Goal: Information Seeking & Learning: Learn about a topic

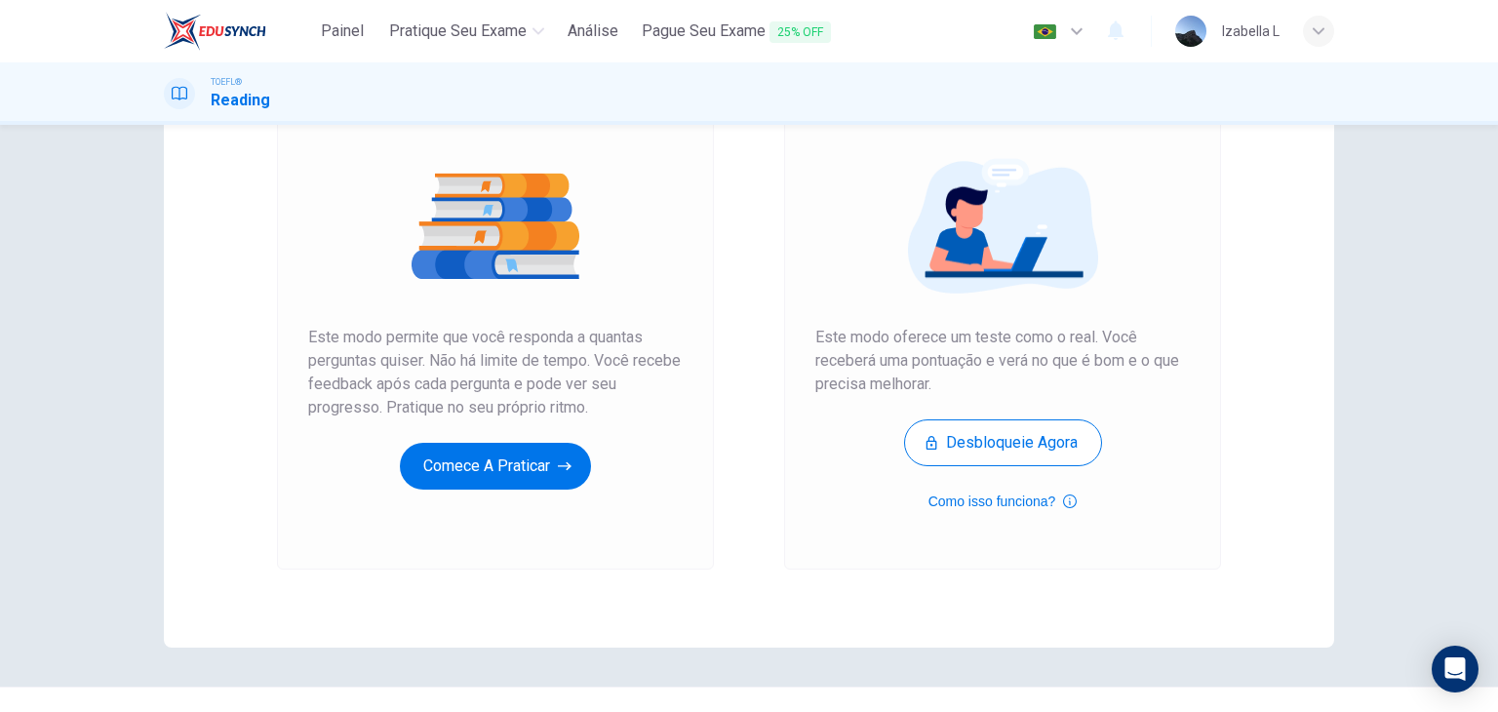
scroll to position [195, 0]
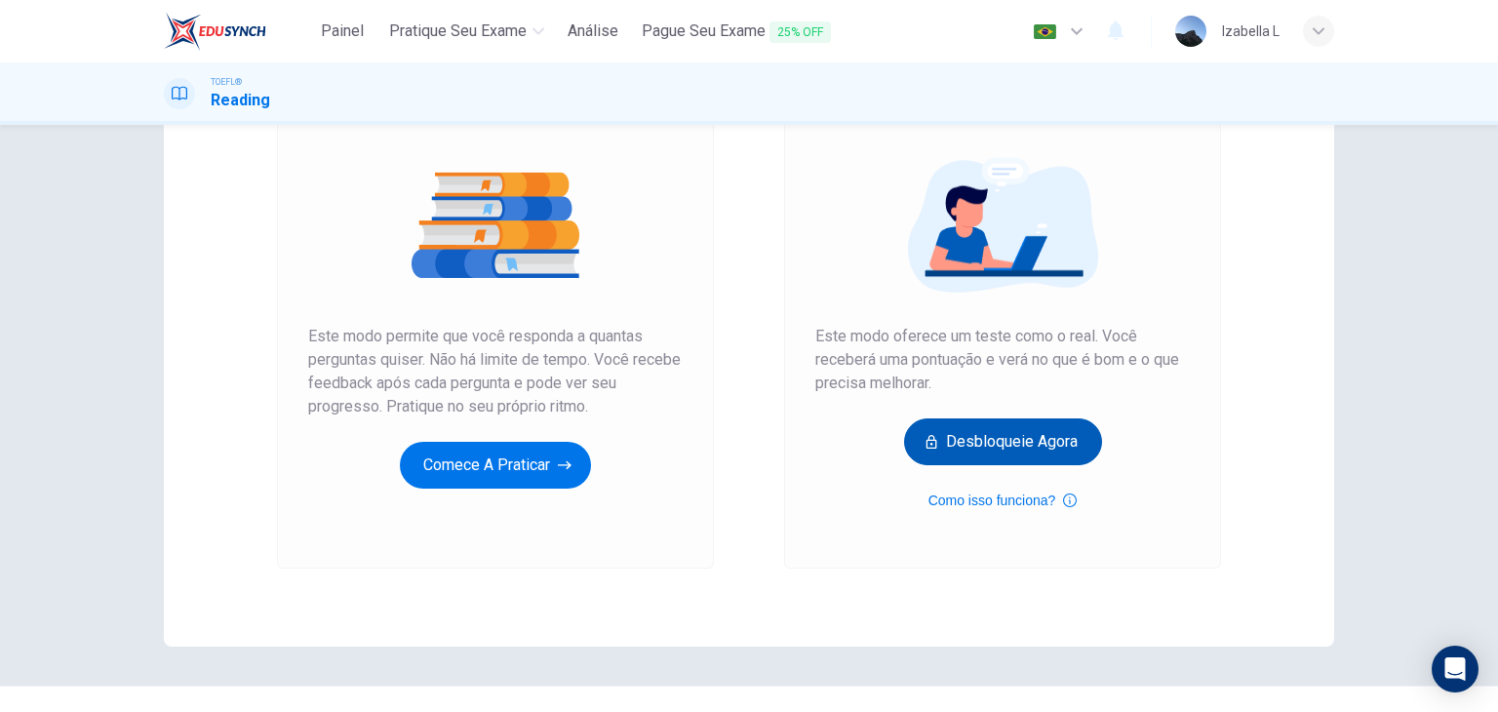
click at [1053, 445] on button "Desbloqueie agora" at bounding box center [1003, 441] width 198 height 47
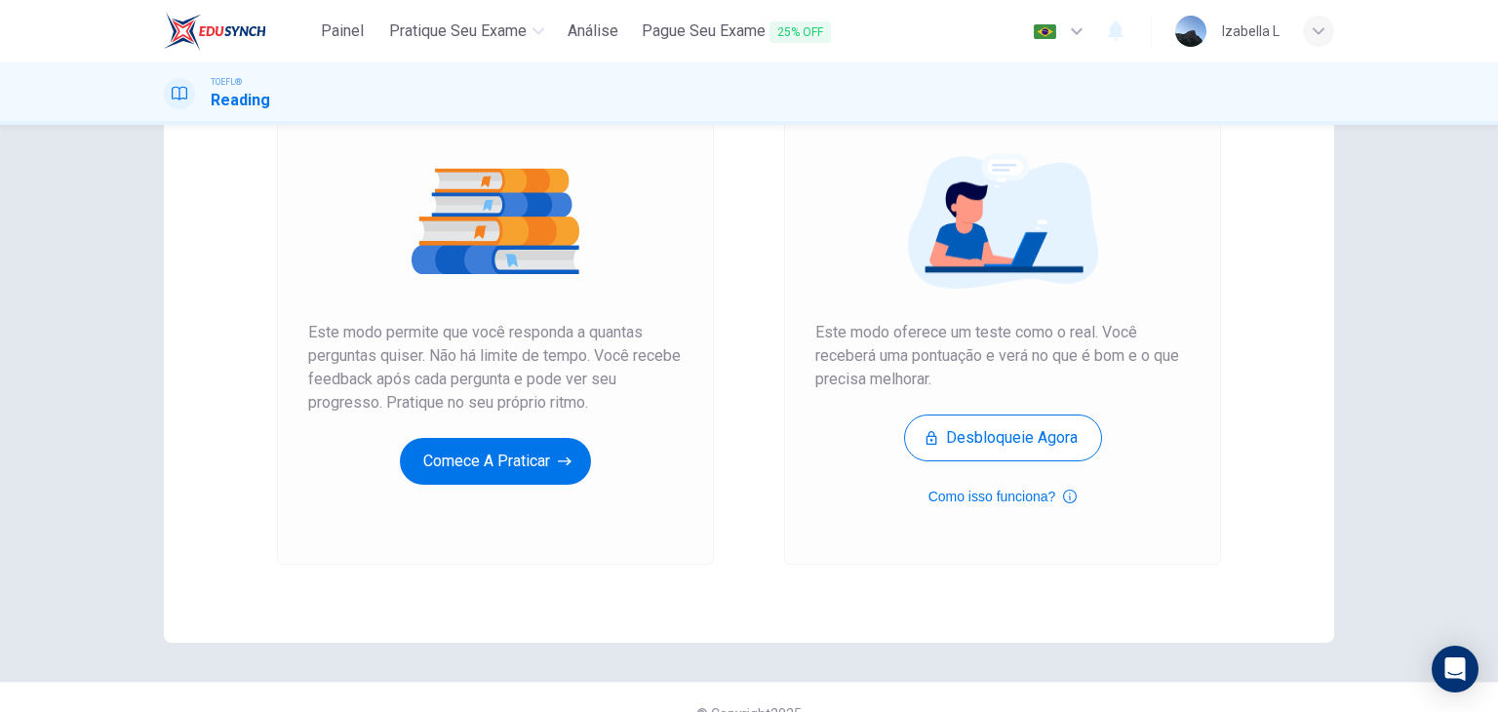
scroll to position [231, 0]
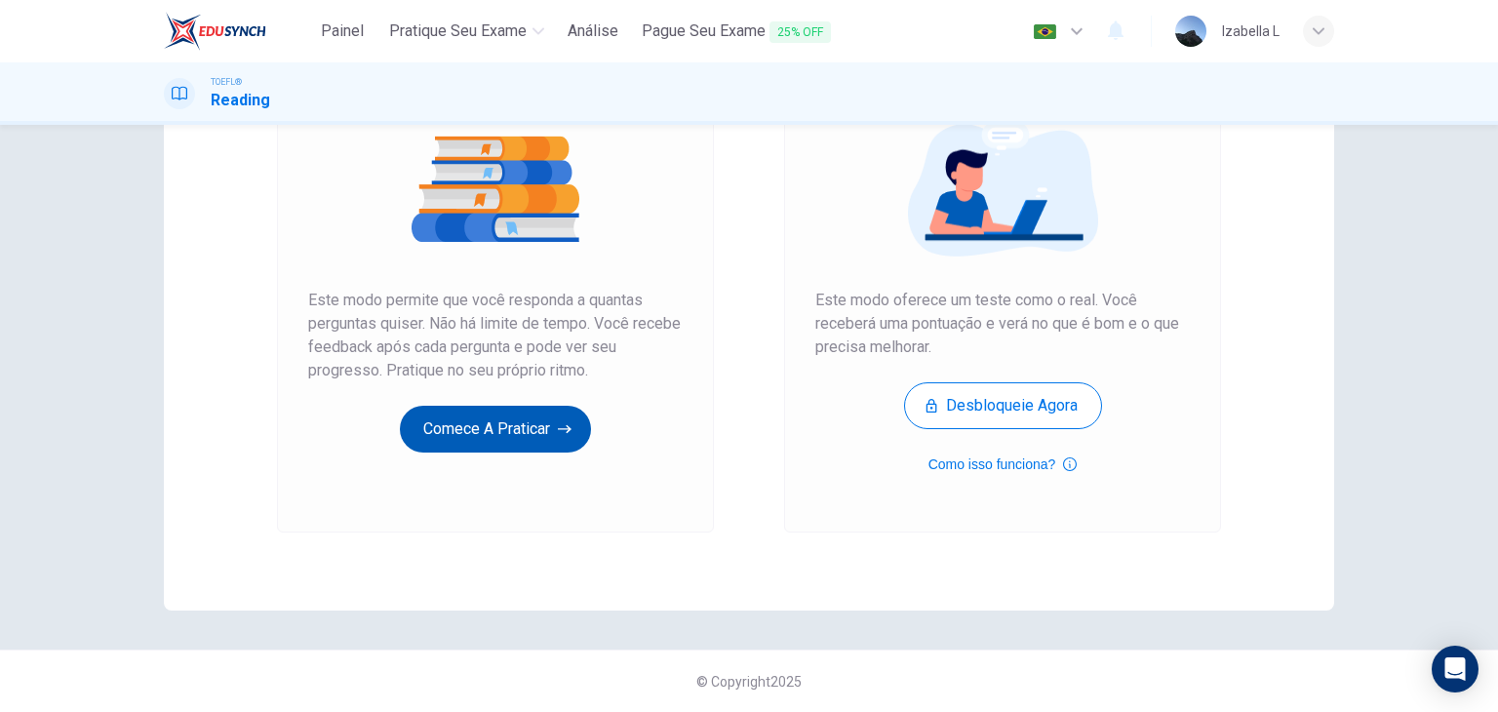
click at [542, 431] on button "Comece a praticar" at bounding box center [495, 429] width 191 height 47
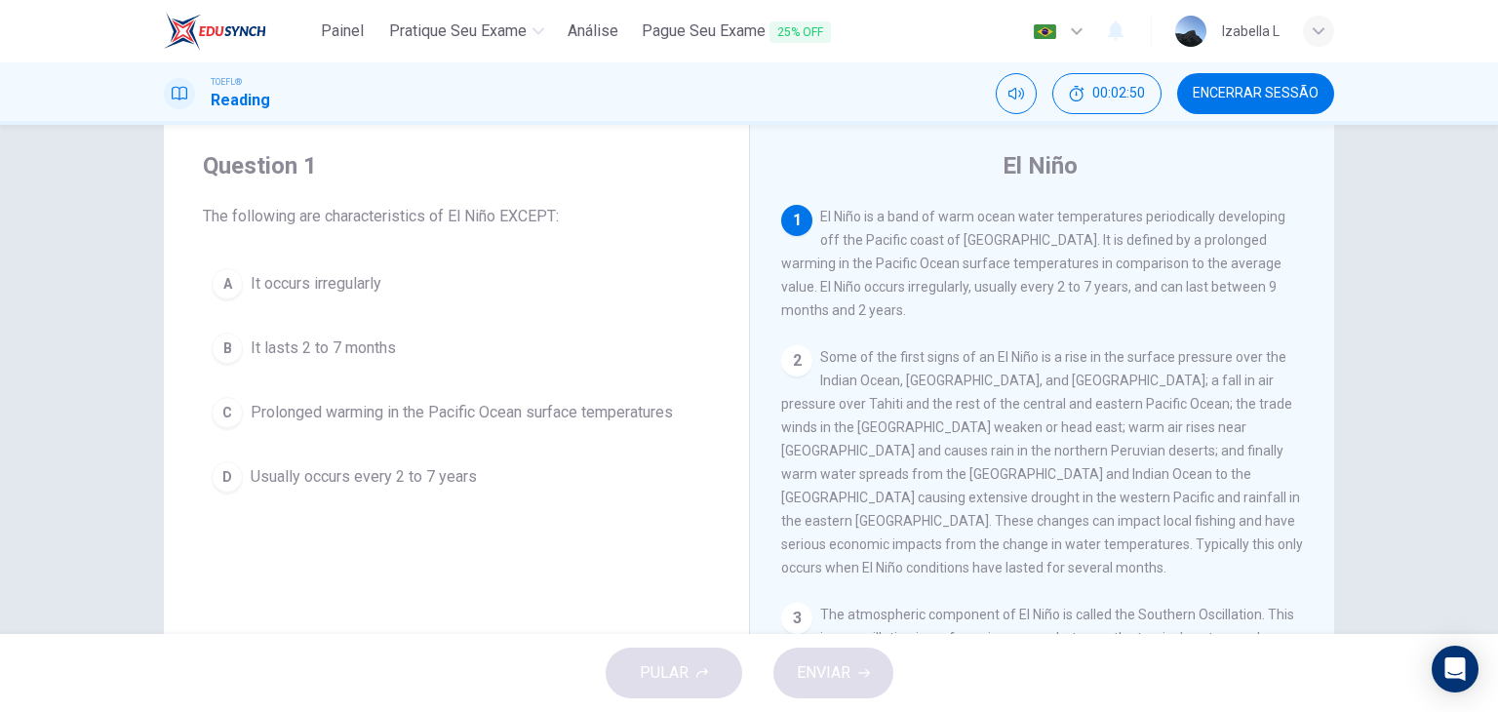
scroll to position [0, 0]
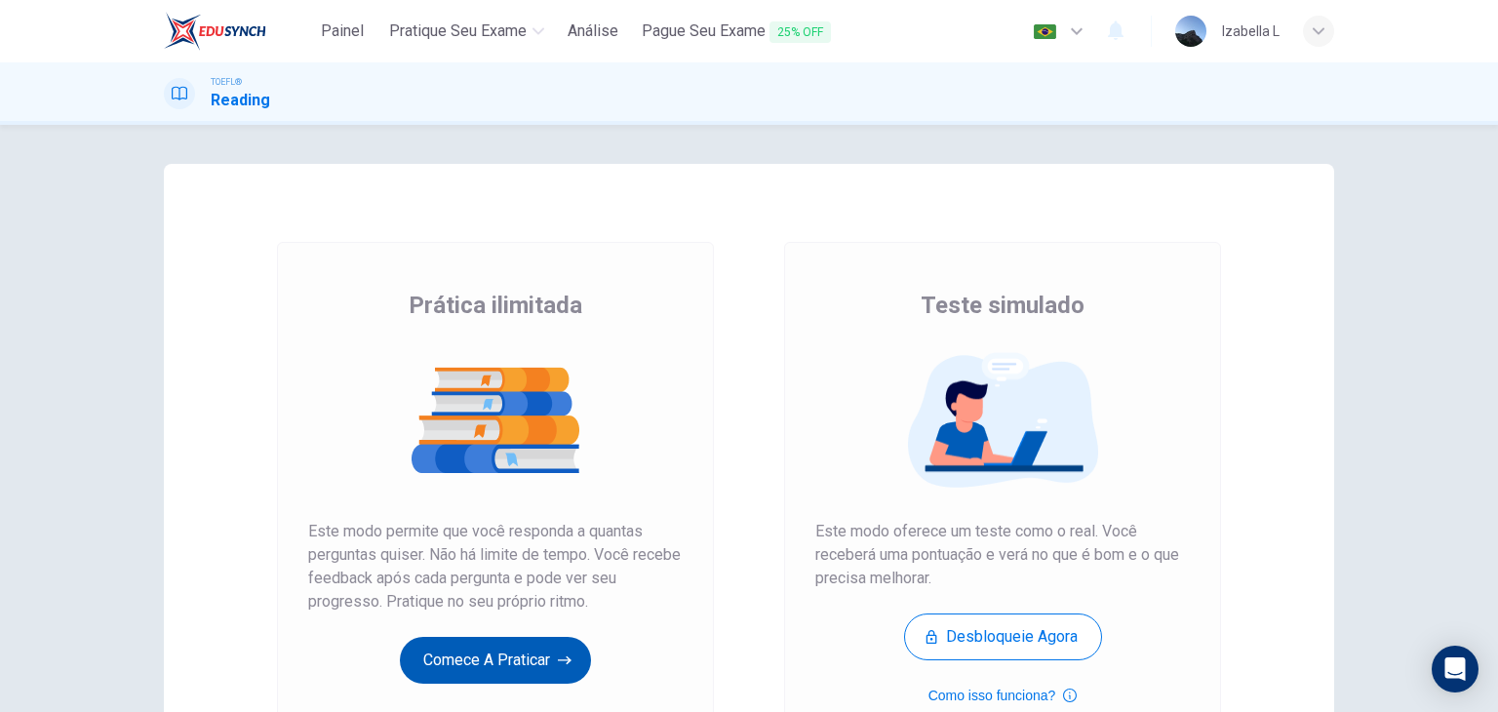
click at [516, 671] on button "Comece a praticar" at bounding box center [495, 660] width 191 height 47
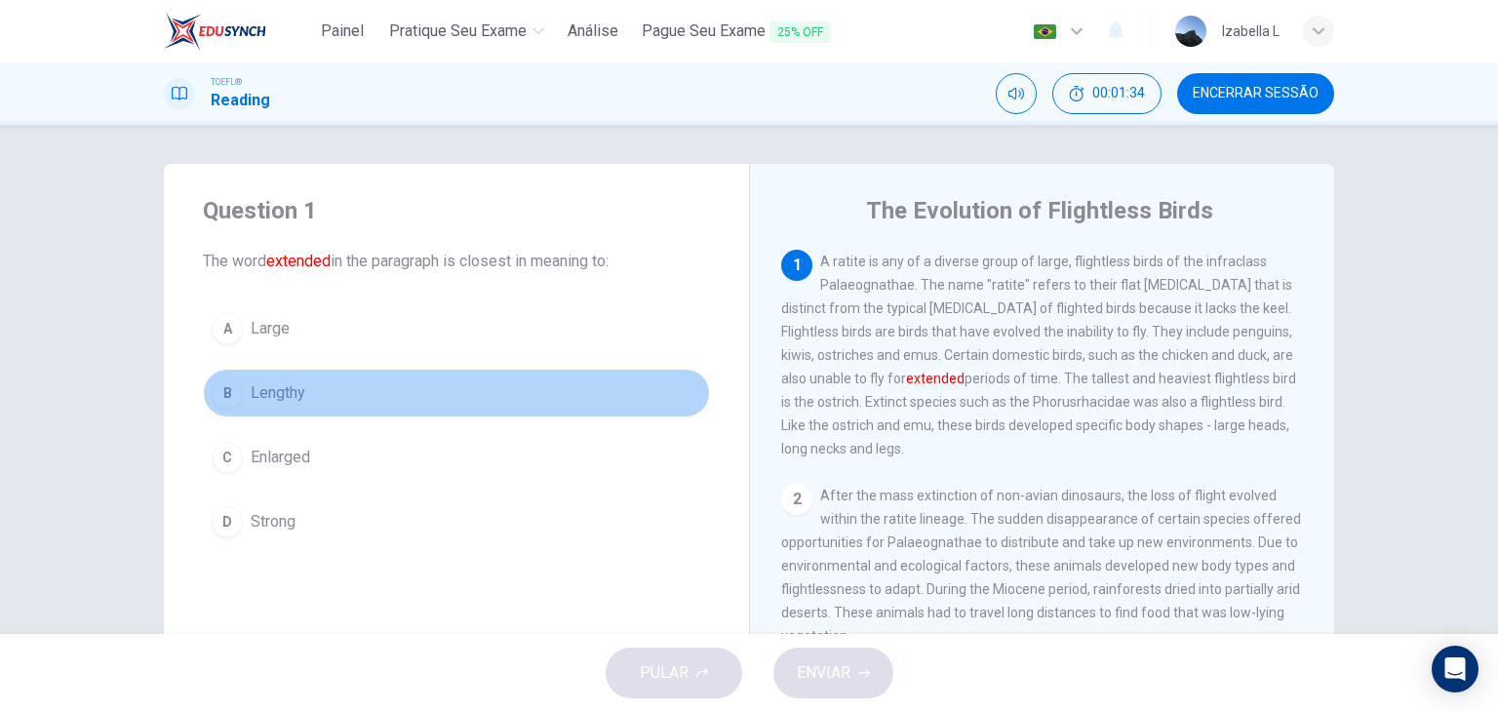
click at [224, 399] on div "B" at bounding box center [227, 392] width 31 height 31
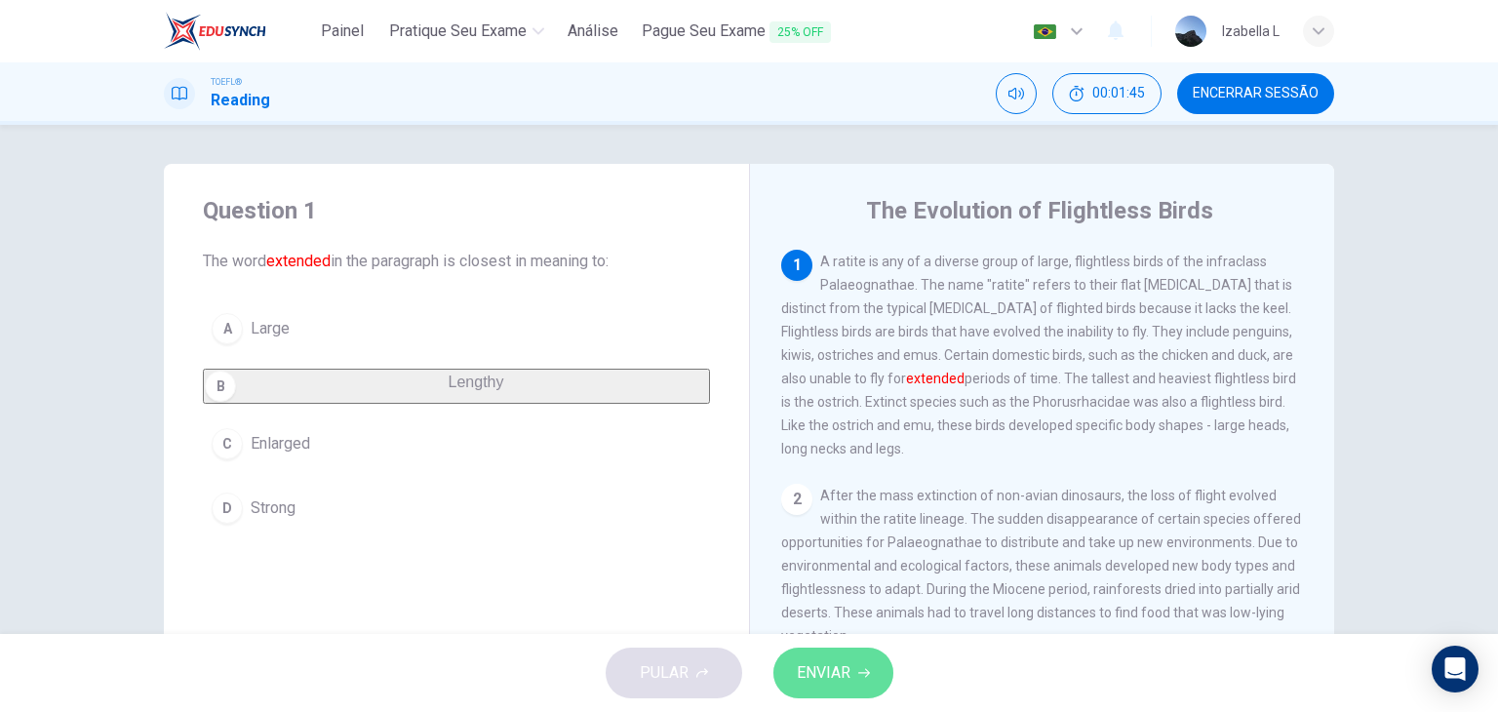
click at [801, 671] on span "ENVIAR" at bounding box center [824, 672] width 54 height 27
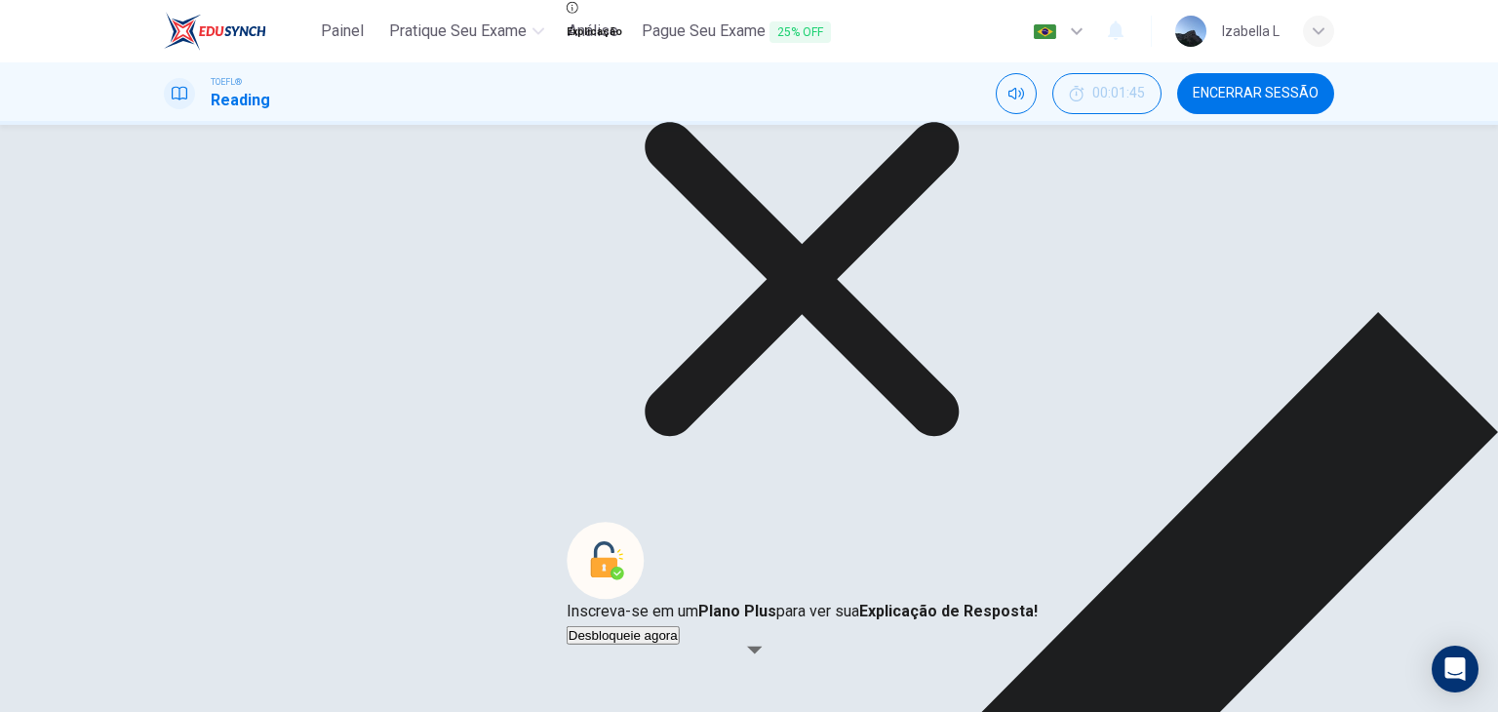
click at [918, 431] on icon at bounding box center [802, 279] width 471 height 471
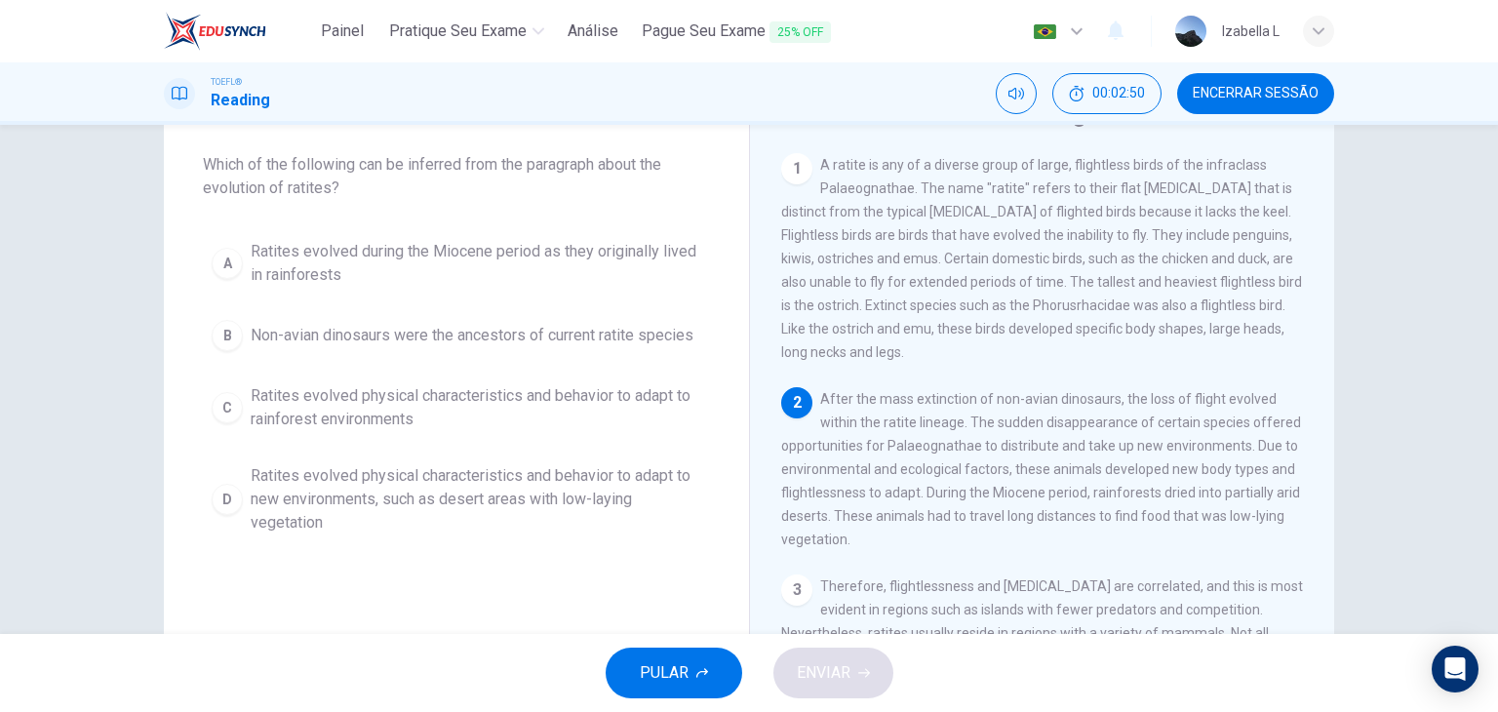
scroll to position [98, 0]
click at [219, 494] on div "D" at bounding box center [227, 498] width 31 height 31
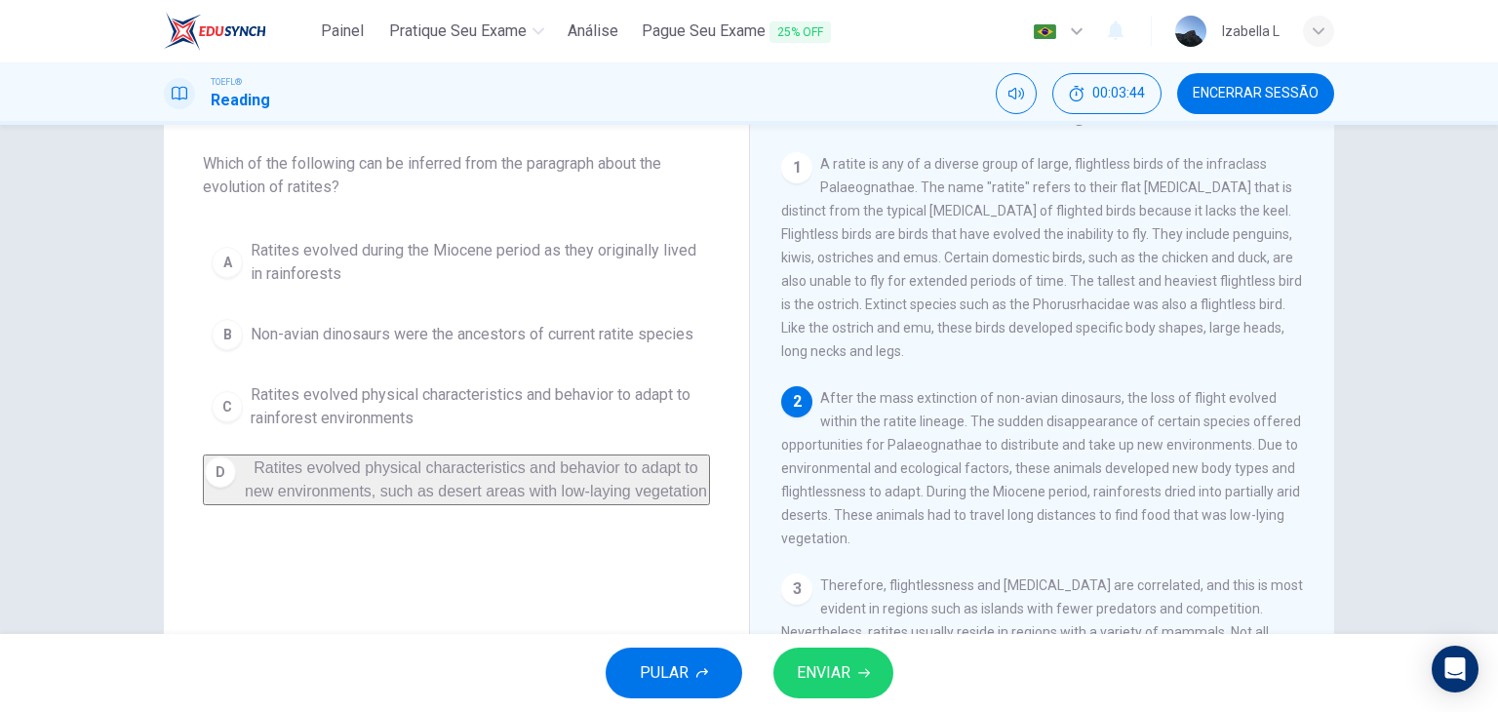
click at [845, 679] on span "ENVIAR" at bounding box center [824, 672] width 54 height 27
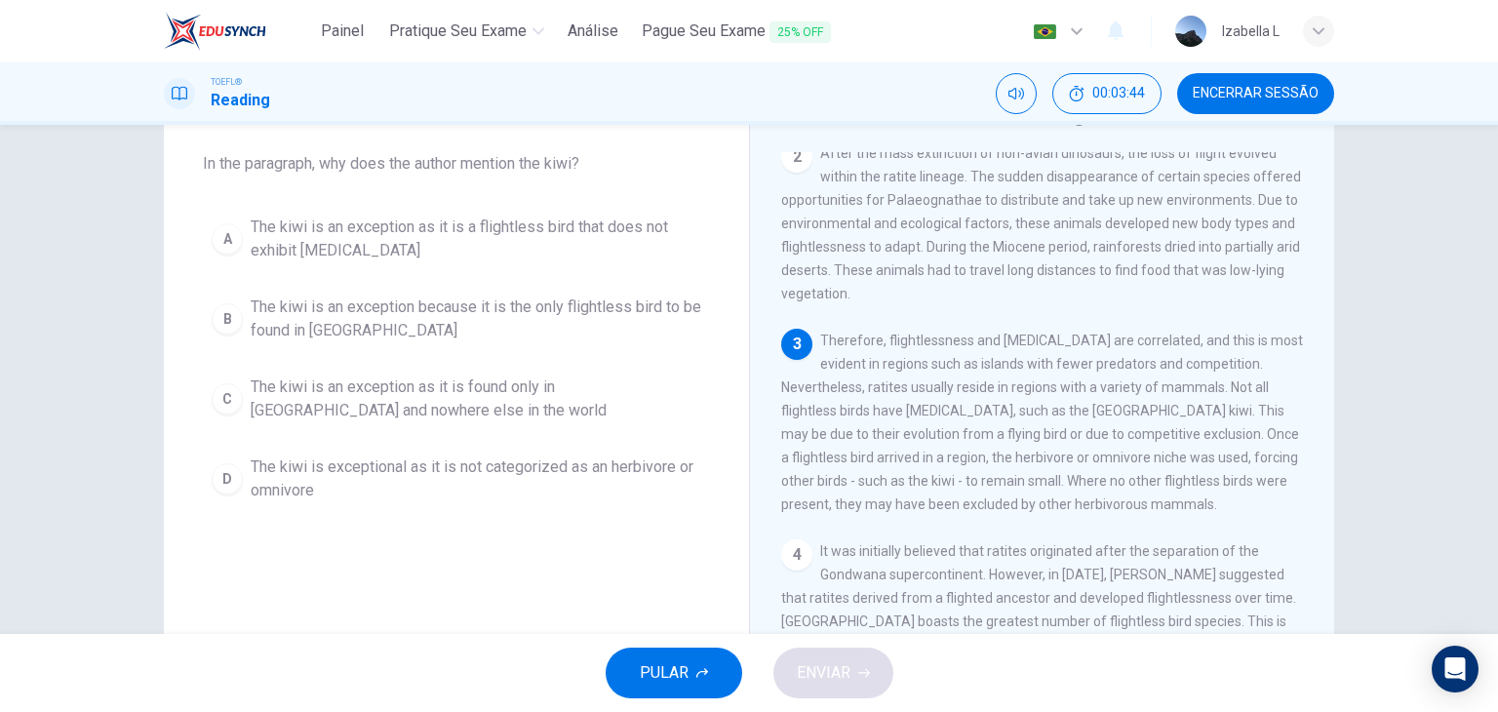
scroll to position [261, 0]
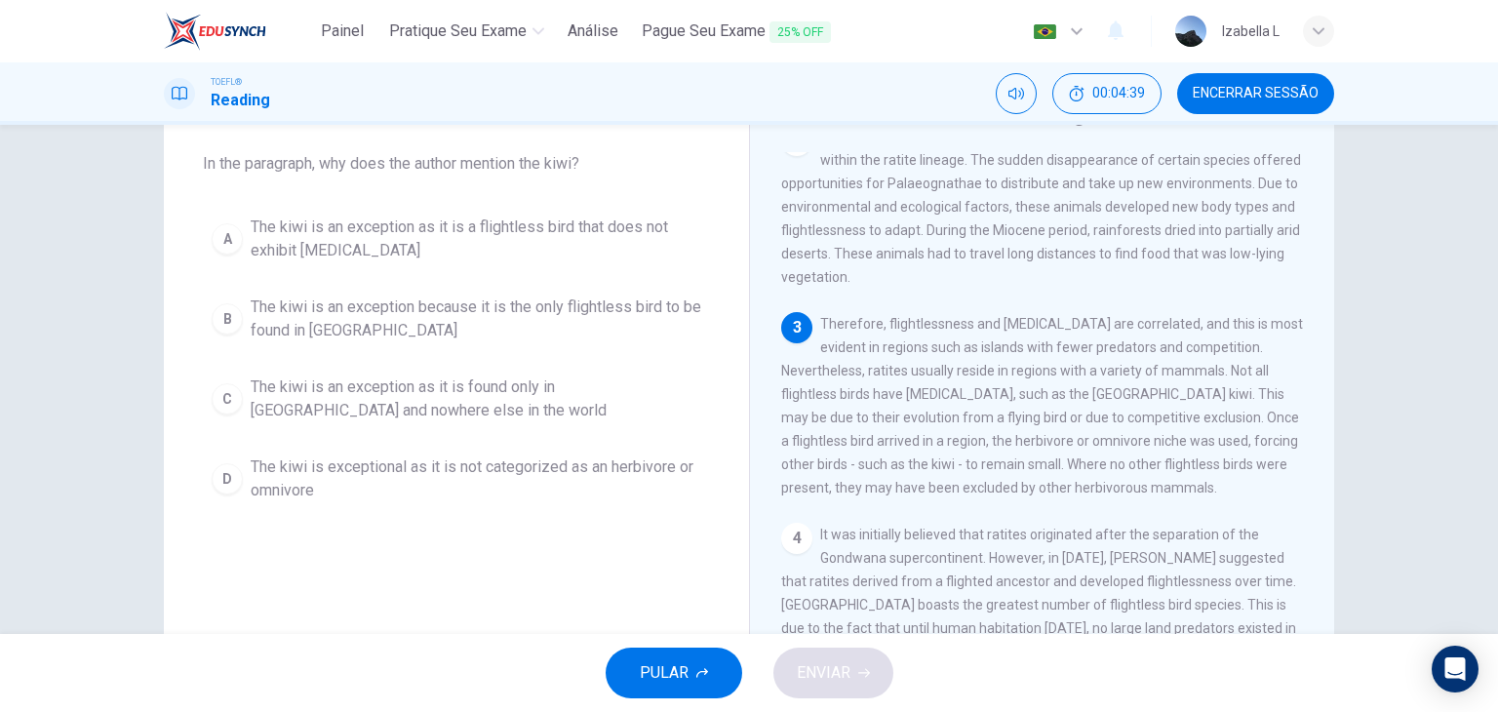
click at [227, 247] on div "A" at bounding box center [227, 238] width 31 height 31
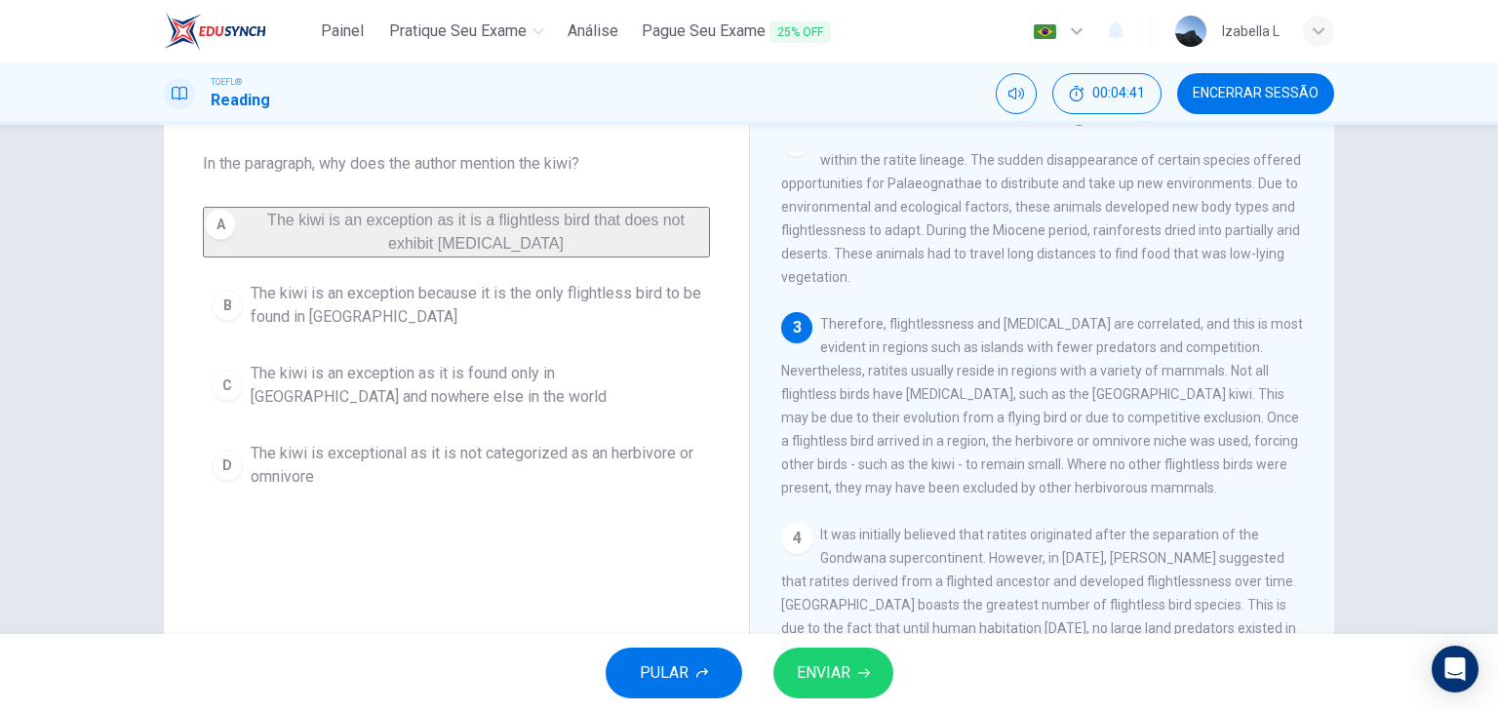
click at [868, 676] on icon "button" at bounding box center [864, 673] width 12 height 12
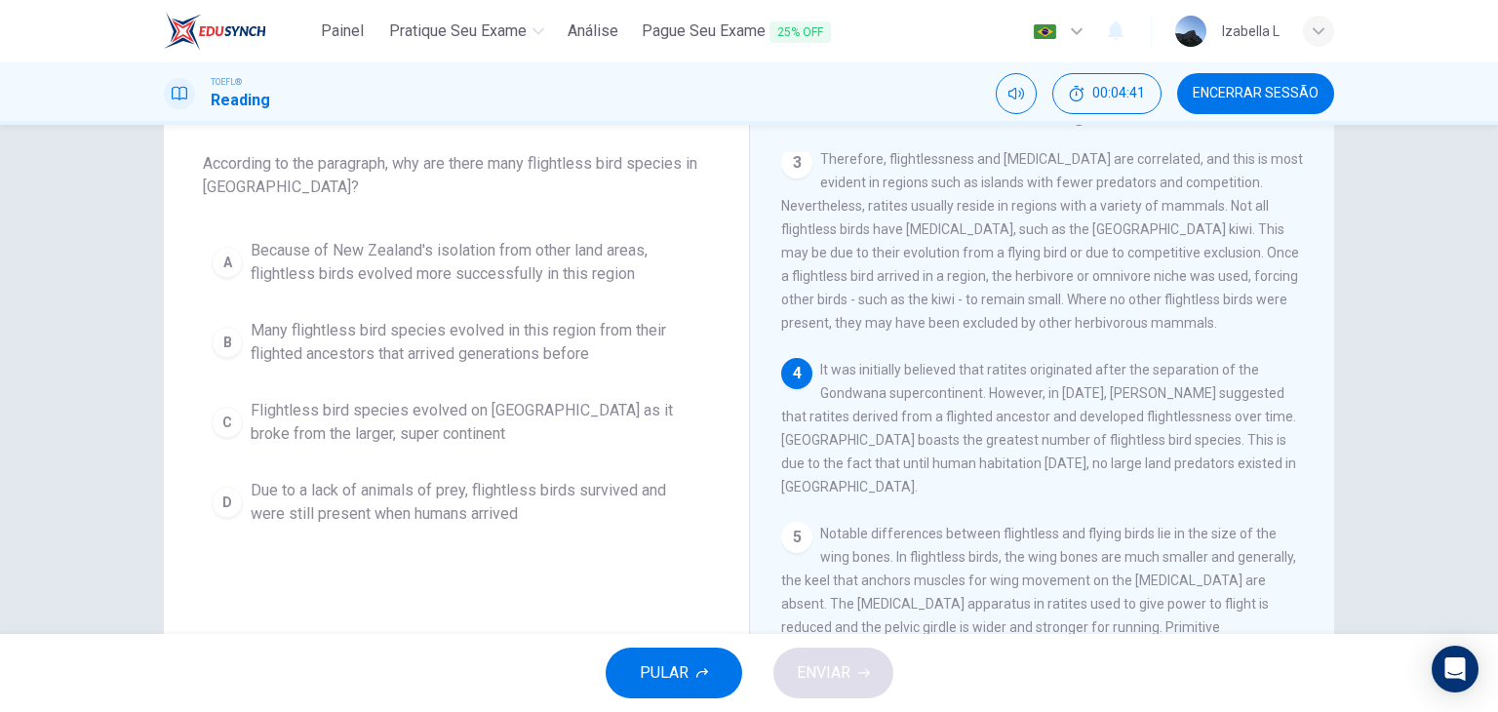
scroll to position [429, 0]
drag, startPoint x: 1094, startPoint y: 481, endPoint x: 886, endPoint y: 501, distance: 209.7
click at [886, 495] on div "4 It was initially believed that ratites originated after the separation of the…" at bounding box center [1042, 425] width 523 height 140
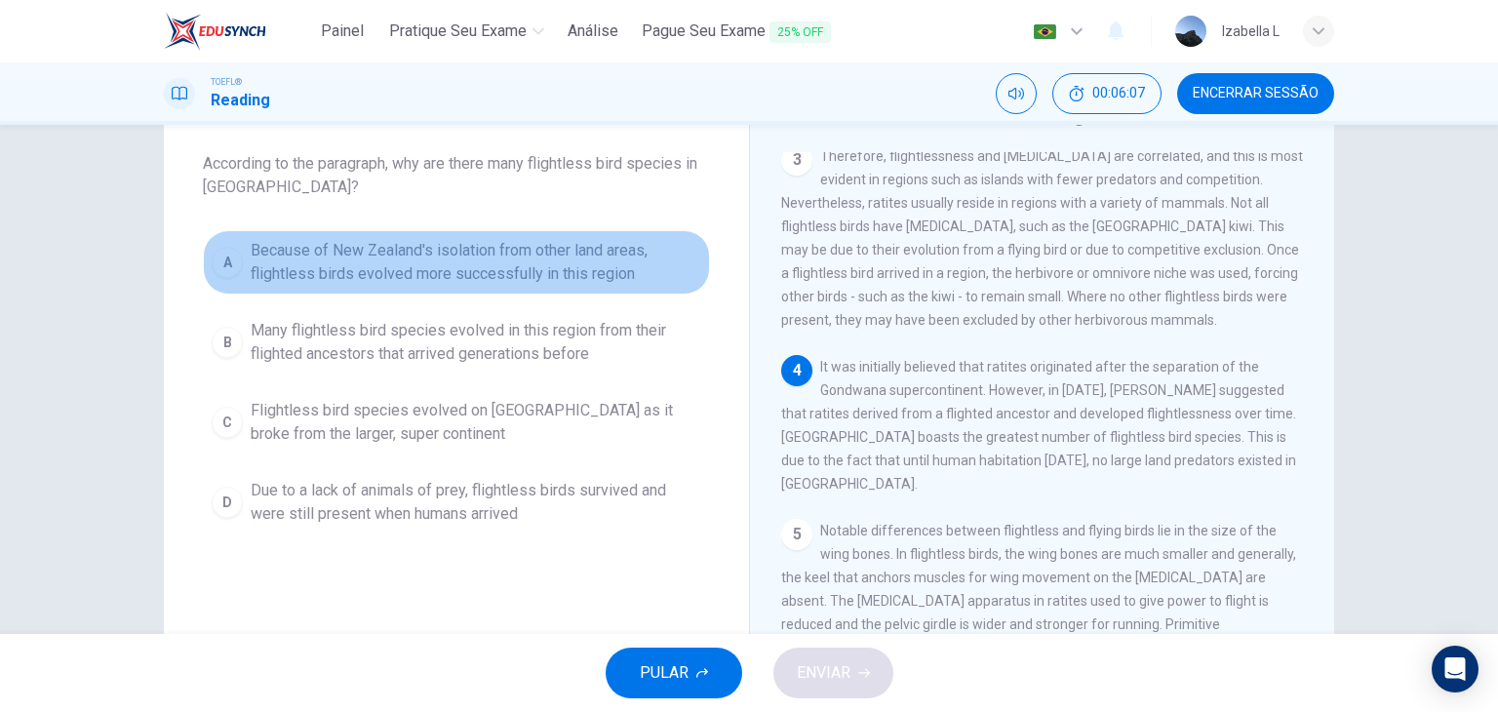
click at [213, 264] on div "A" at bounding box center [227, 262] width 31 height 31
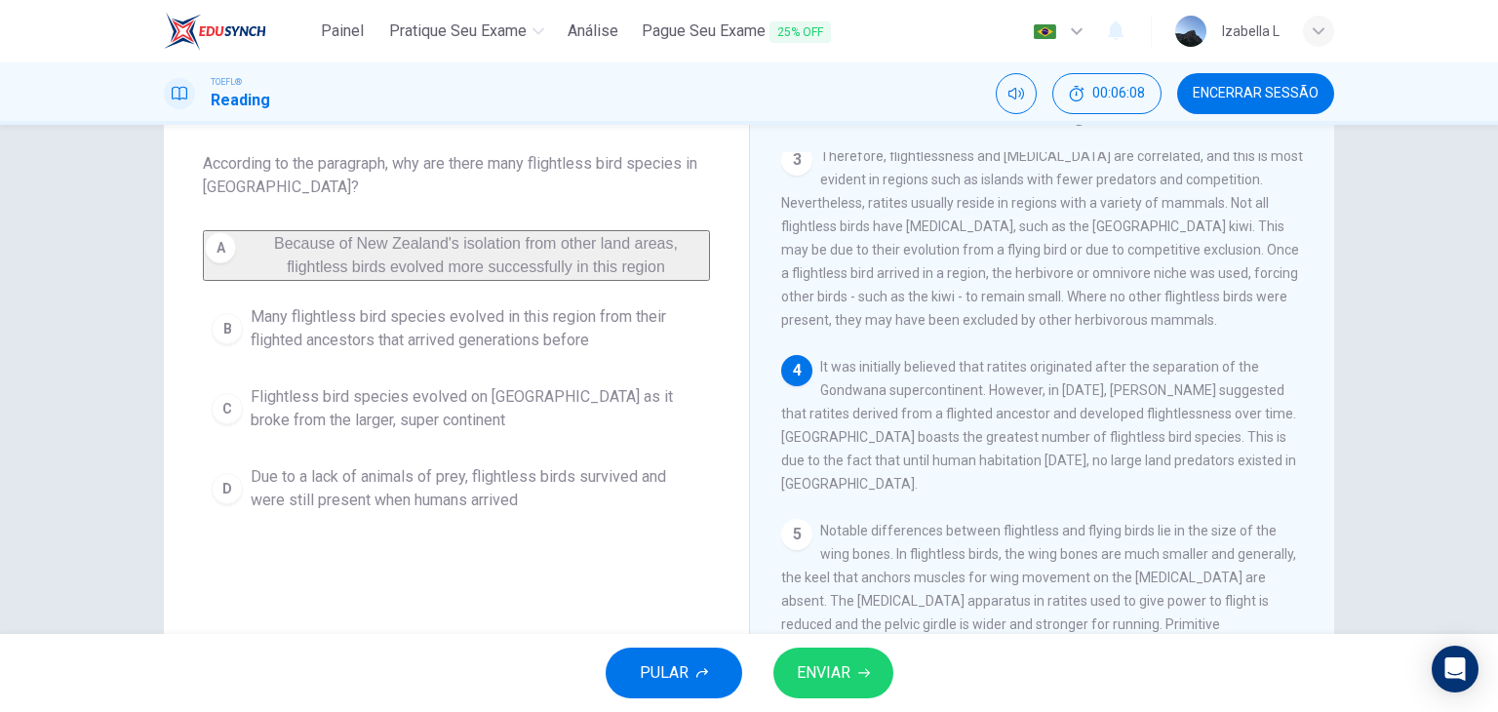
click at [820, 663] on span "ENVIAR" at bounding box center [824, 672] width 54 height 27
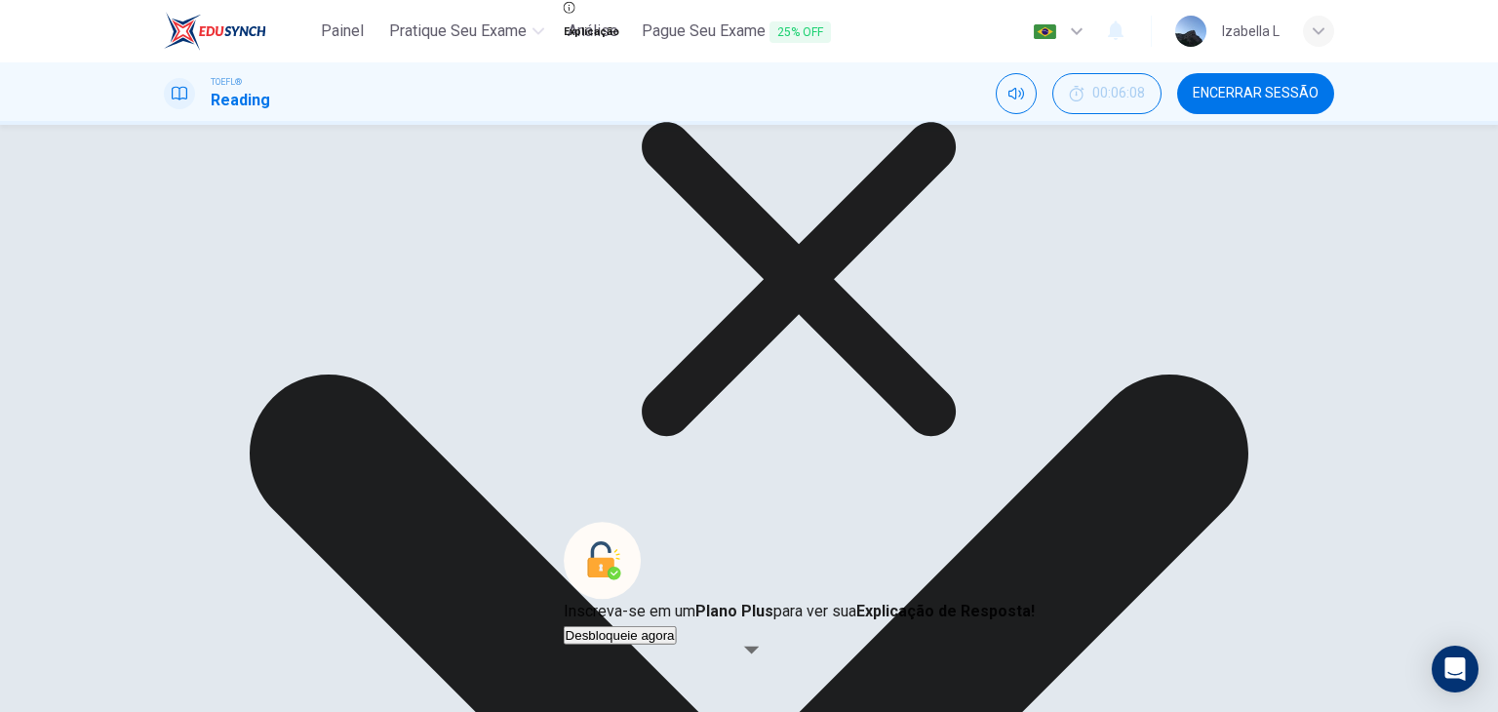
click at [914, 434] on icon at bounding box center [799, 279] width 471 height 471
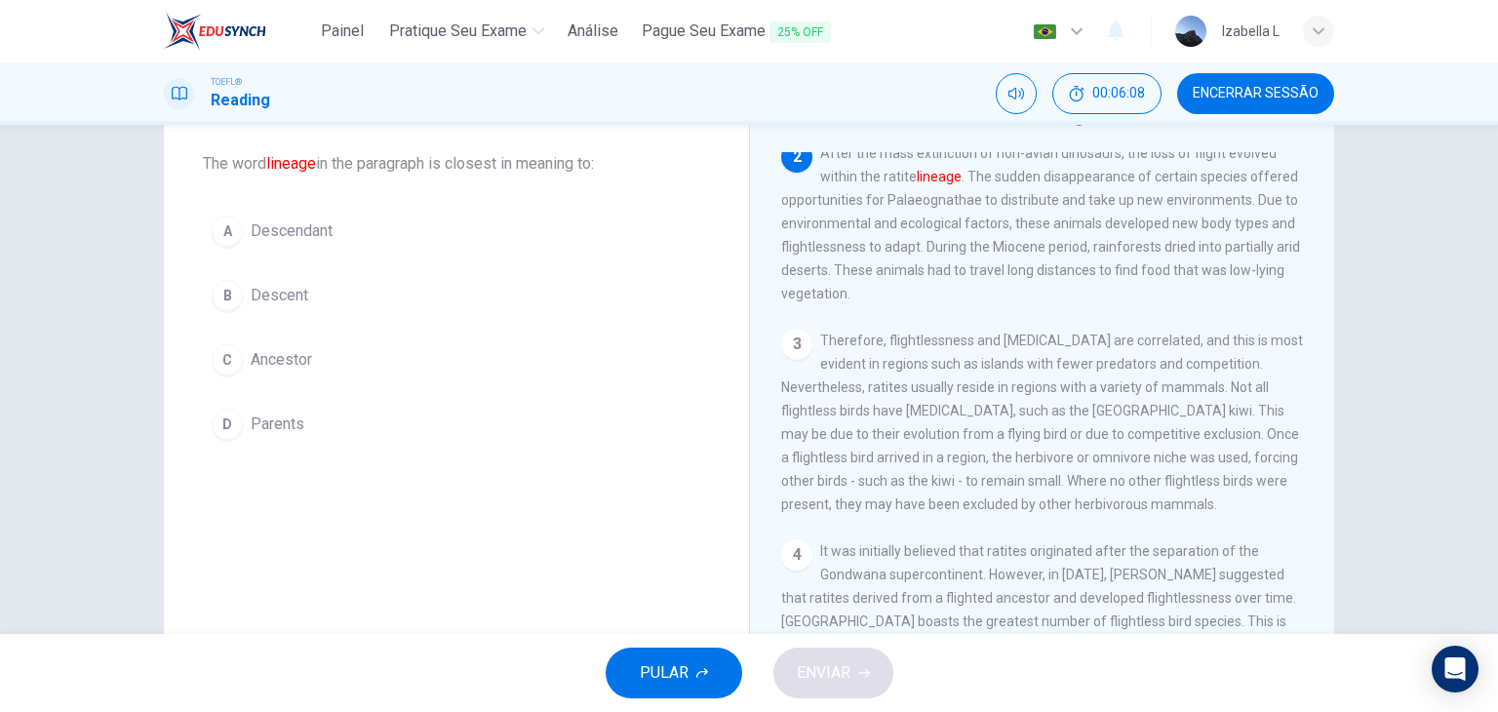
scroll to position [241, 0]
click at [237, 219] on button "A Descendant" at bounding box center [456, 231] width 507 height 49
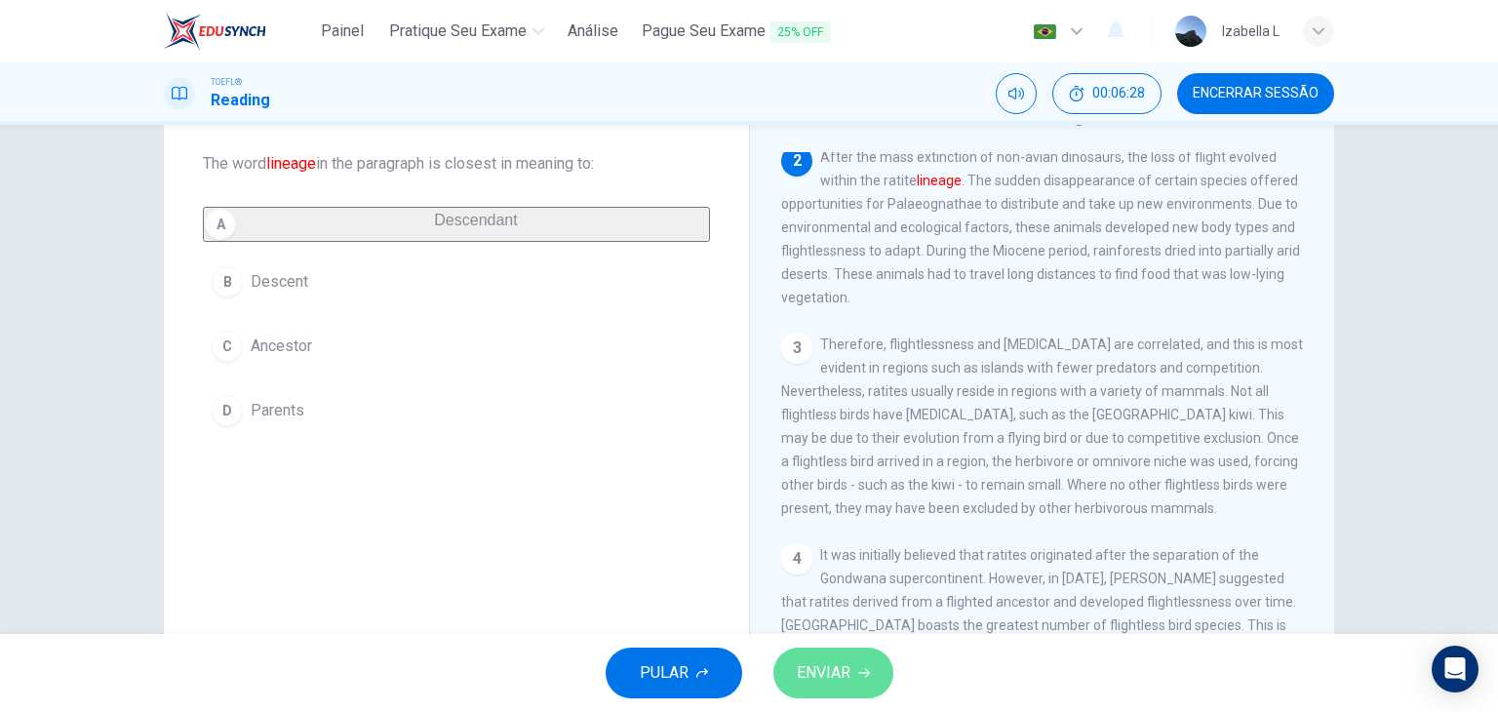
click at [853, 670] on button "ENVIAR" at bounding box center [833, 673] width 120 height 51
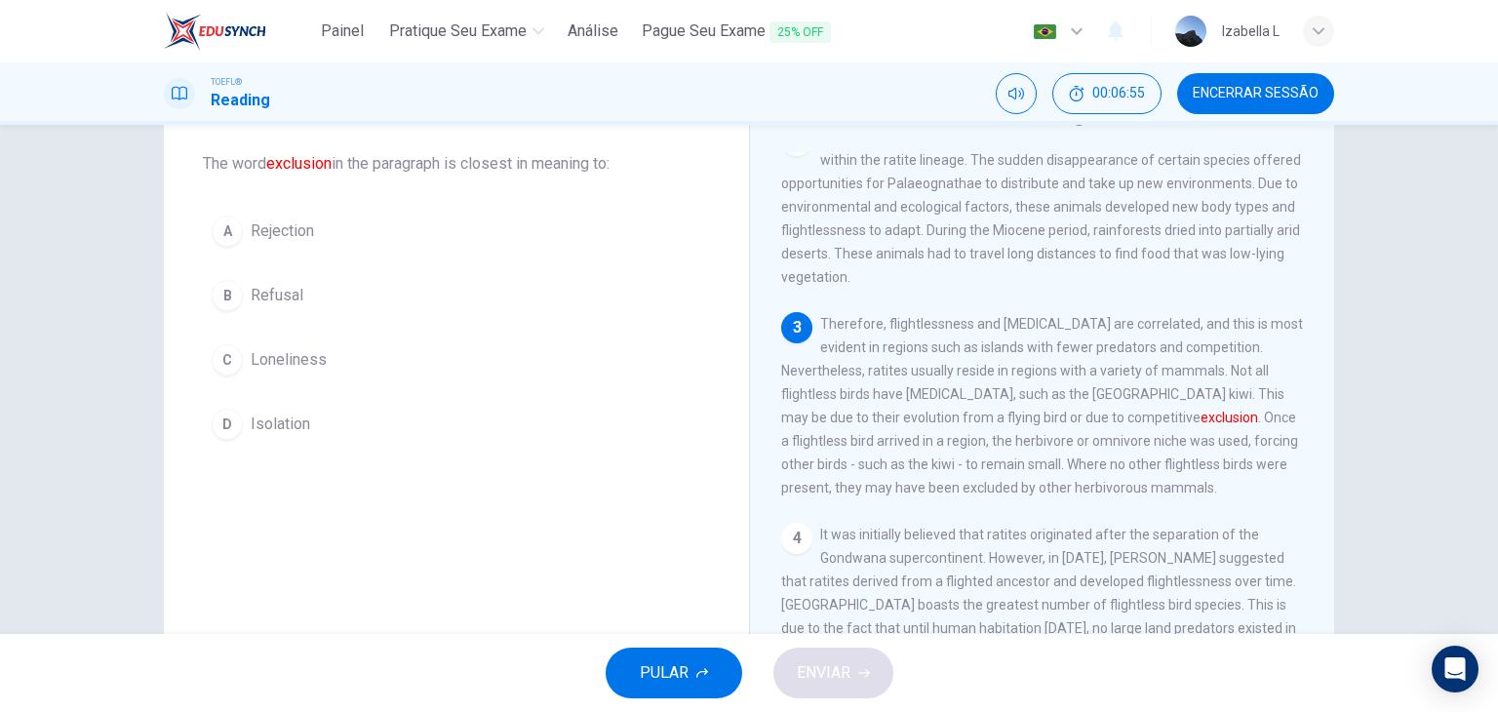
click at [226, 416] on div "D" at bounding box center [227, 424] width 31 height 31
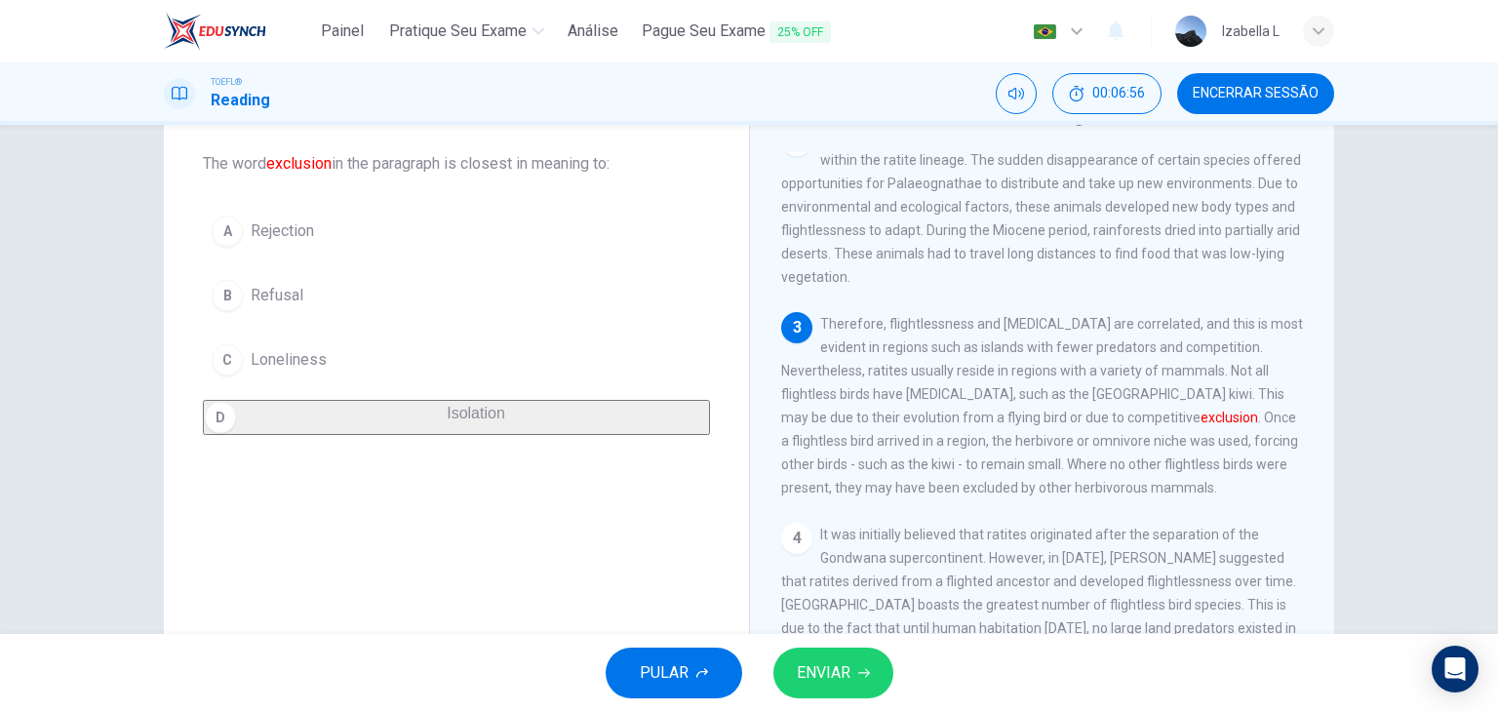
click at [851, 679] on button "ENVIAR" at bounding box center [833, 673] width 120 height 51
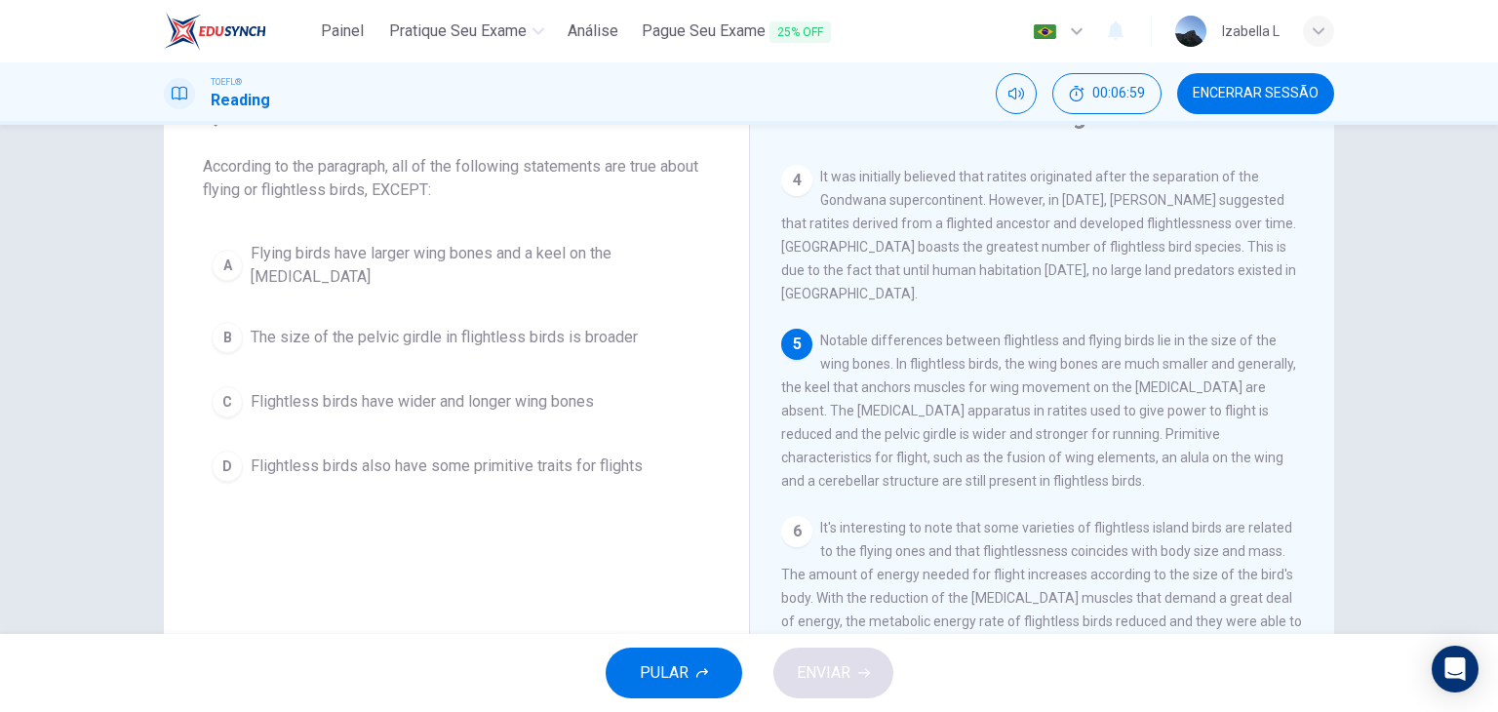
scroll to position [98, 0]
drag, startPoint x: 998, startPoint y: 384, endPoint x: 1056, endPoint y: 398, distance: 60.1
click at [1056, 398] on div "5 Notable differences between flightless and flying birds lie in the size of th…" at bounding box center [1042, 408] width 523 height 164
click at [608, 324] on span "The size of the pelvic girdle in flightless birds is broader" at bounding box center [444, 334] width 387 height 23
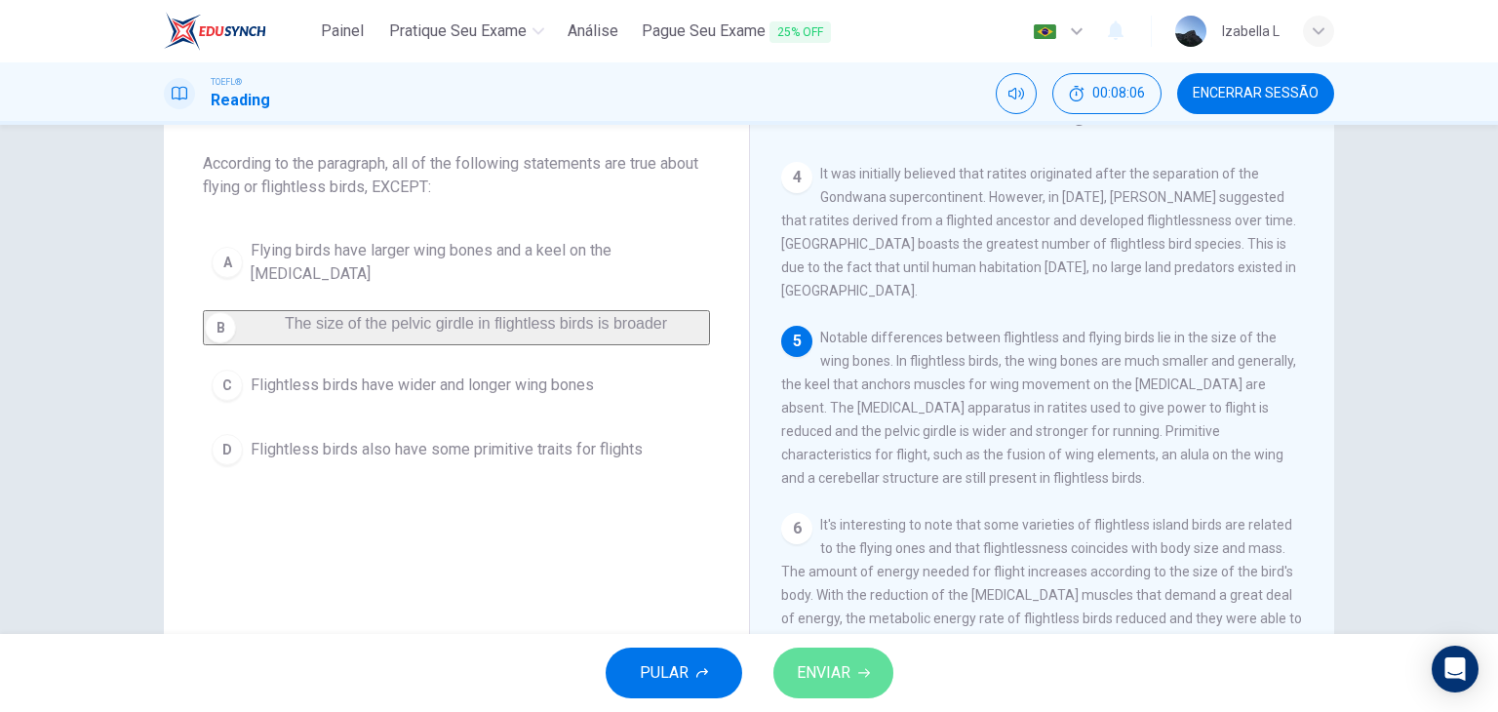
click at [827, 685] on span "ENVIAR" at bounding box center [824, 672] width 54 height 27
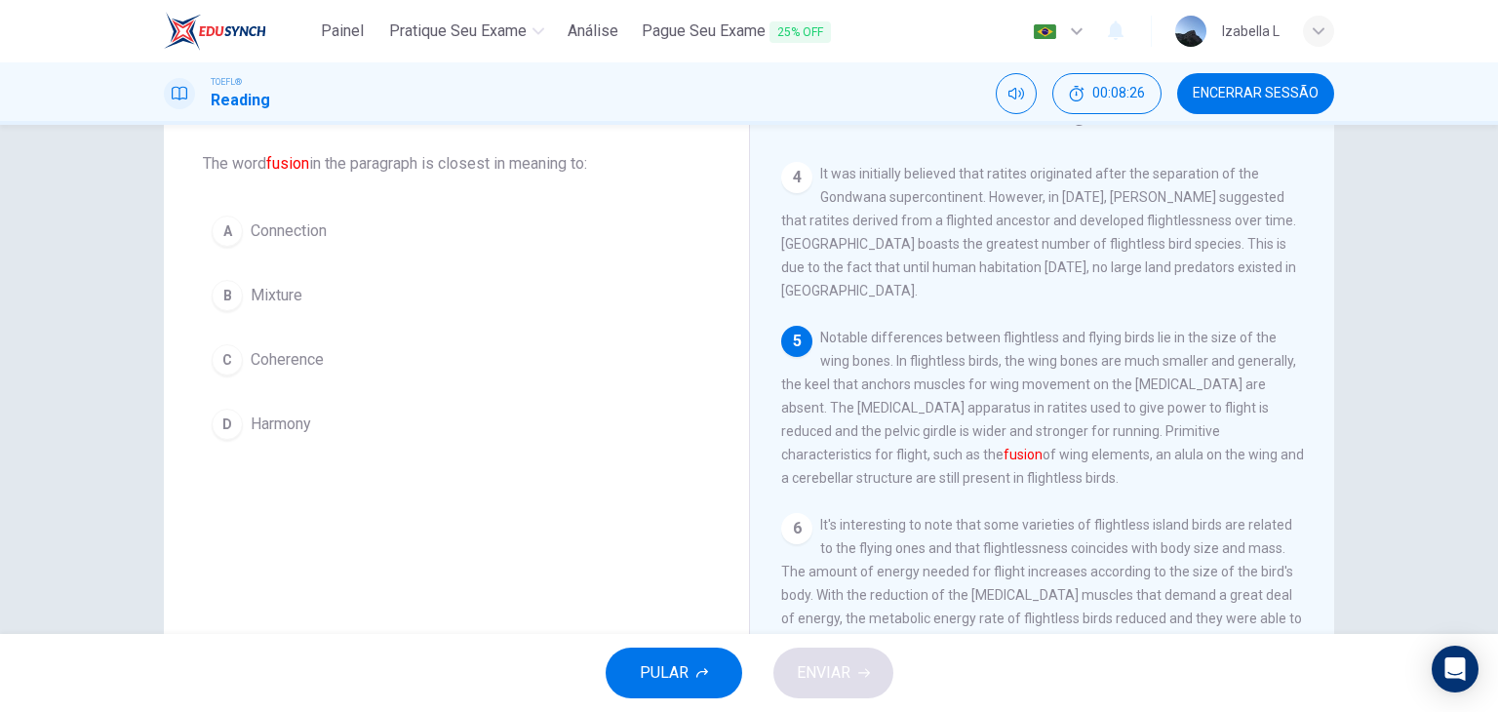
click at [269, 298] on span "Mixture" at bounding box center [277, 295] width 52 height 23
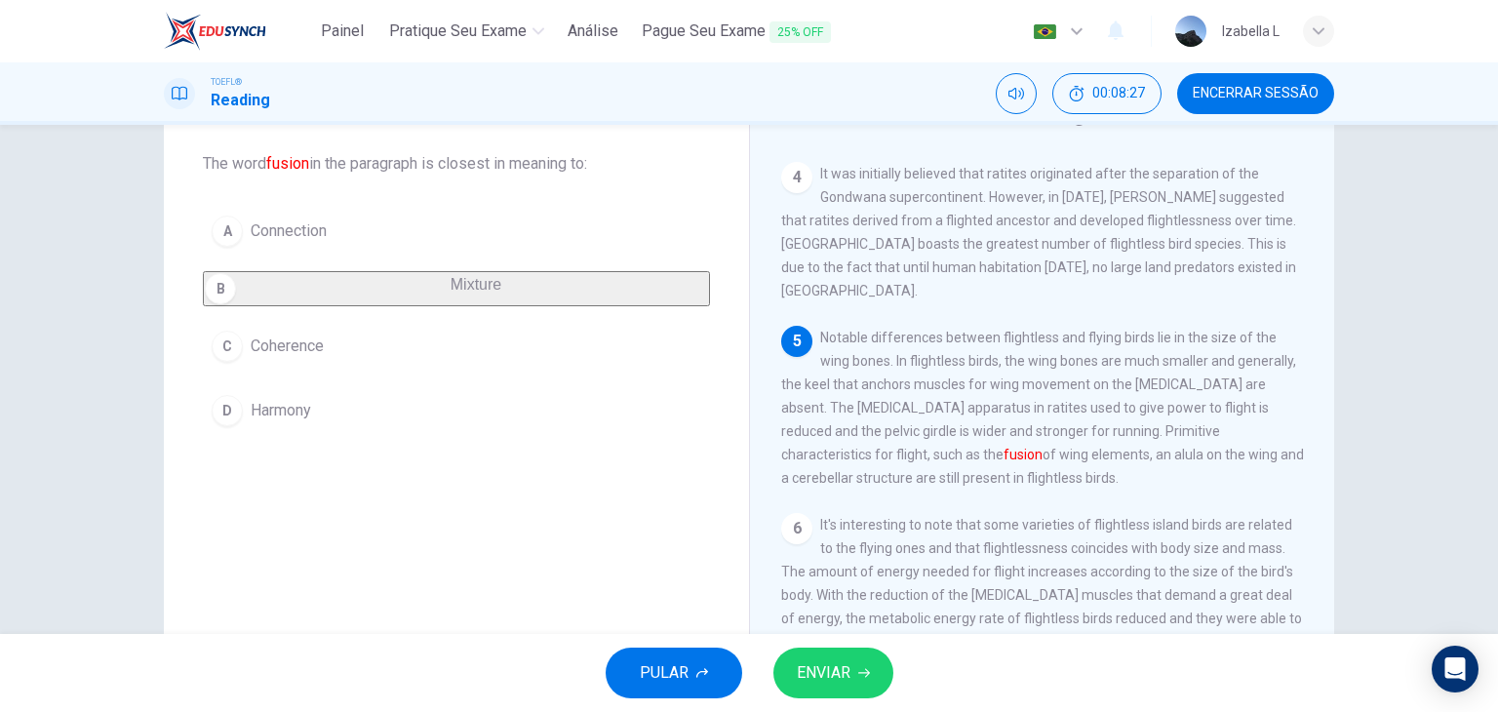
click at [859, 672] on icon "button" at bounding box center [864, 673] width 12 height 9
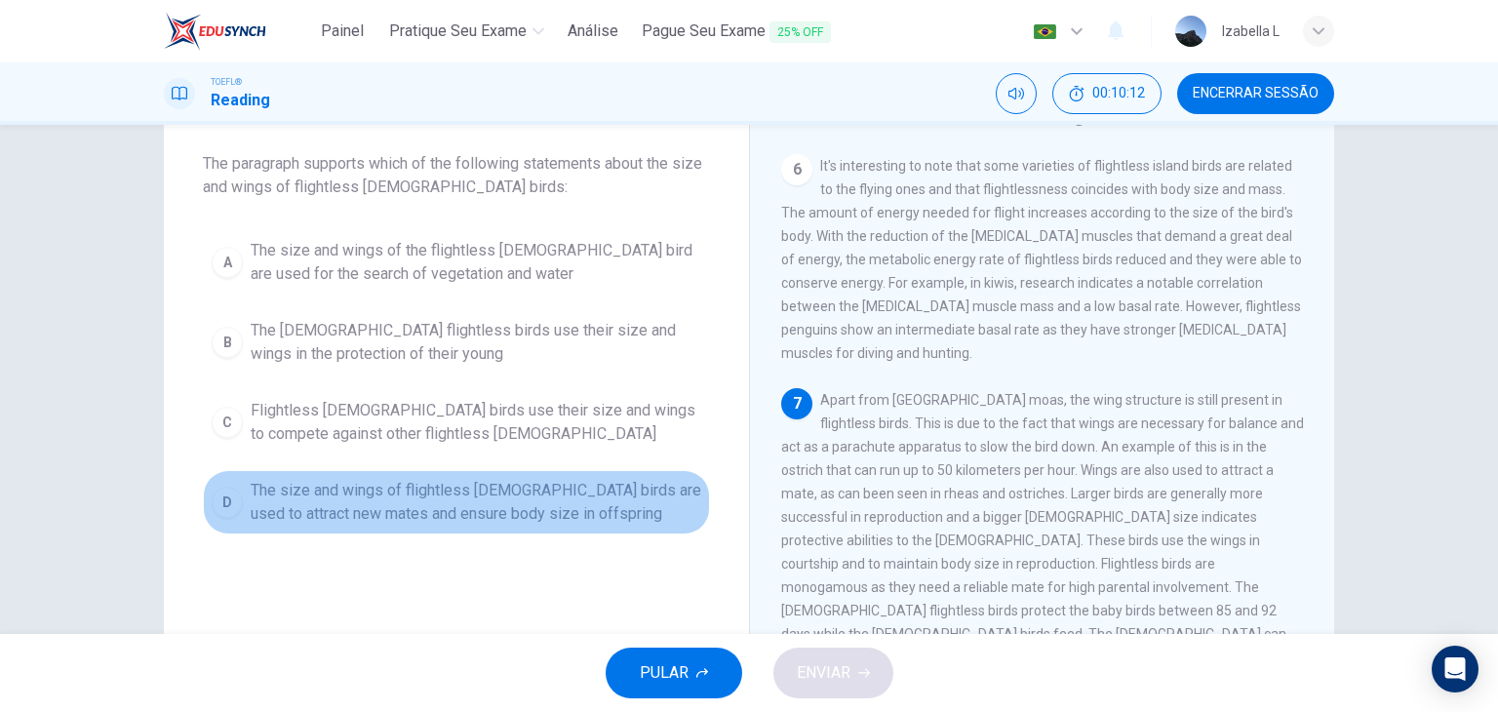
click at [229, 499] on div "D" at bounding box center [227, 502] width 31 height 31
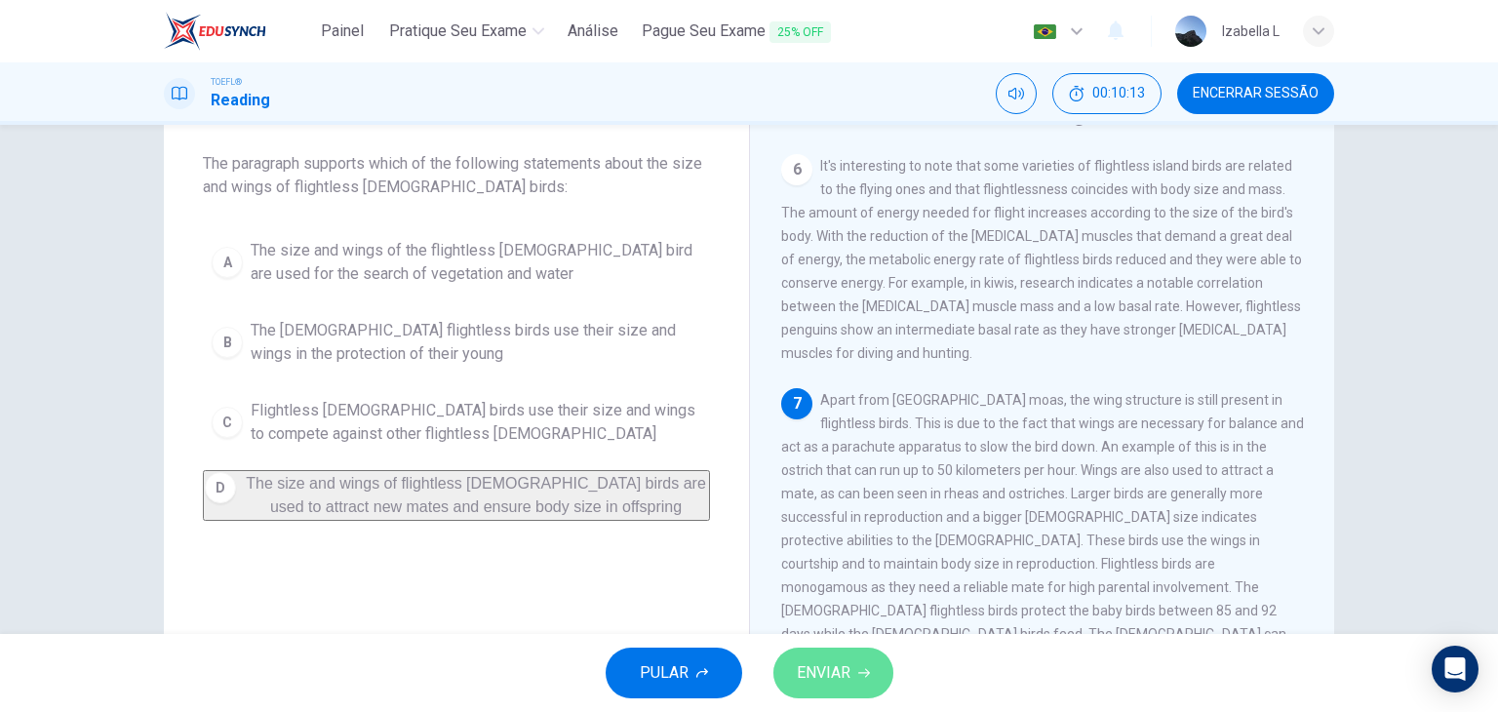
click at [810, 679] on span "ENVIAR" at bounding box center [824, 672] width 54 height 27
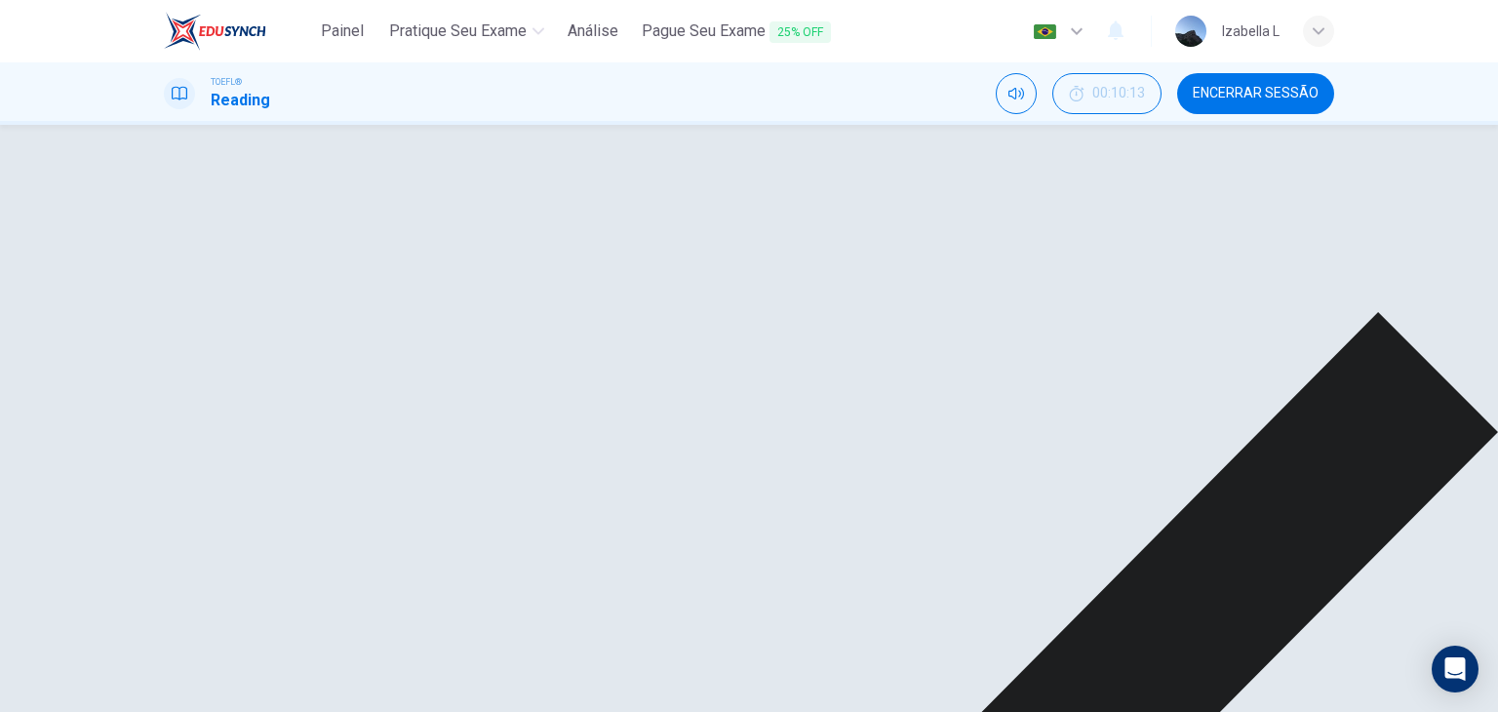
scroll to position [247, 0]
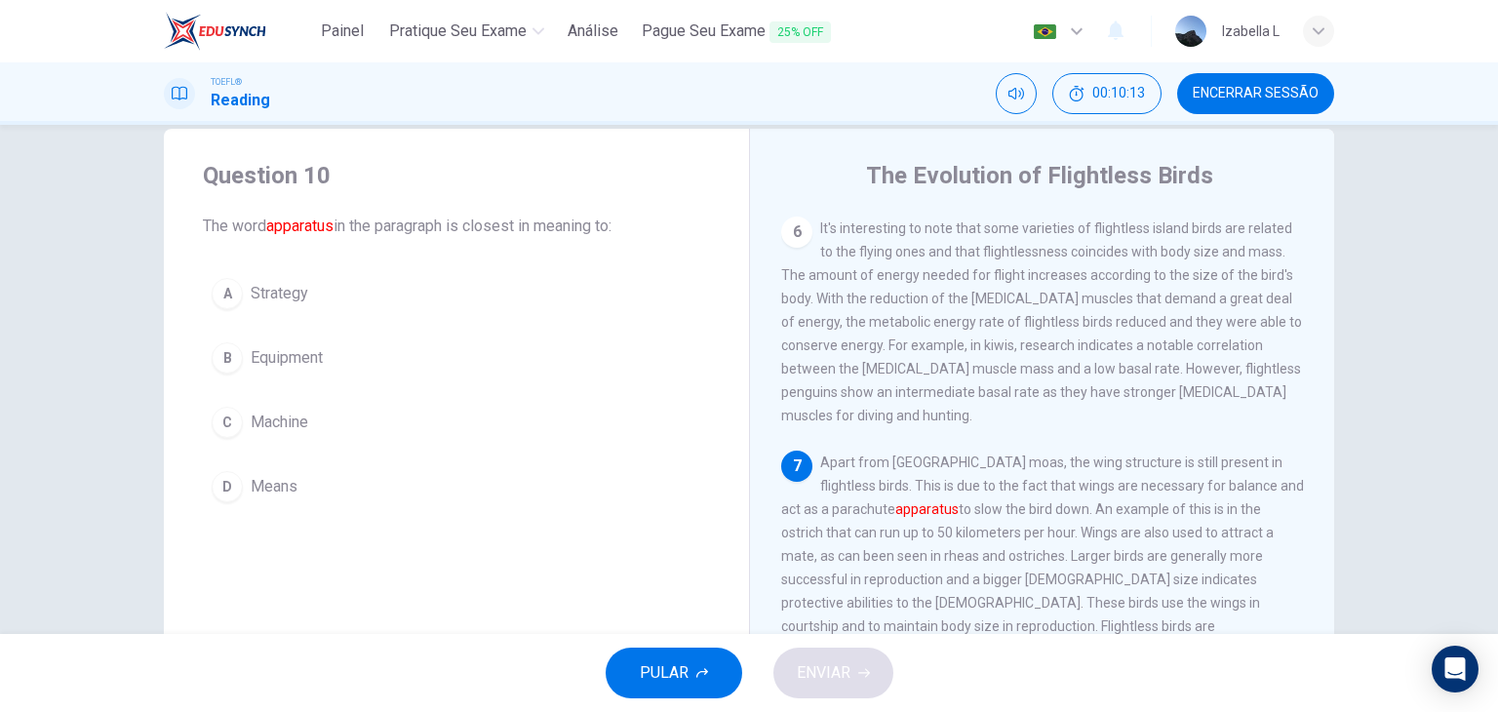
scroll to position [28, 0]
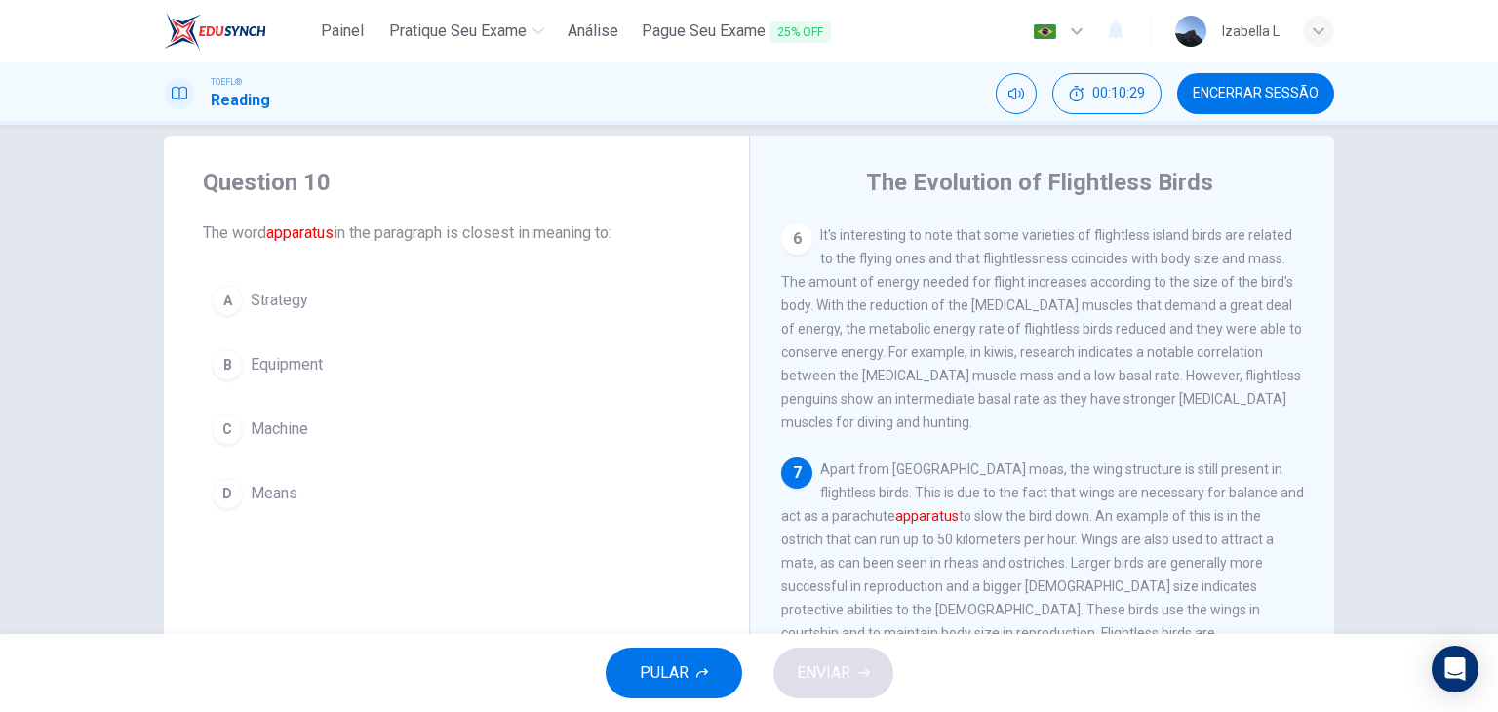
click at [228, 369] on div "B" at bounding box center [227, 364] width 31 height 31
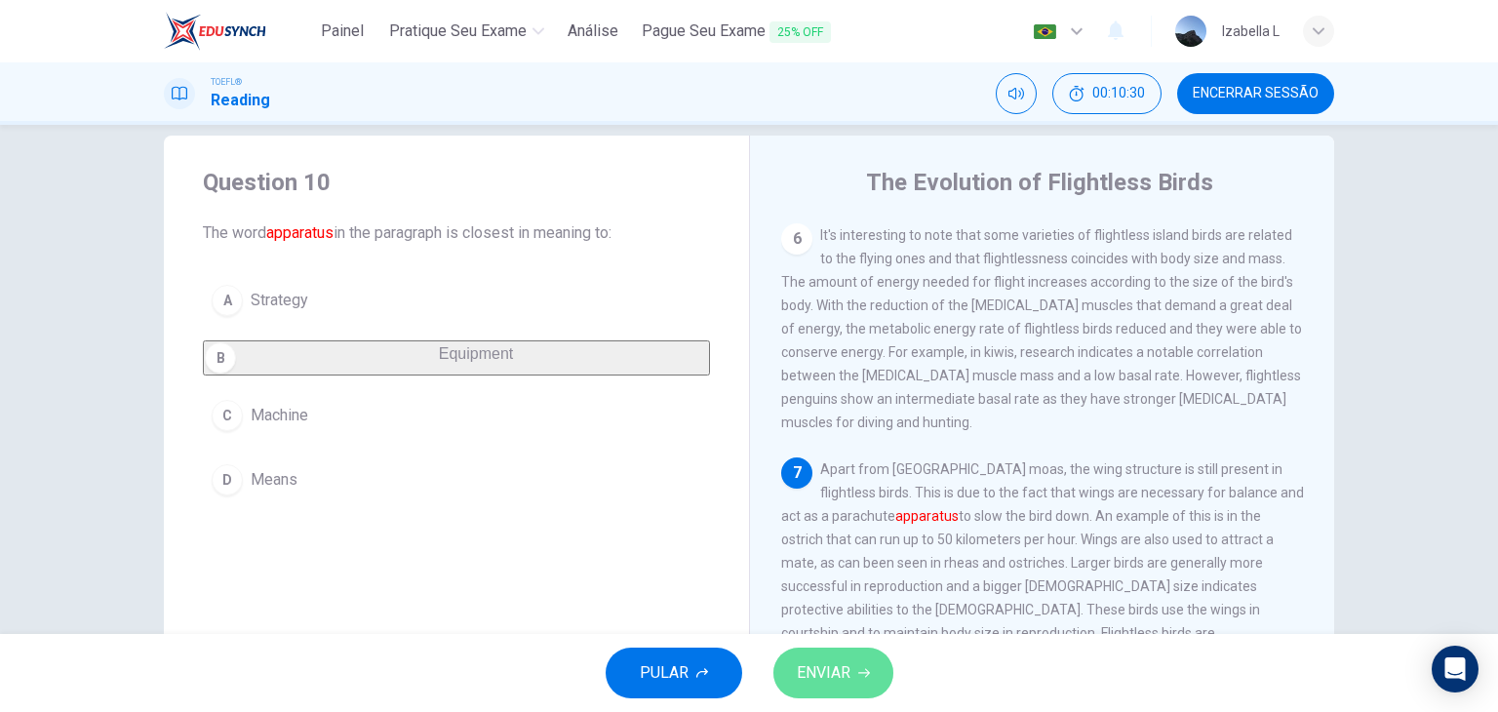
click at [818, 667] on span "ENVIAR" at bounding box center [824, 672] width 54 height 27
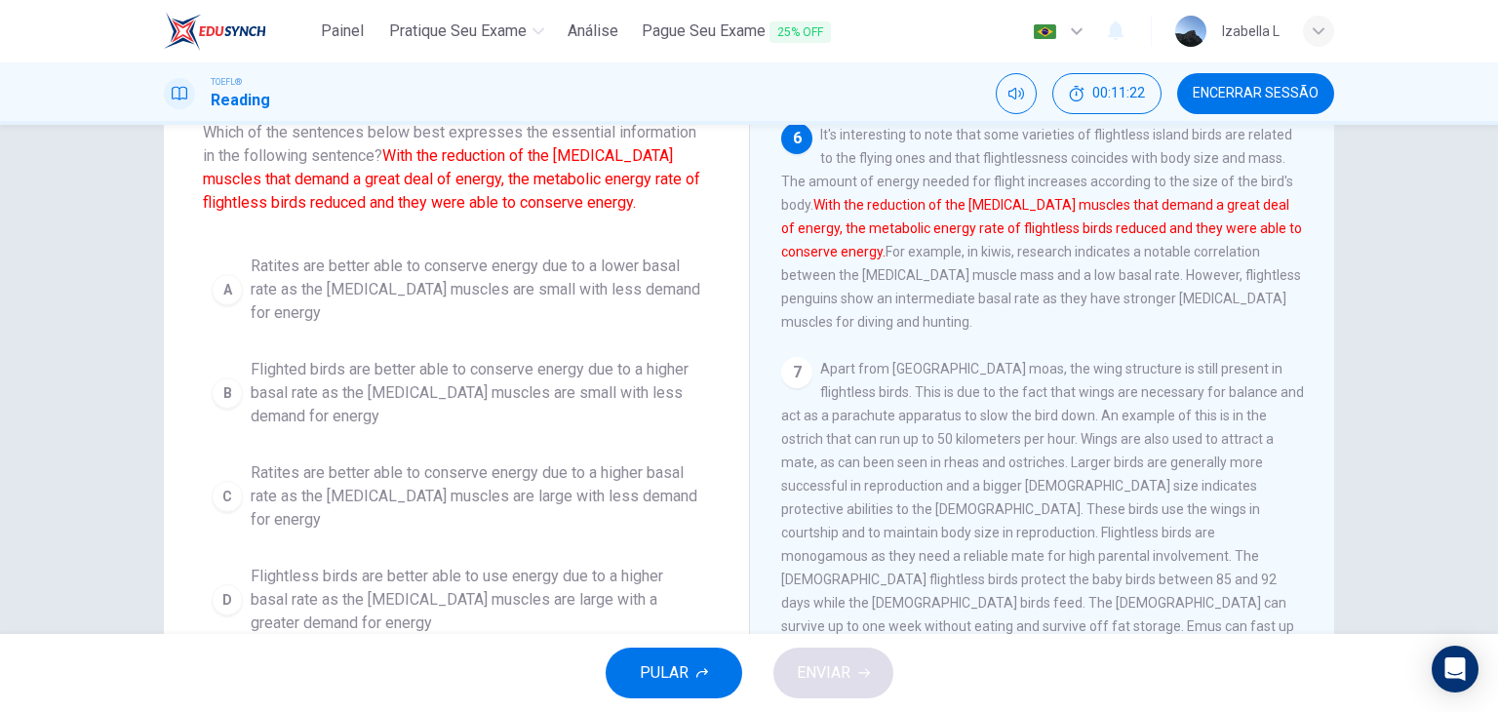
scroll to position [126, 0]
click at [462, 281] on span "Ratites are better able to conserve energy due to a lower basal rate as the [ME…" at bounding box center [476, 292] width 451 height 70
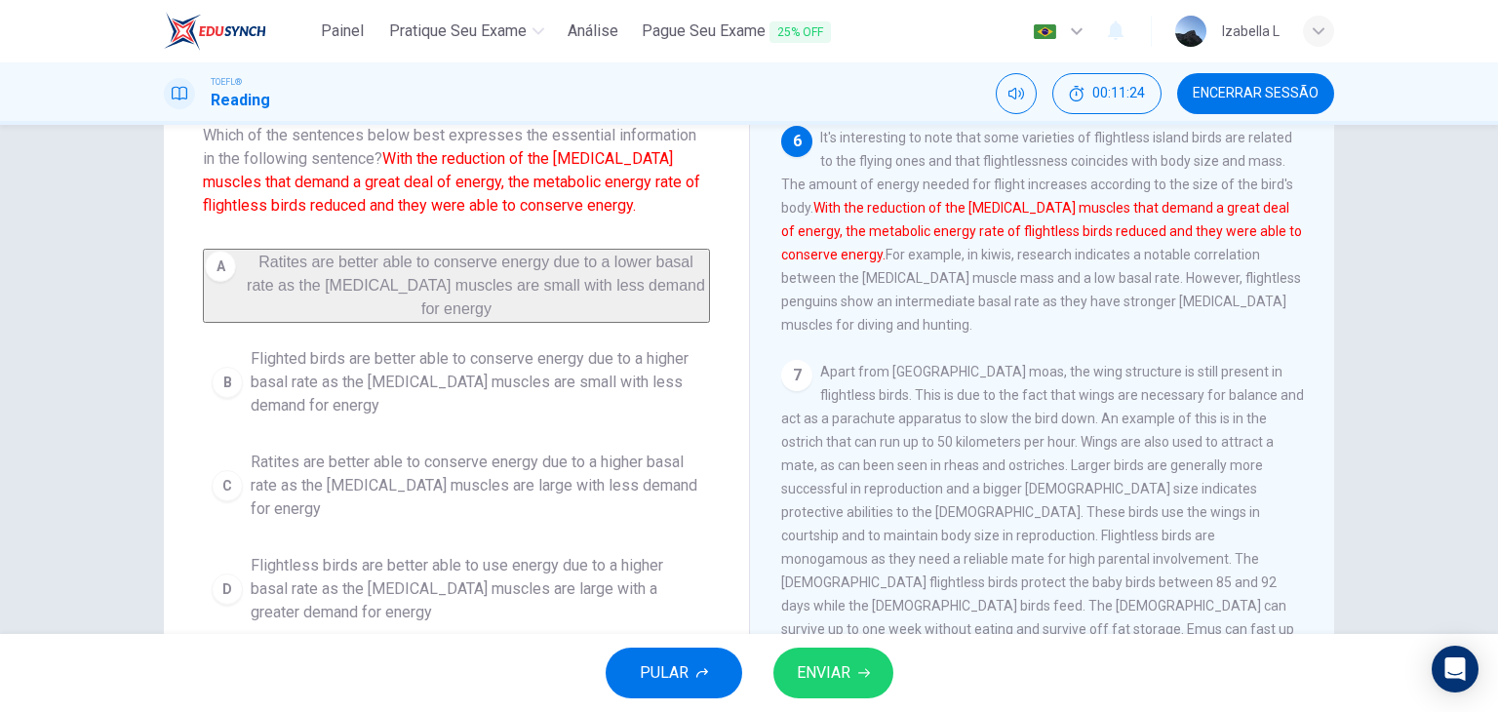
click at [819, 650] on button "ENVIAR" at bounding box center [833, 673] width 120 height 51
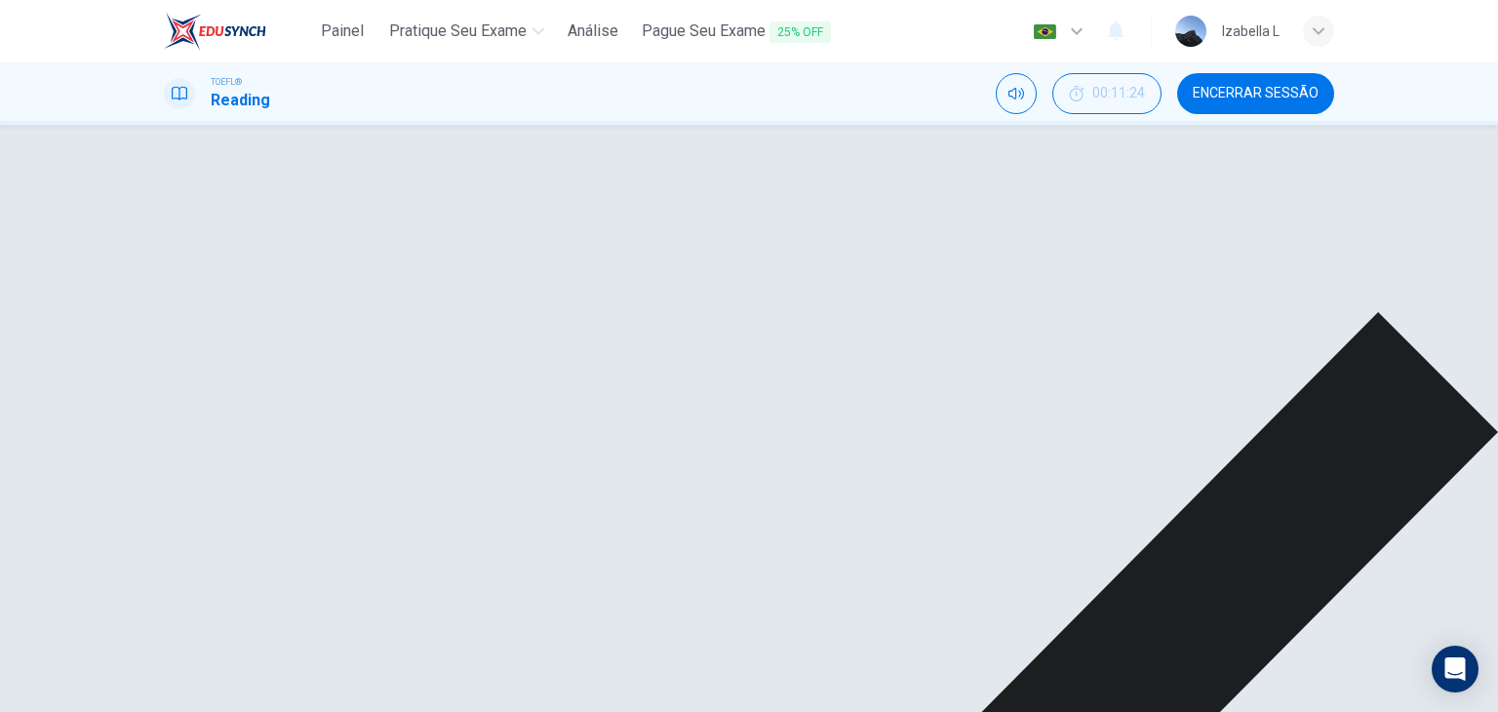
scroll to position [28, 0]
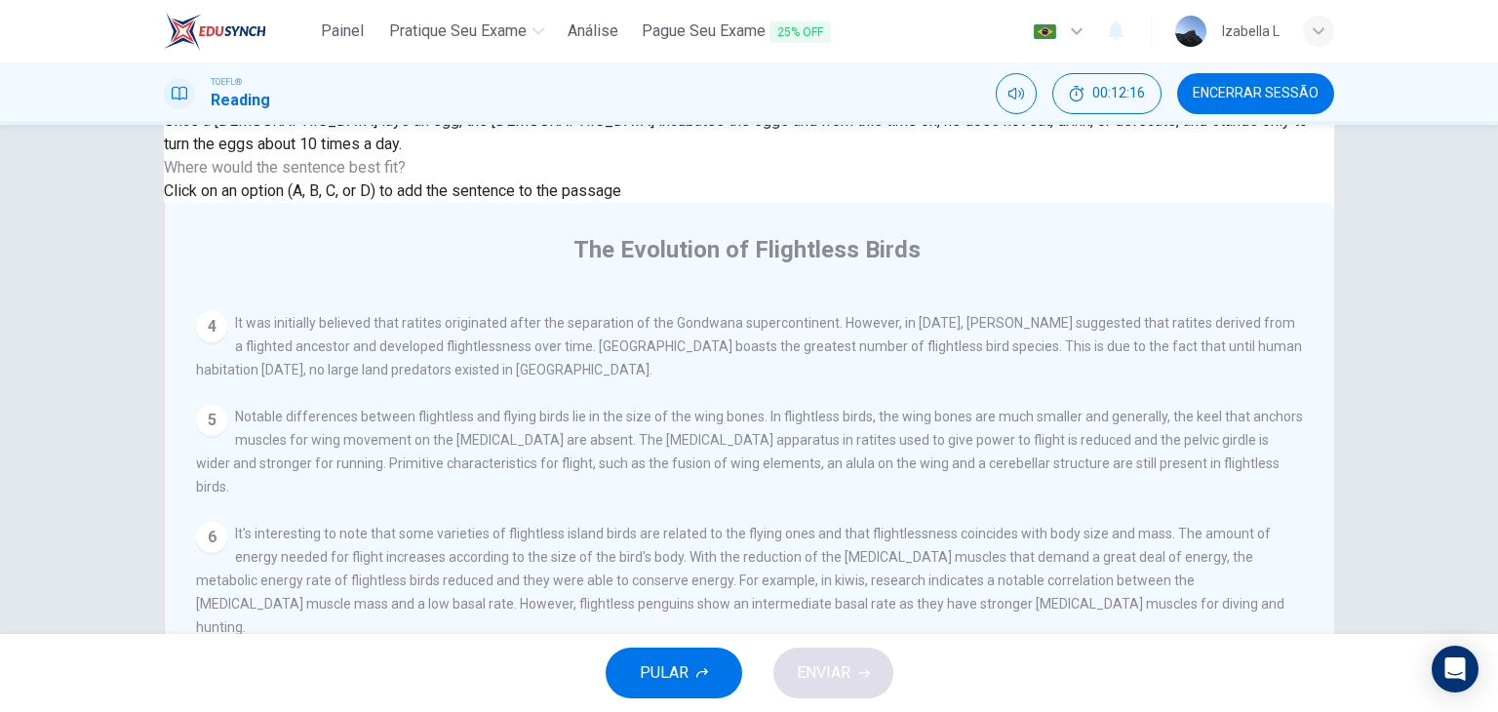
scroll to position [149, 0]
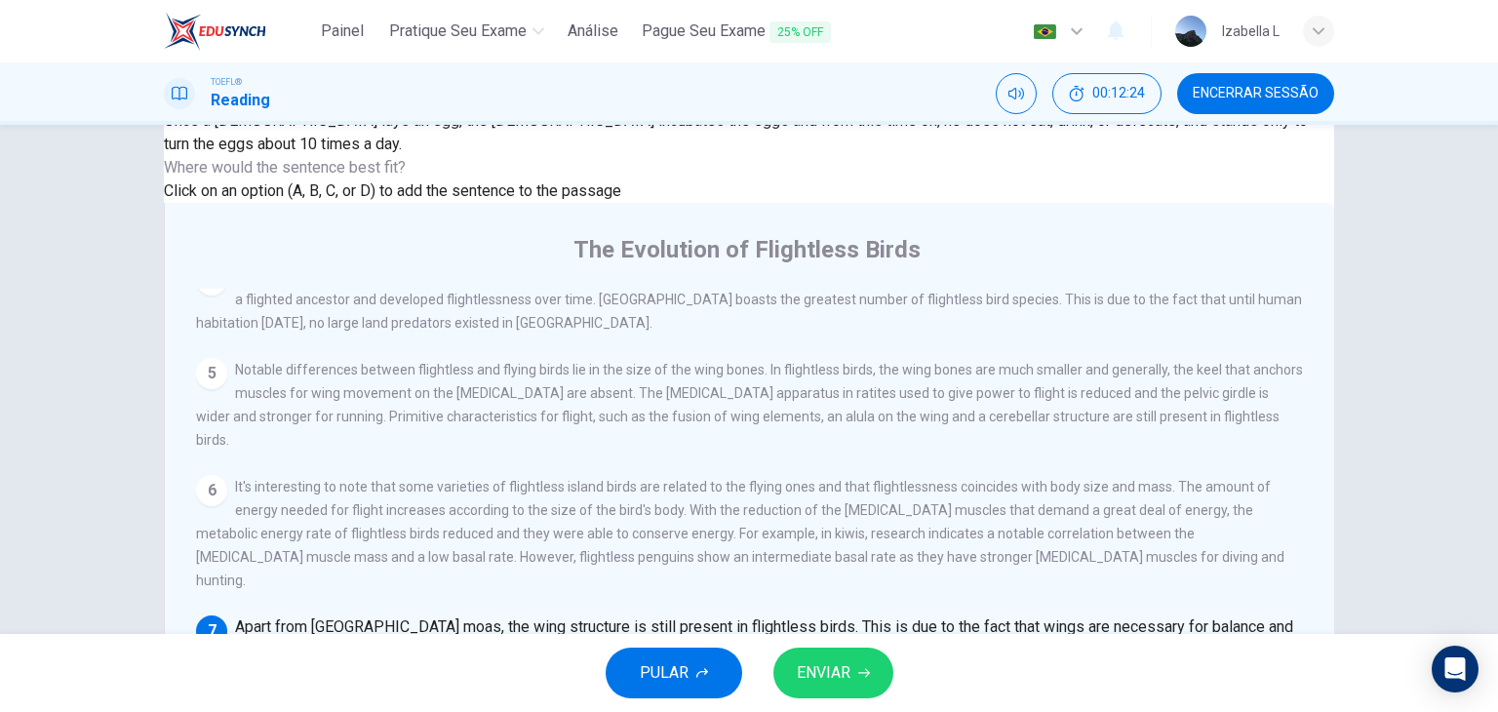
scroll to position [247, 0]
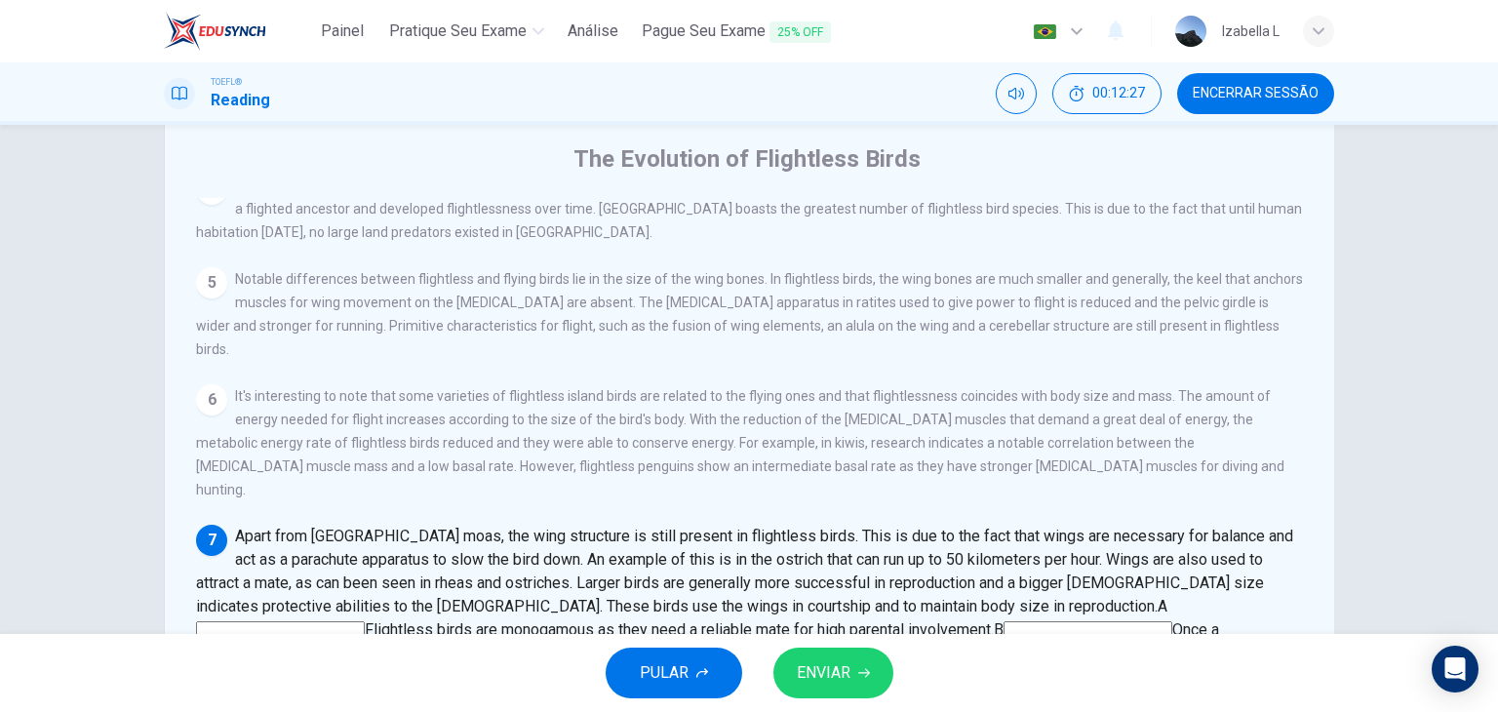
click at [843, 660] on span "ENVIAR" at bounding box center [824, 672] width 54 height 27
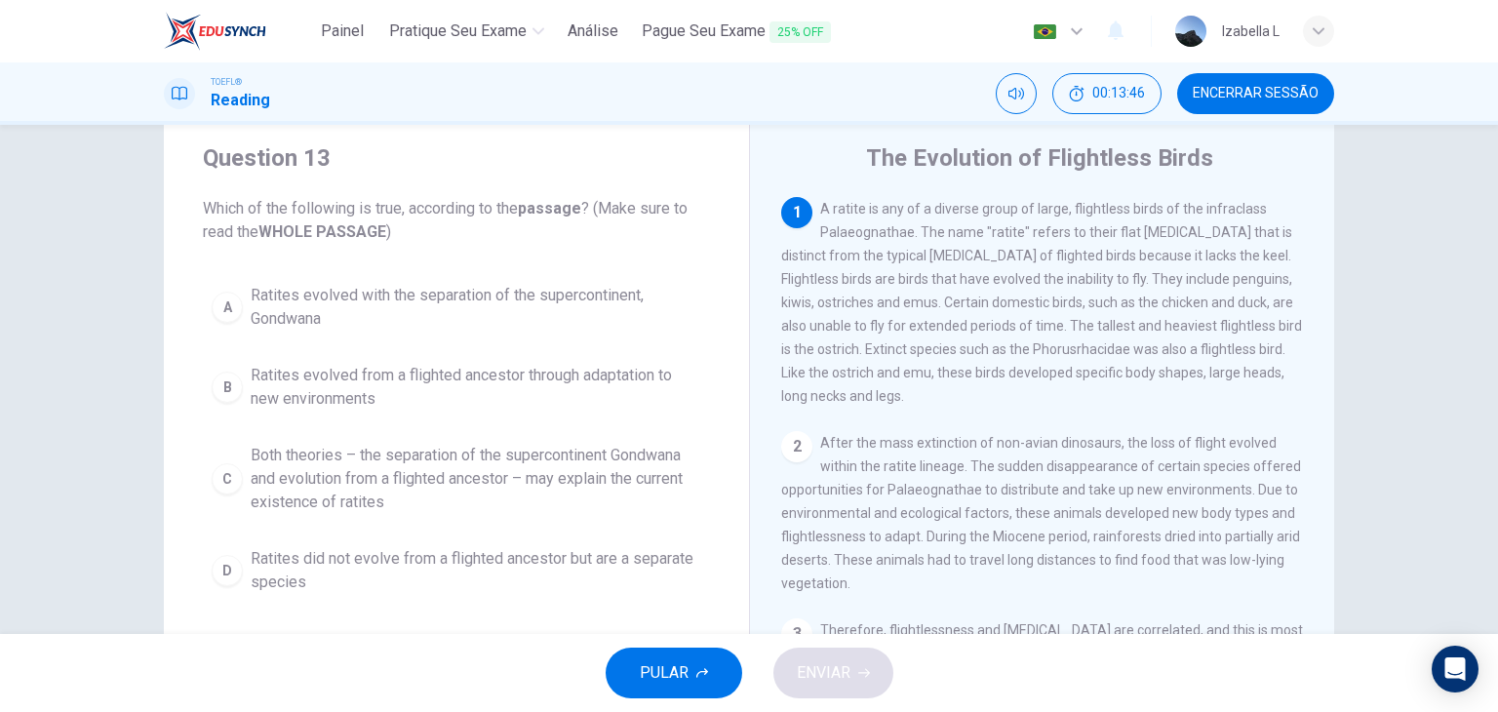
scroll to position [98, 0]
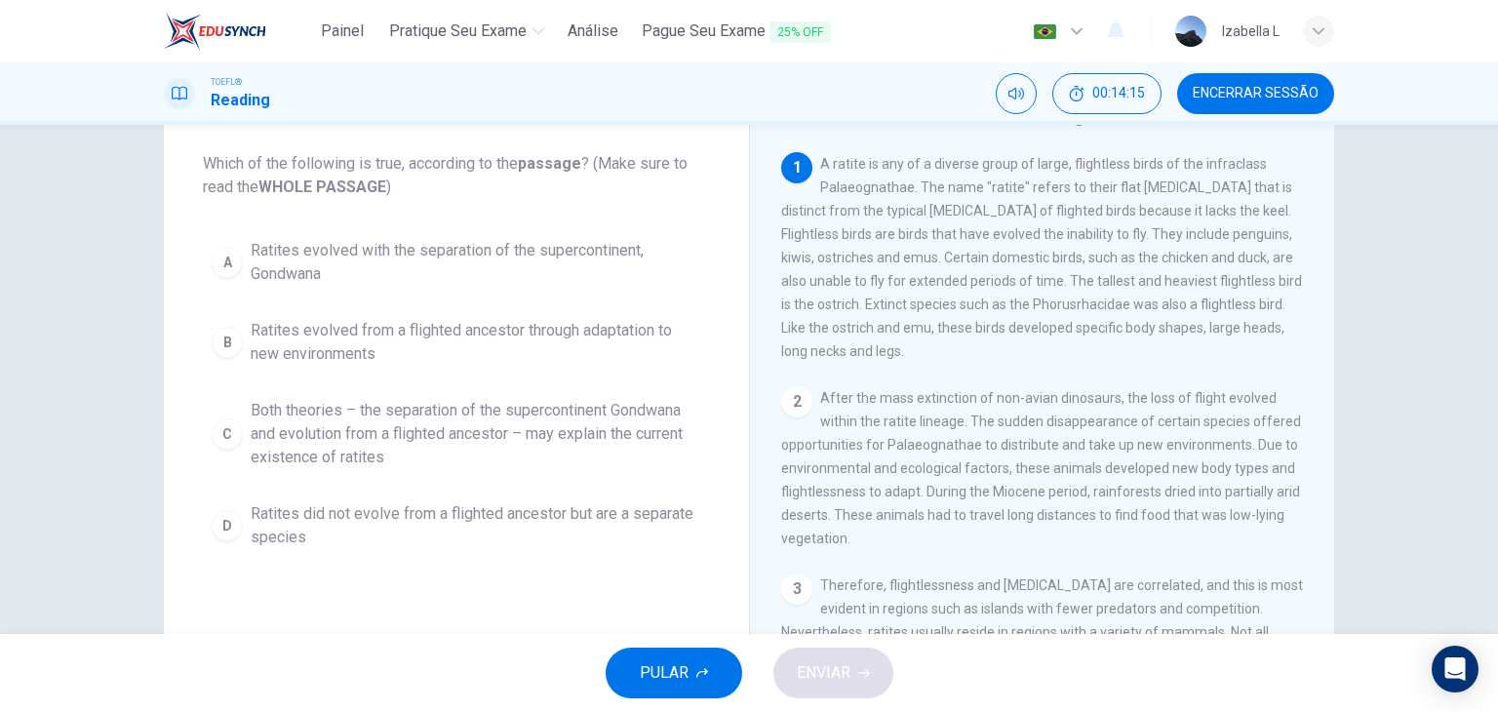
click at [399, 340] on span "Ratites evolved from a flighted ancestor through adaptation to new environments" at bounding box center [476, 342] width 451 height 47
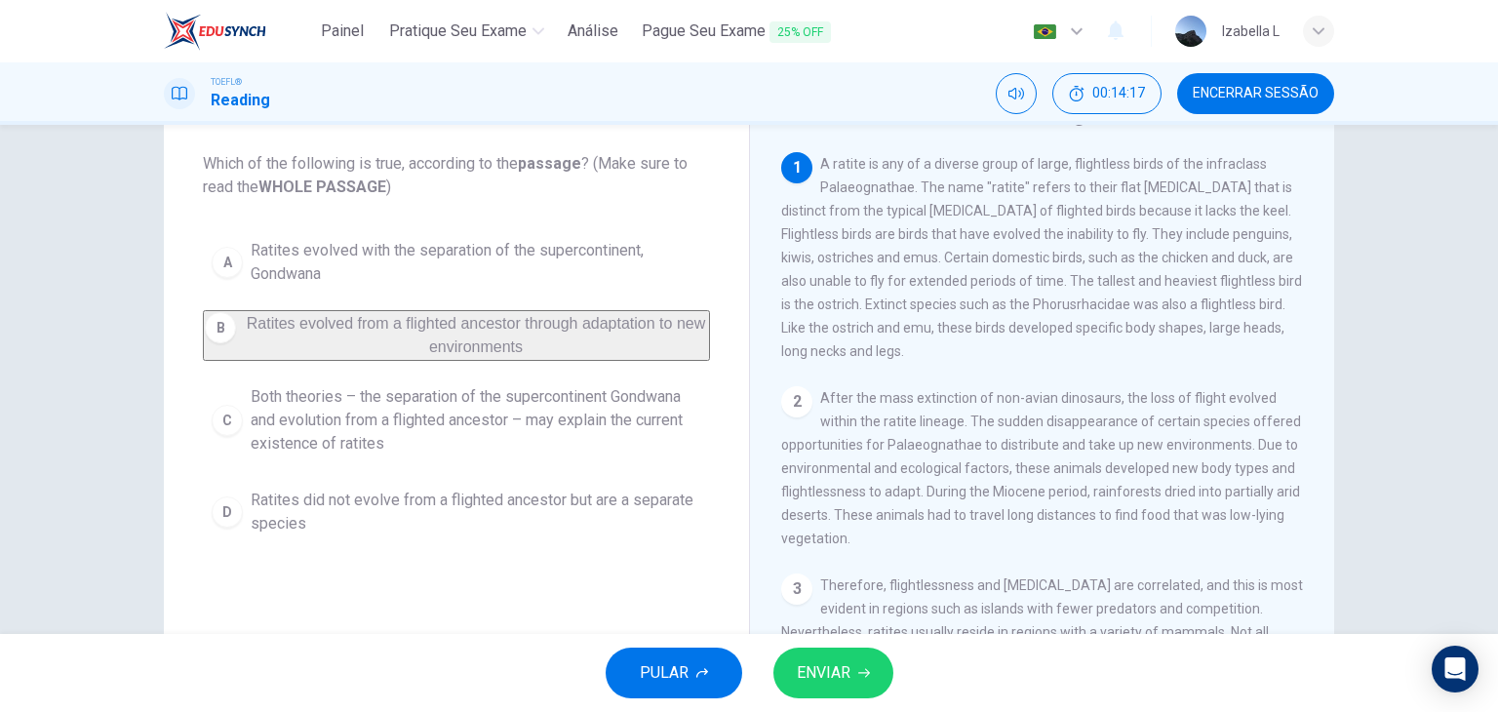
click at [828, 659] on span "ENVIAR" at bounding box center [824, 672] width 54 height 27
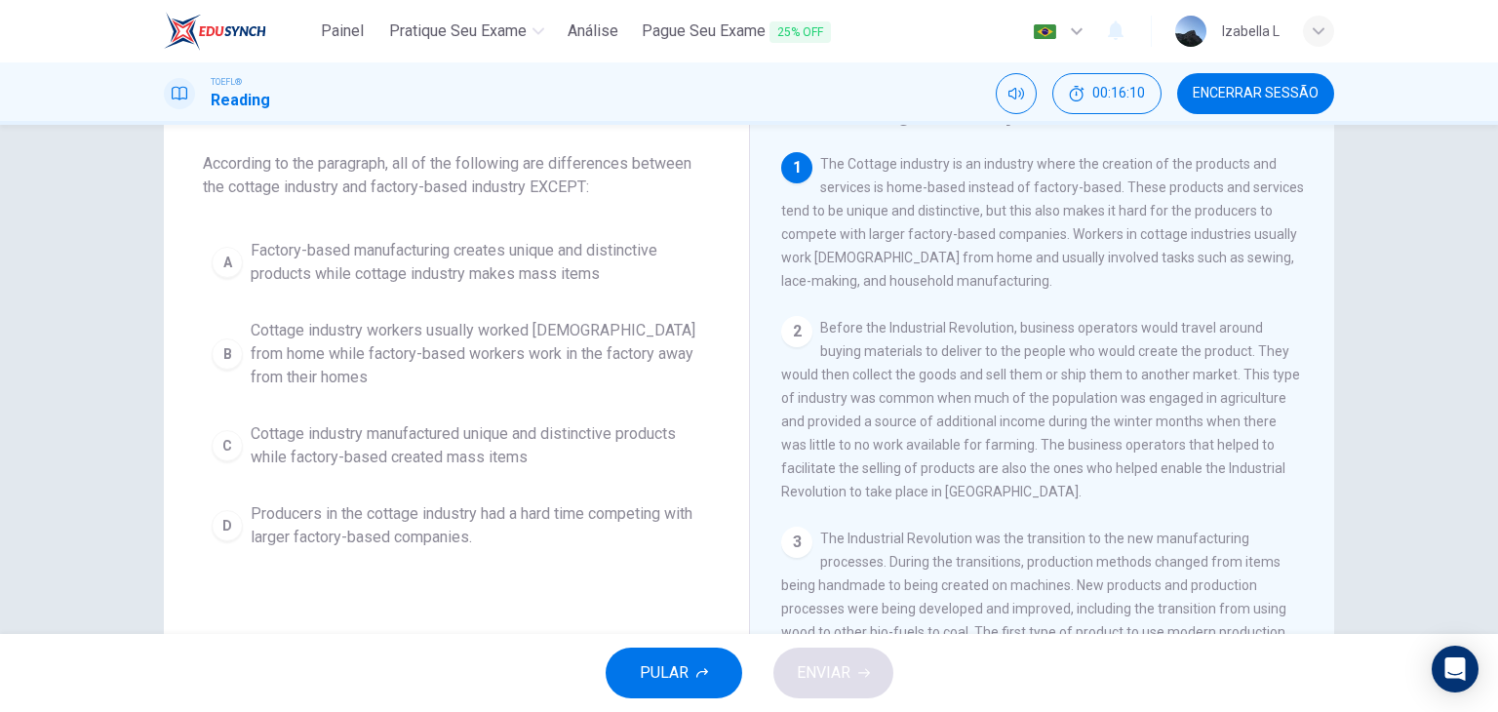
click at [496, 258] on span "Factory-based manufacturing creates unique and distinctive products while cotta…" at bounding box center [476, 262] width 451 height 47
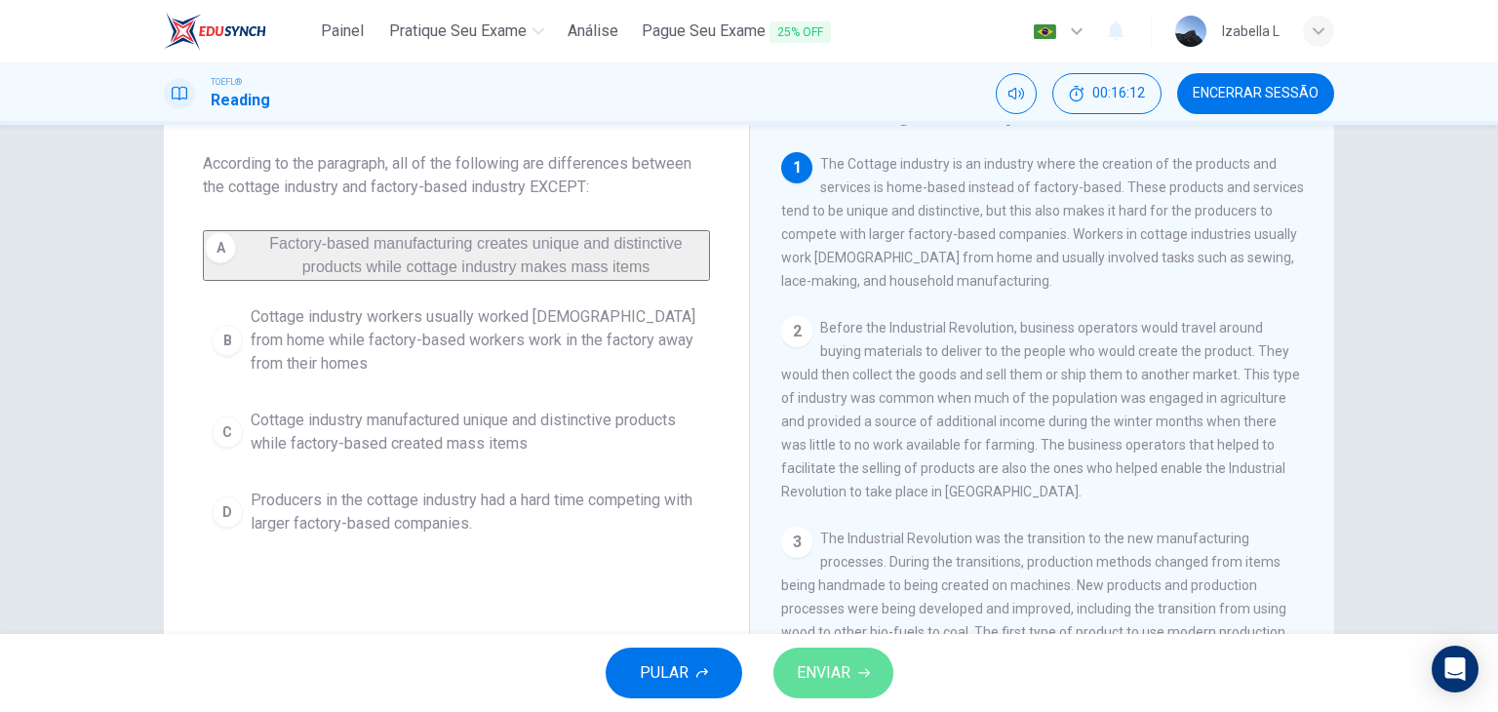
click at [804, 661] on span "ENVIAR" at bounding box center [824, 672] width 54 height 27
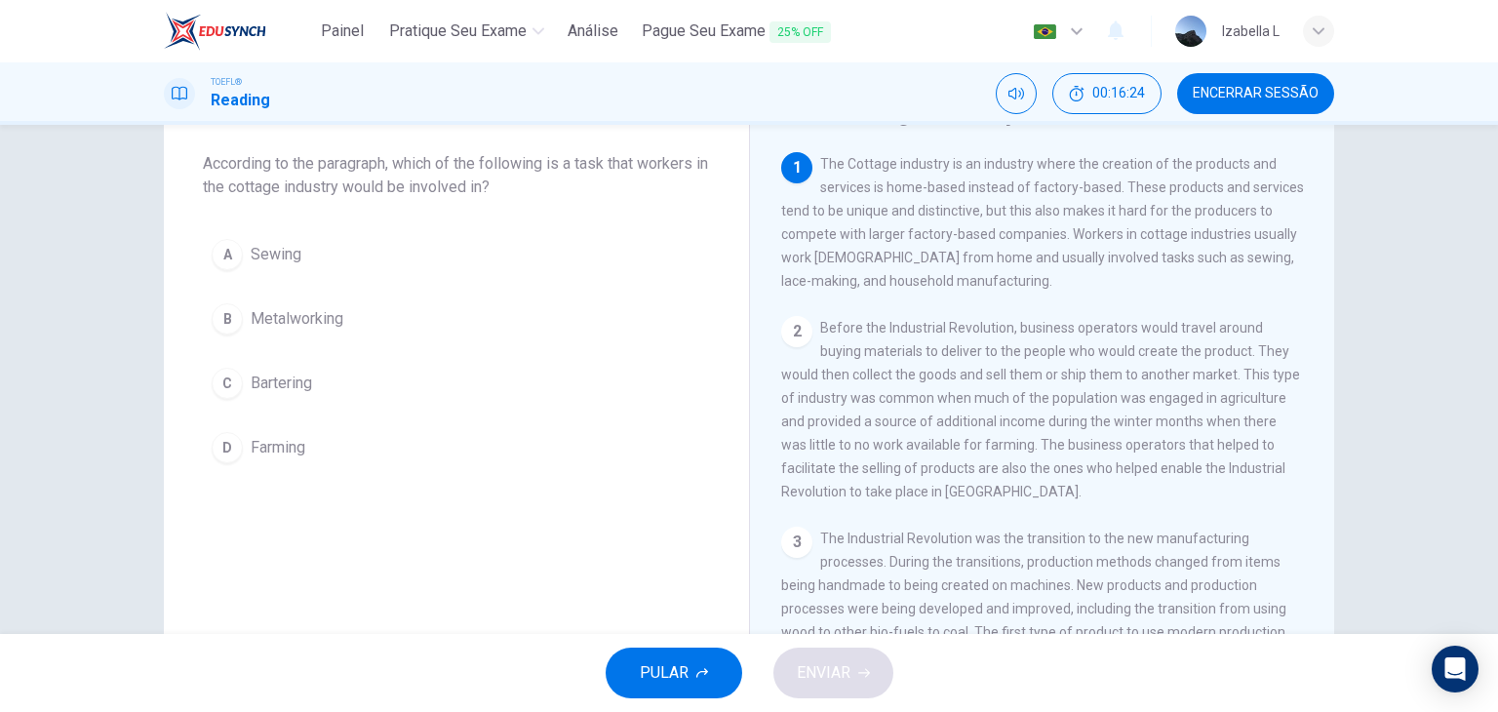
scroll to position [0, 0]
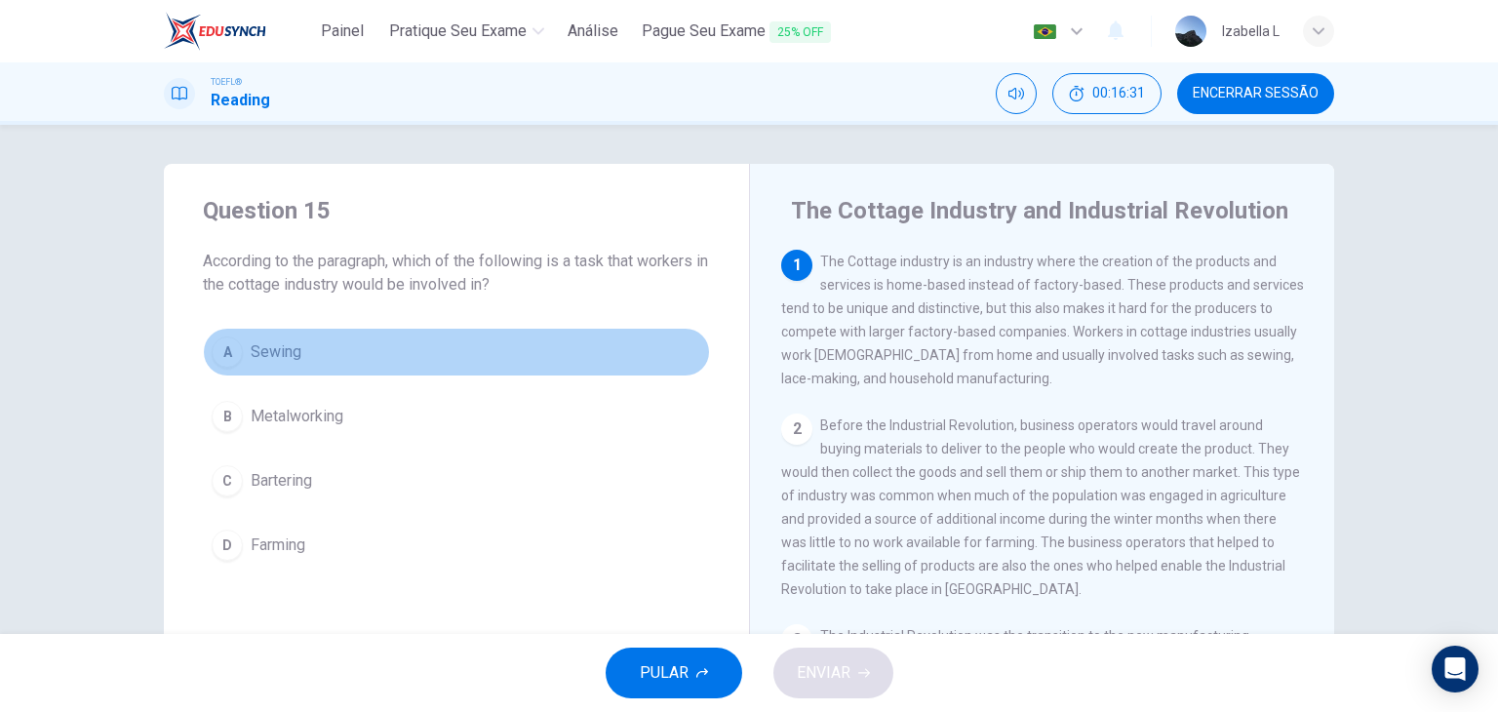
click at [215, 362] on div "A" at bounding box center [227, 351] width 31 height 31
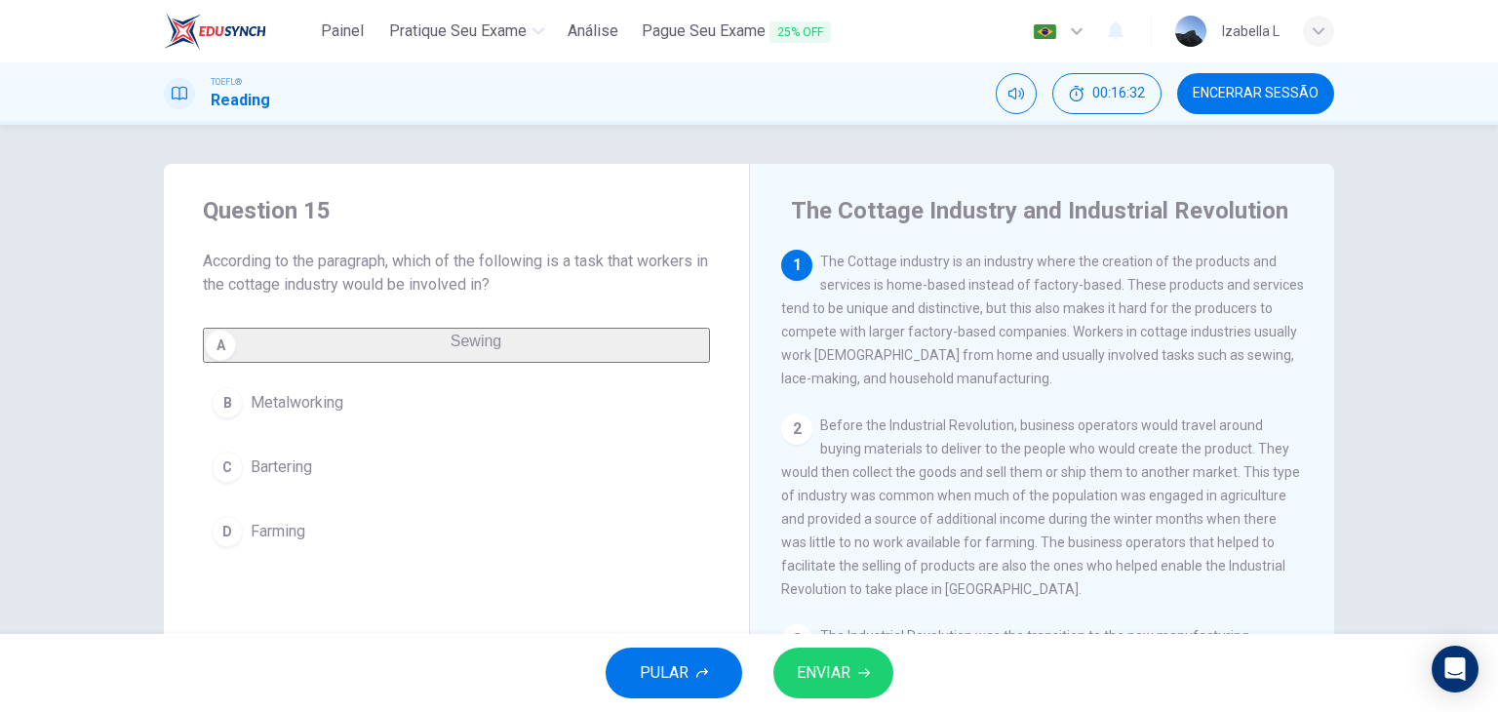
click at [792, 684] on button "ENVIAR" at bounding box center [833, 673] width 120 height 51
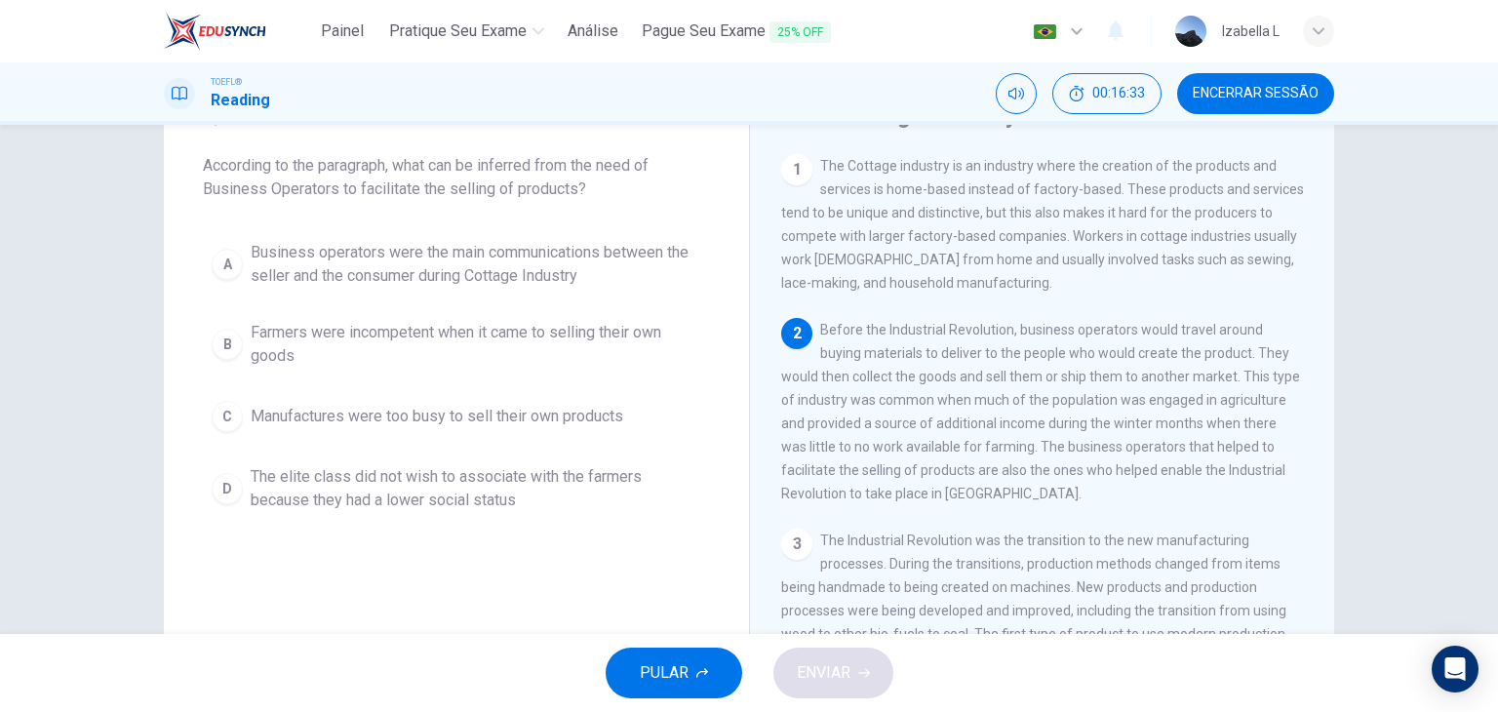
scroll to position [98, 0]
click at [537, 275] on span "Business operators were the main communications between the seller and the cons…" at bounding box center [476, 262] width 451 height 47
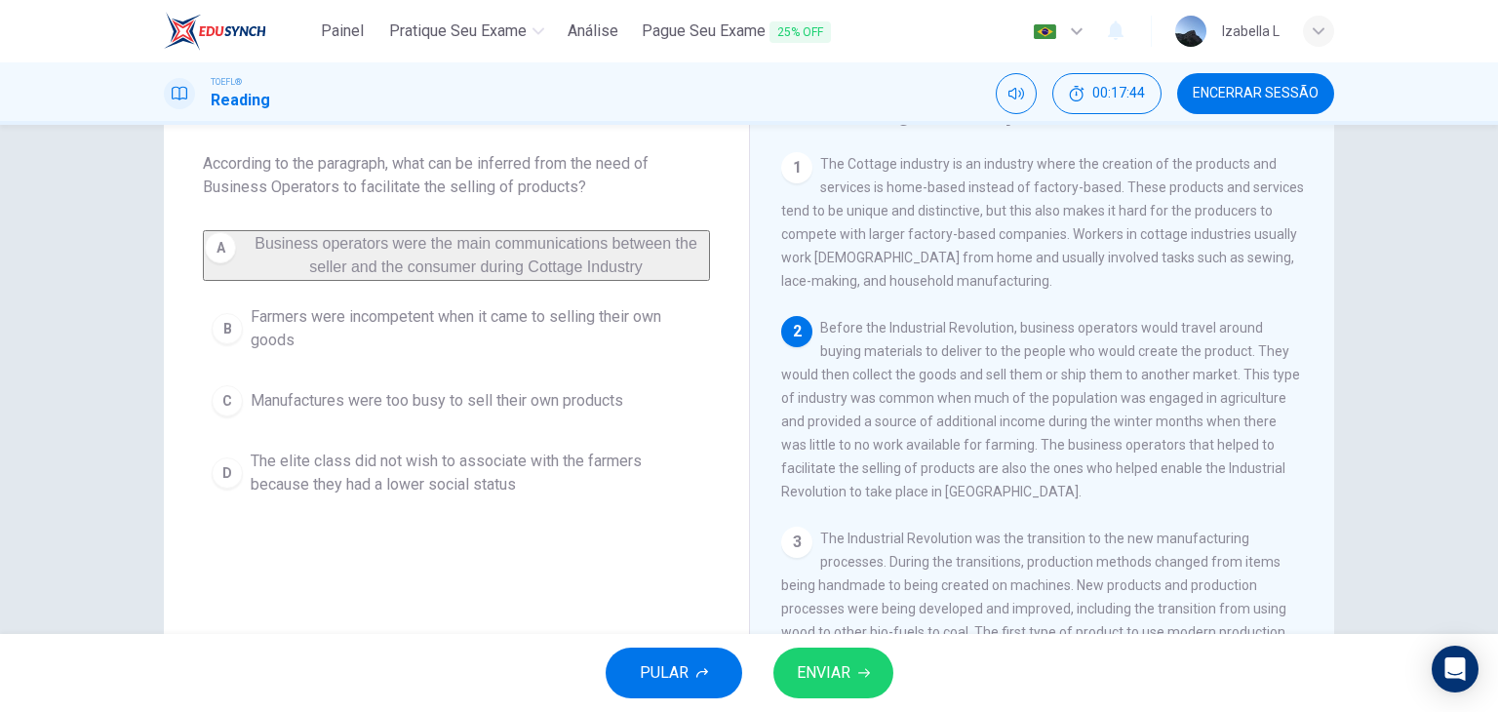
click at [880, 673] on button "ENVIAR" at bounding box center [833, 673] width 120 height 51
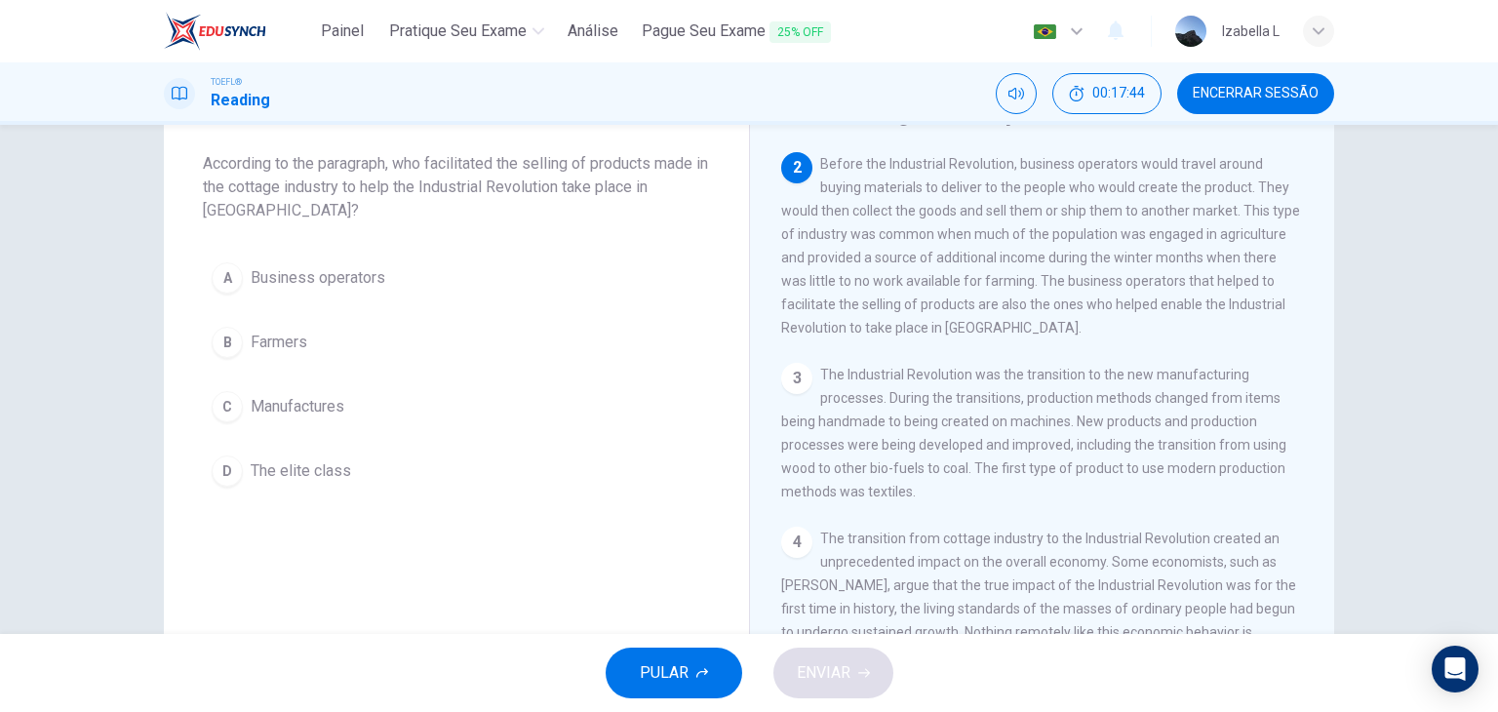
scroll to position [168, 0]
click at [310, 281] on span "Business operators" at bounding box center [318, 277] width 135 height 23
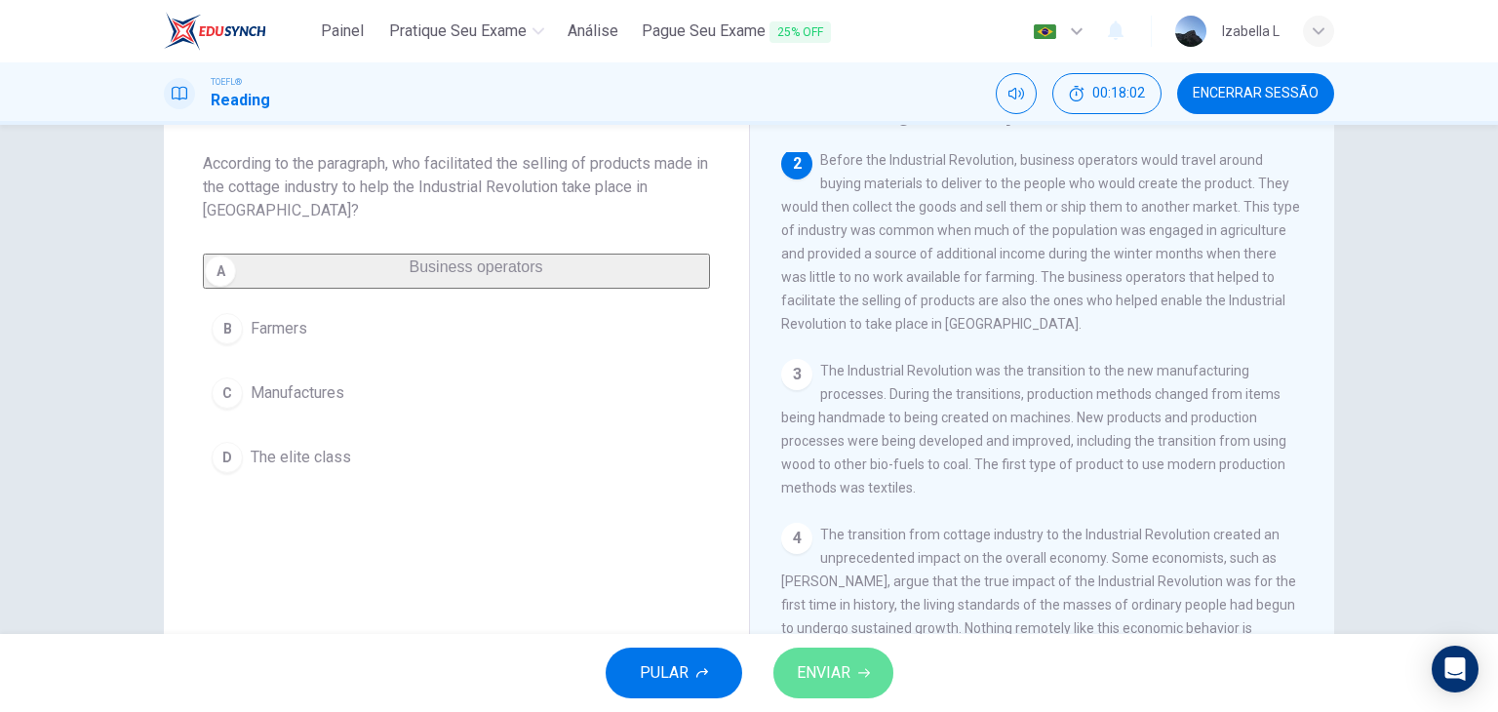
click at [819, 657] on button "ENVIAR" at bounding box center [833, 673] width 120 height 51
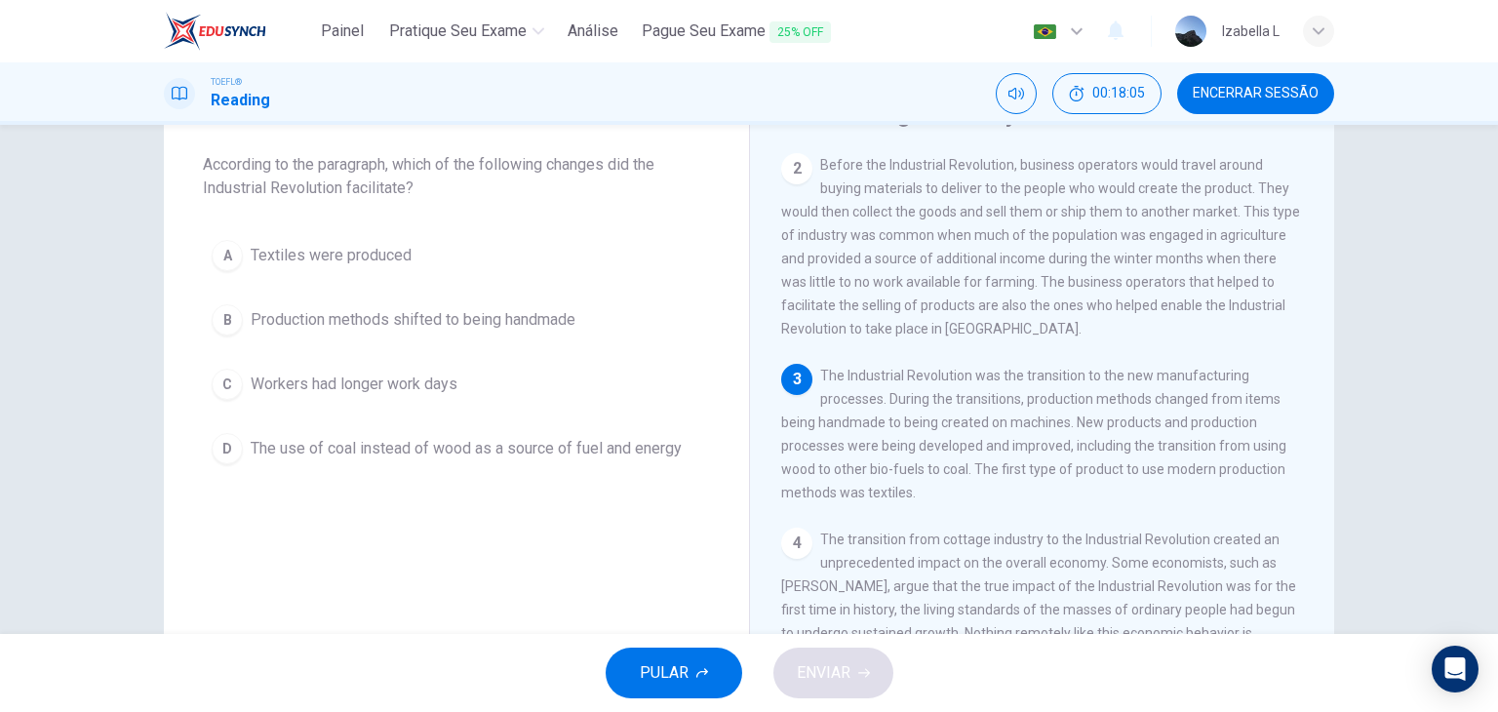
scroll to position [98, 0]
click at [366, 255] on span "Textiles were produced" at bounding box center [331, 254] width 161 height 23
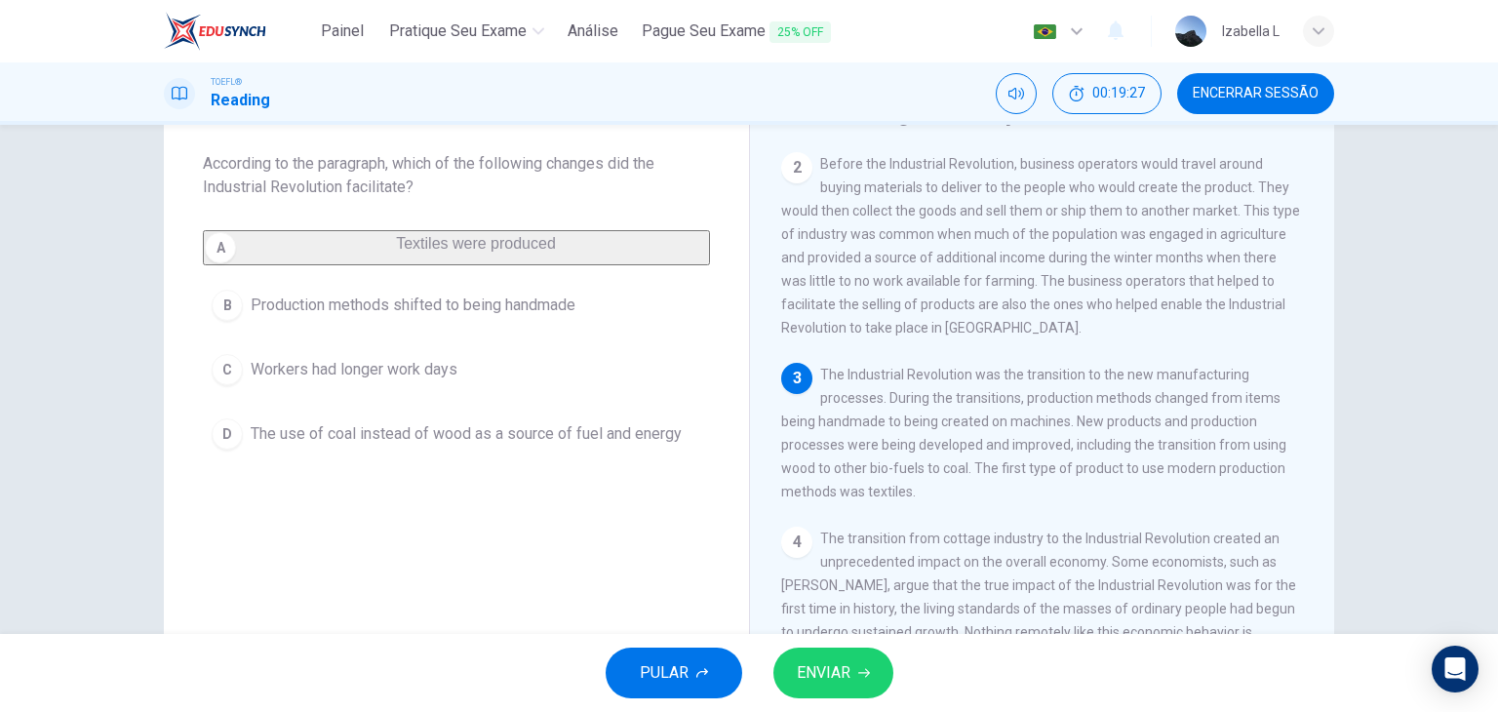
click at [823, 680] on span "ENVIAR" at bounding box center [824, 672] width 54 height 27
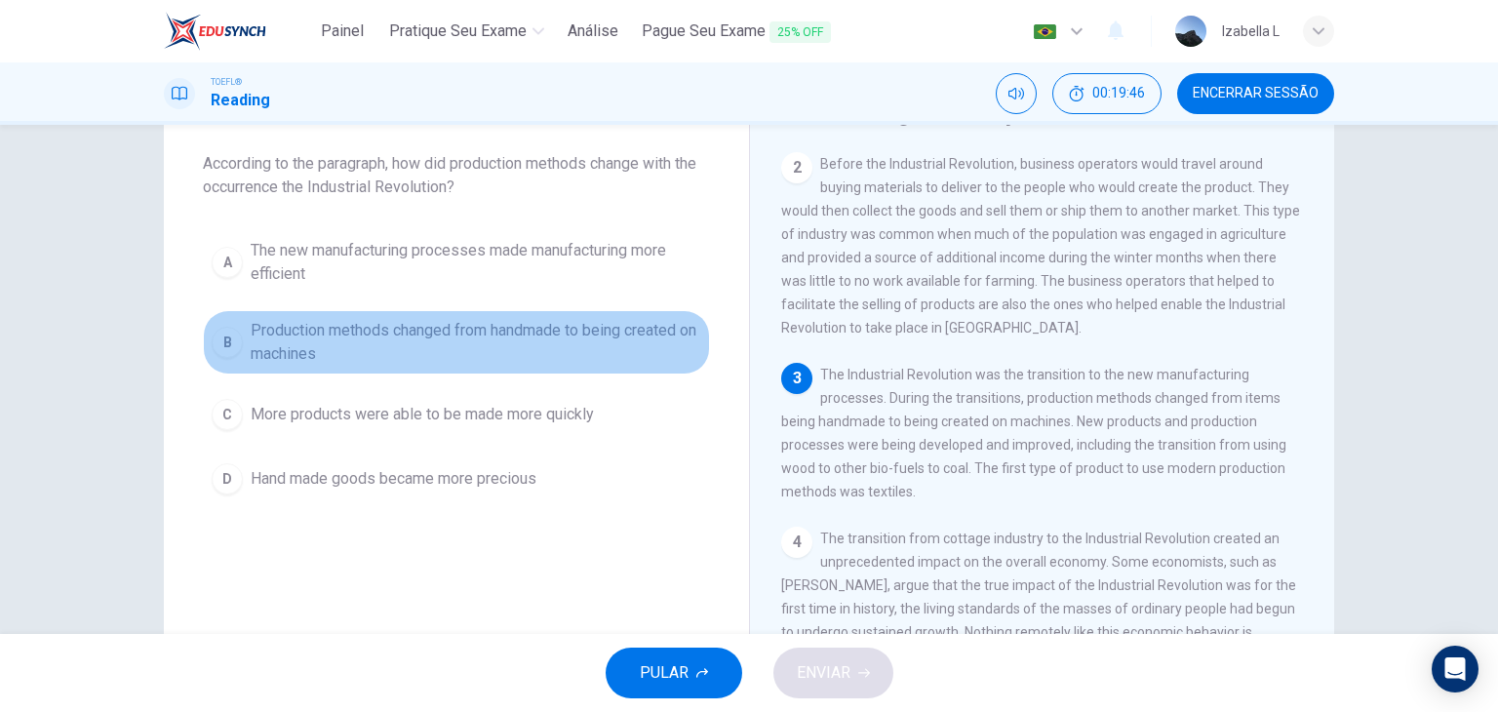
click at [476, 345] on span "Production methods changed from handmade to being created on machines" at bounding box center [476, 342] width 451 height 47
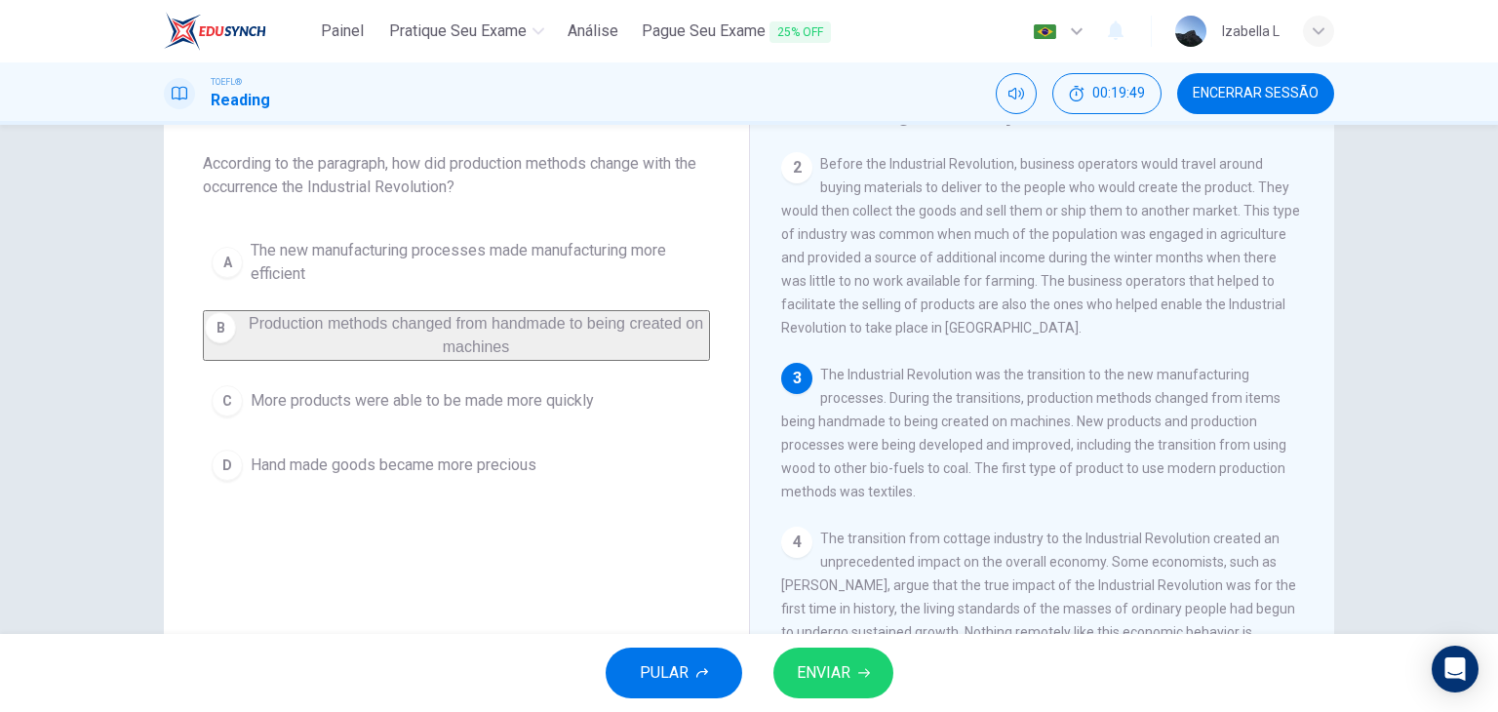
click at [844, 674] on span "ENVIAR" at bounding box center [824, 672] width 54 height 27
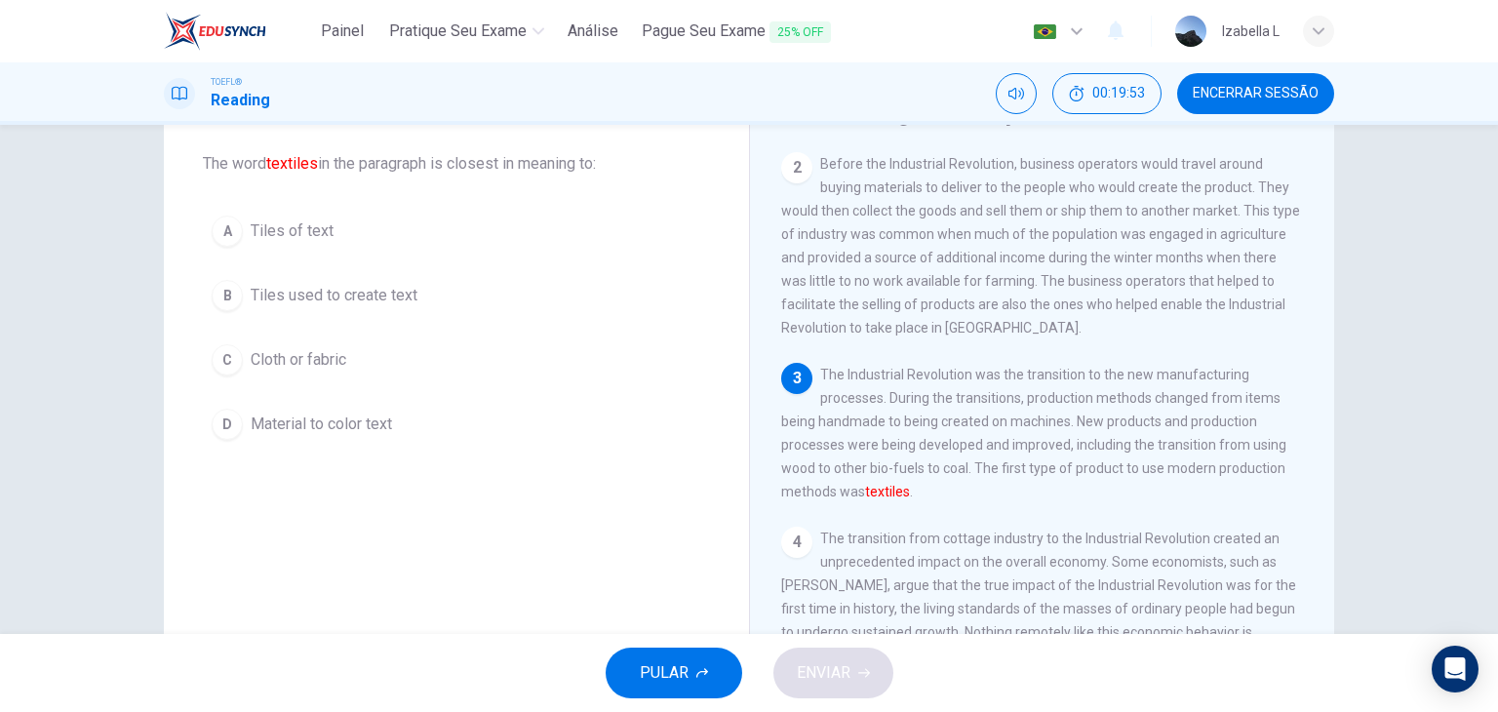
click at [324, 359] on span "Cloth or fabric" at bounding box center [299, 359] width 96 height 23
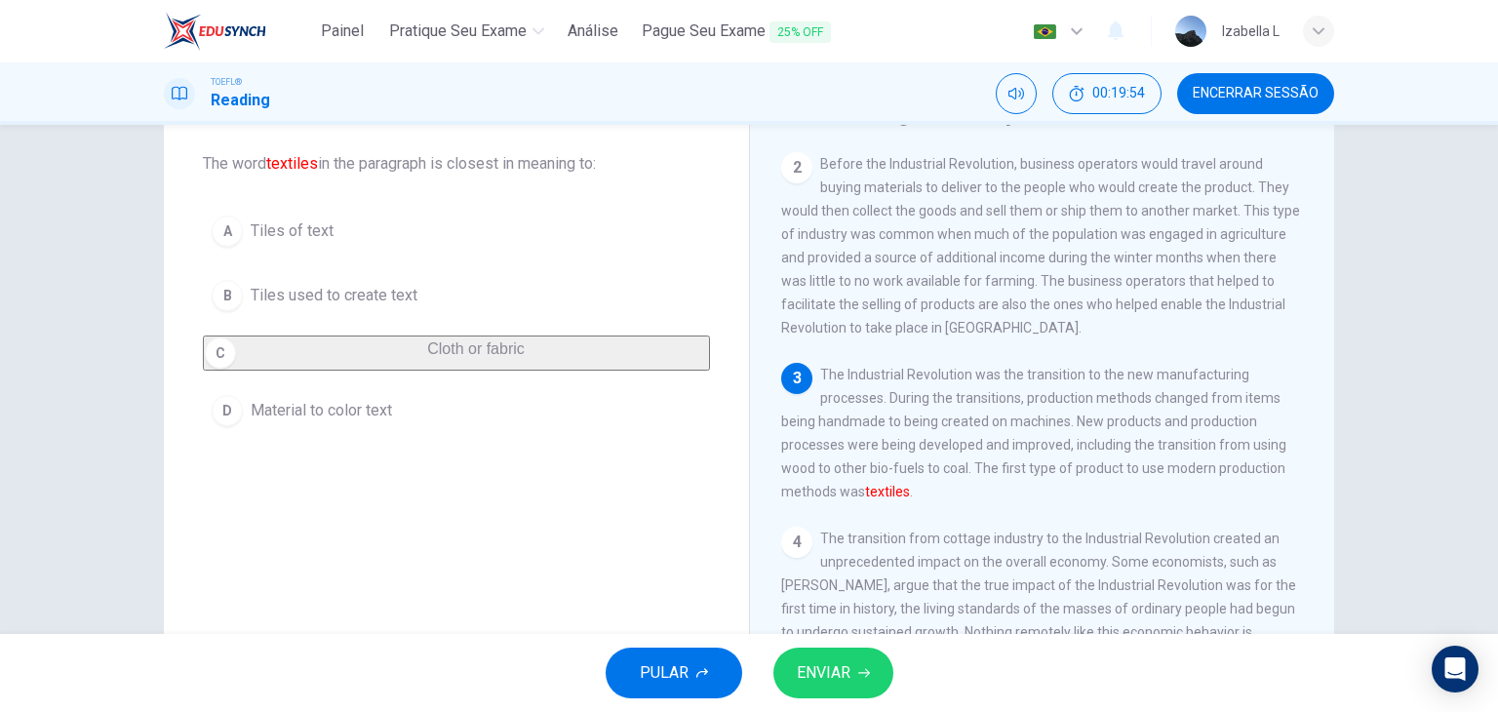
click at [817, 668] on span "ENVIAR" at bounding box center [824, 672] width 54 height 27
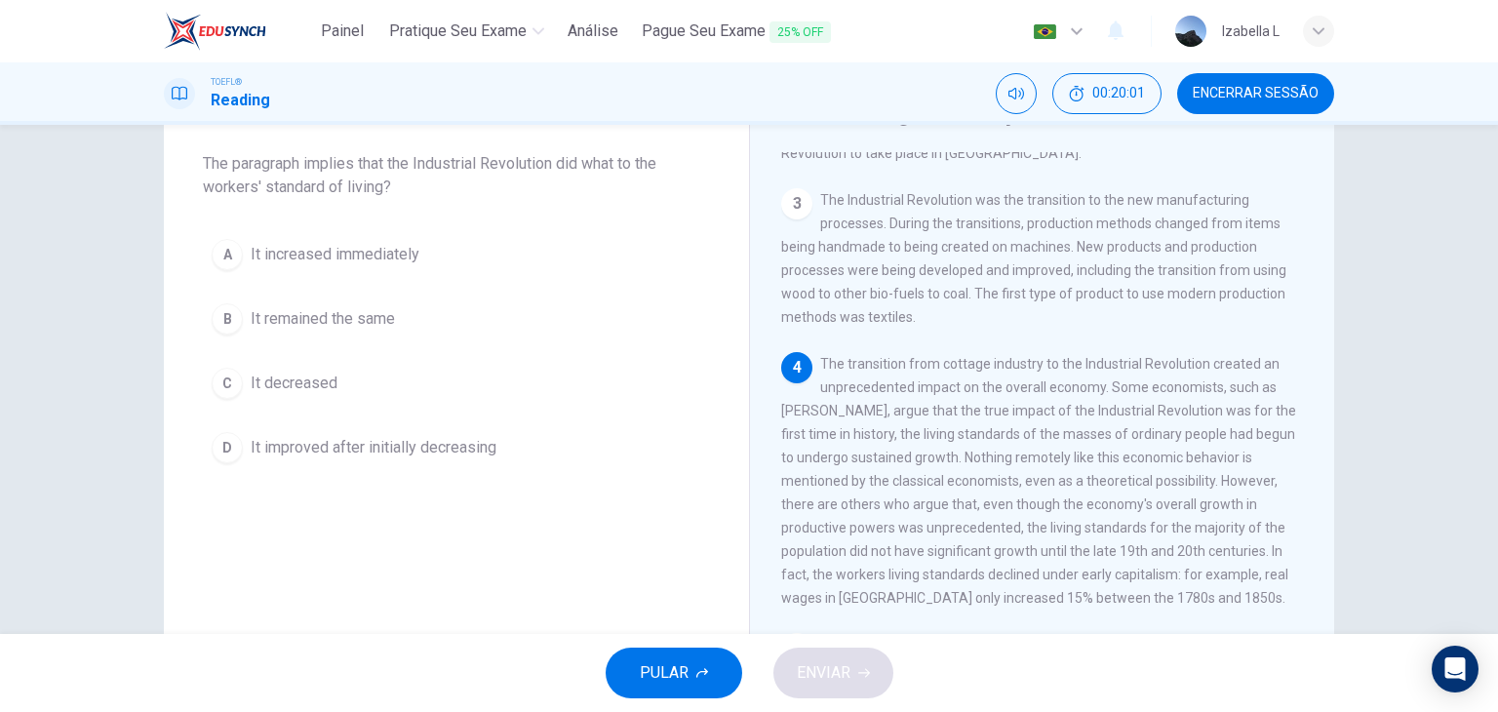
scroll to position [390, 0]
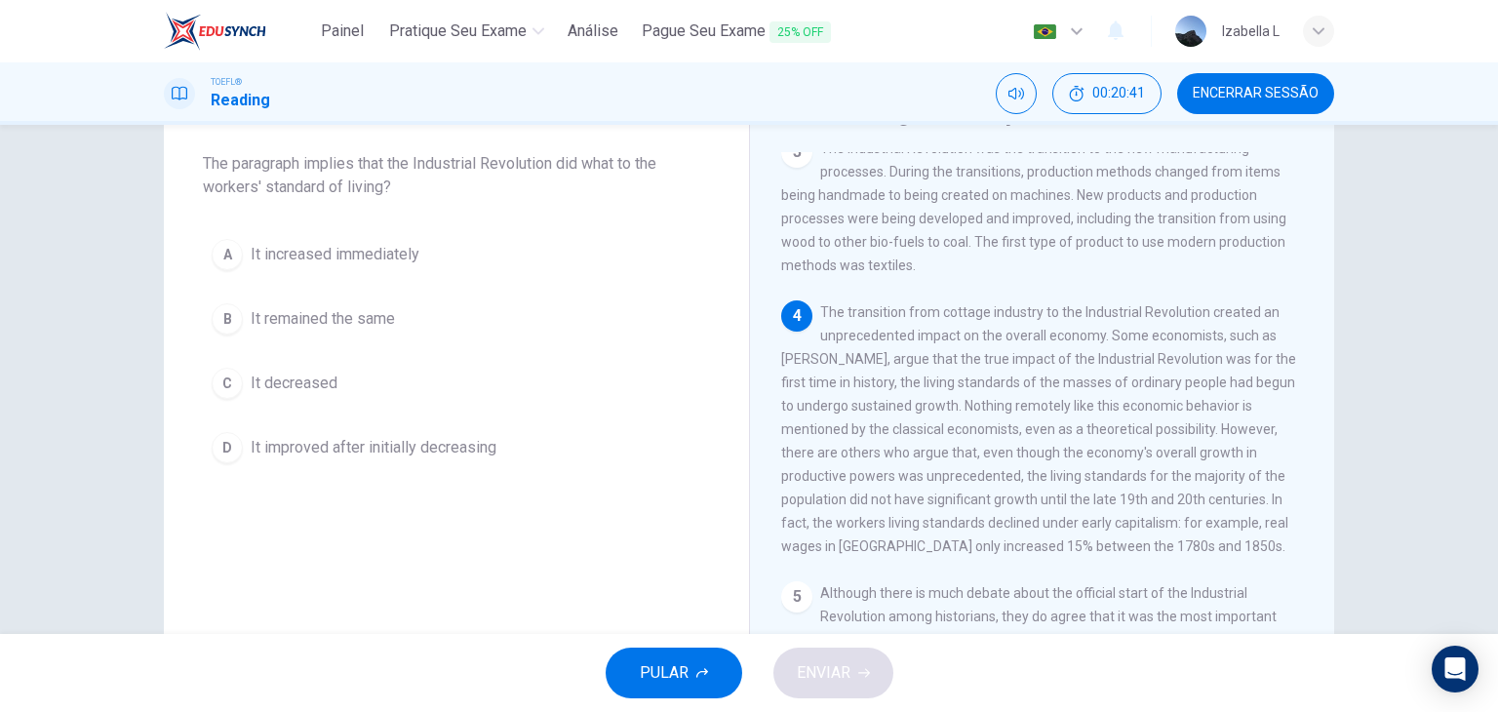
click at [312, 372] on span "It decreased" at bounding box center [294, 383] width 87 height 23
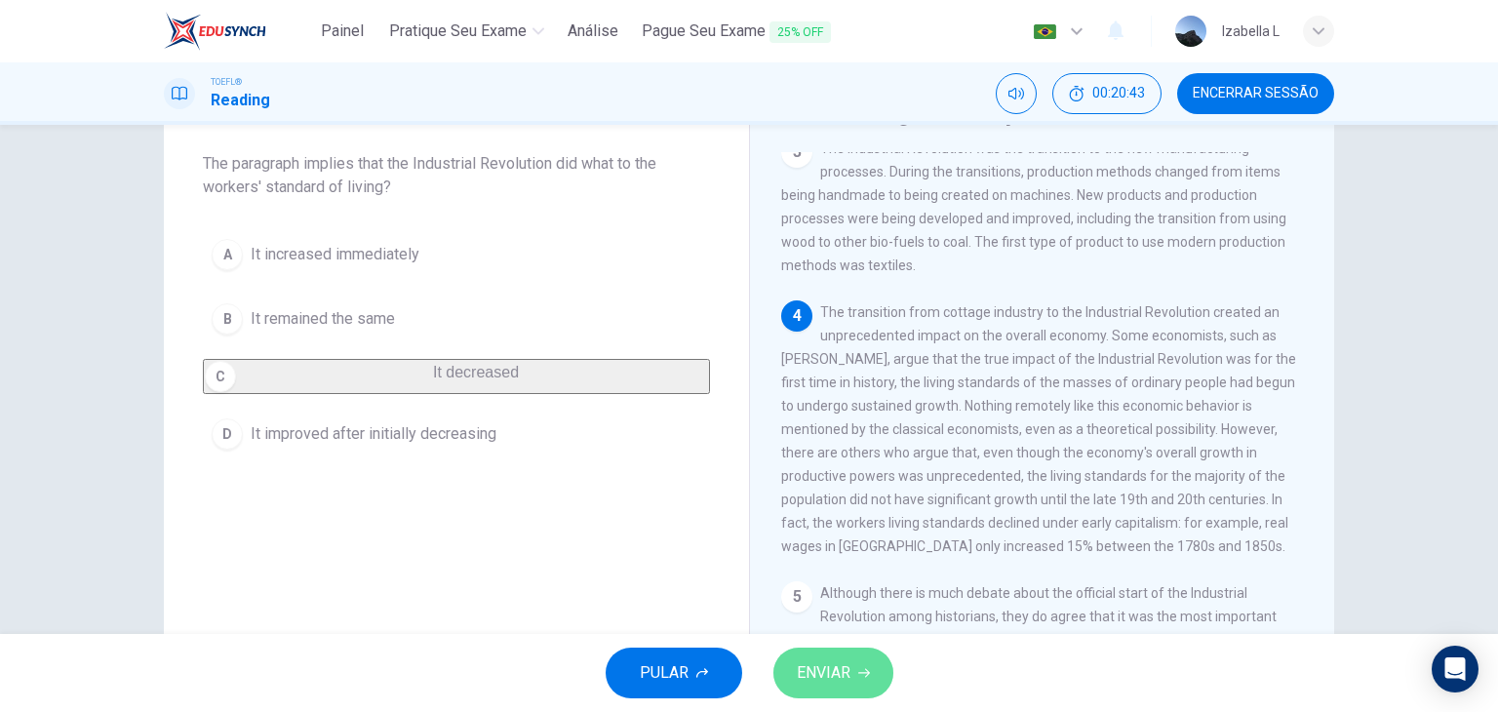
click at [847, 684] on span "ENVIAR" at bounding box center [824, 672] width 54 height 27
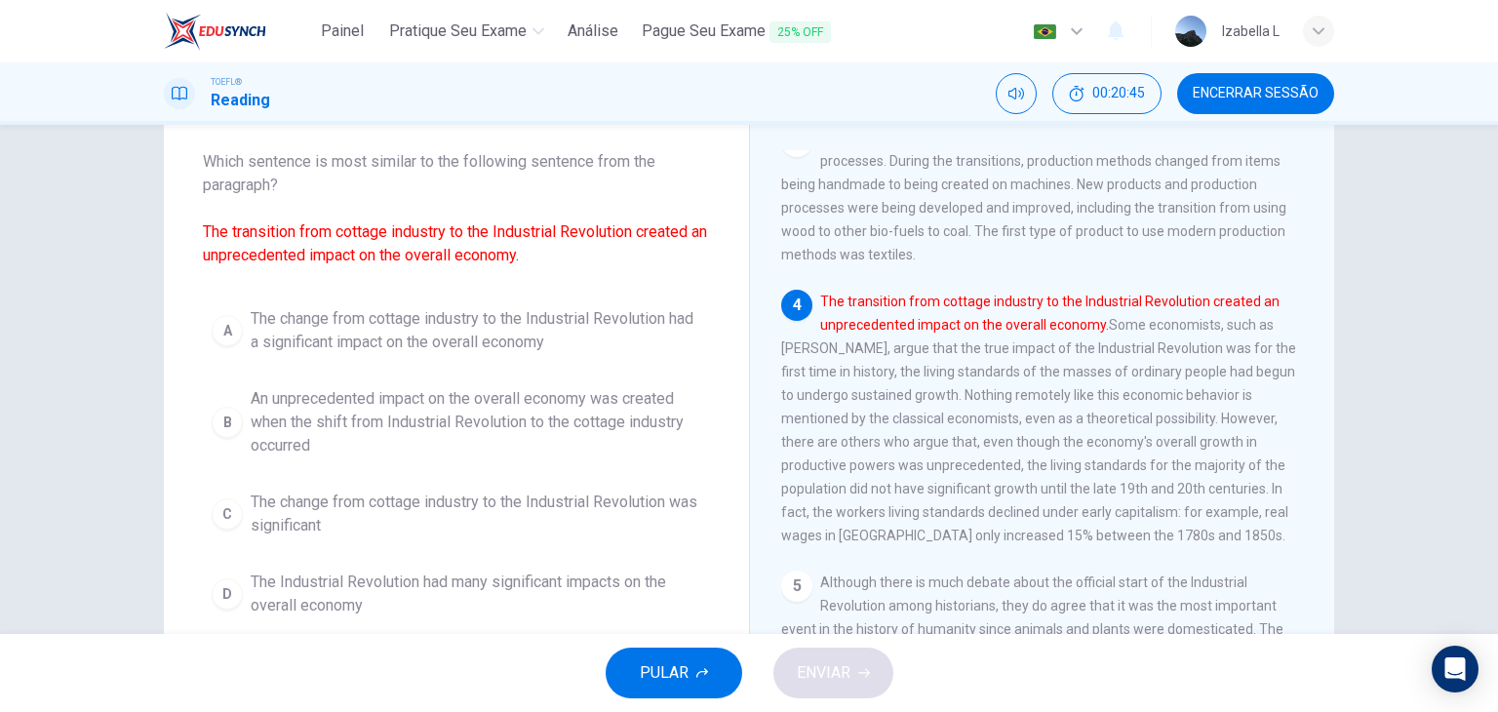
scroll to position [98, 0]
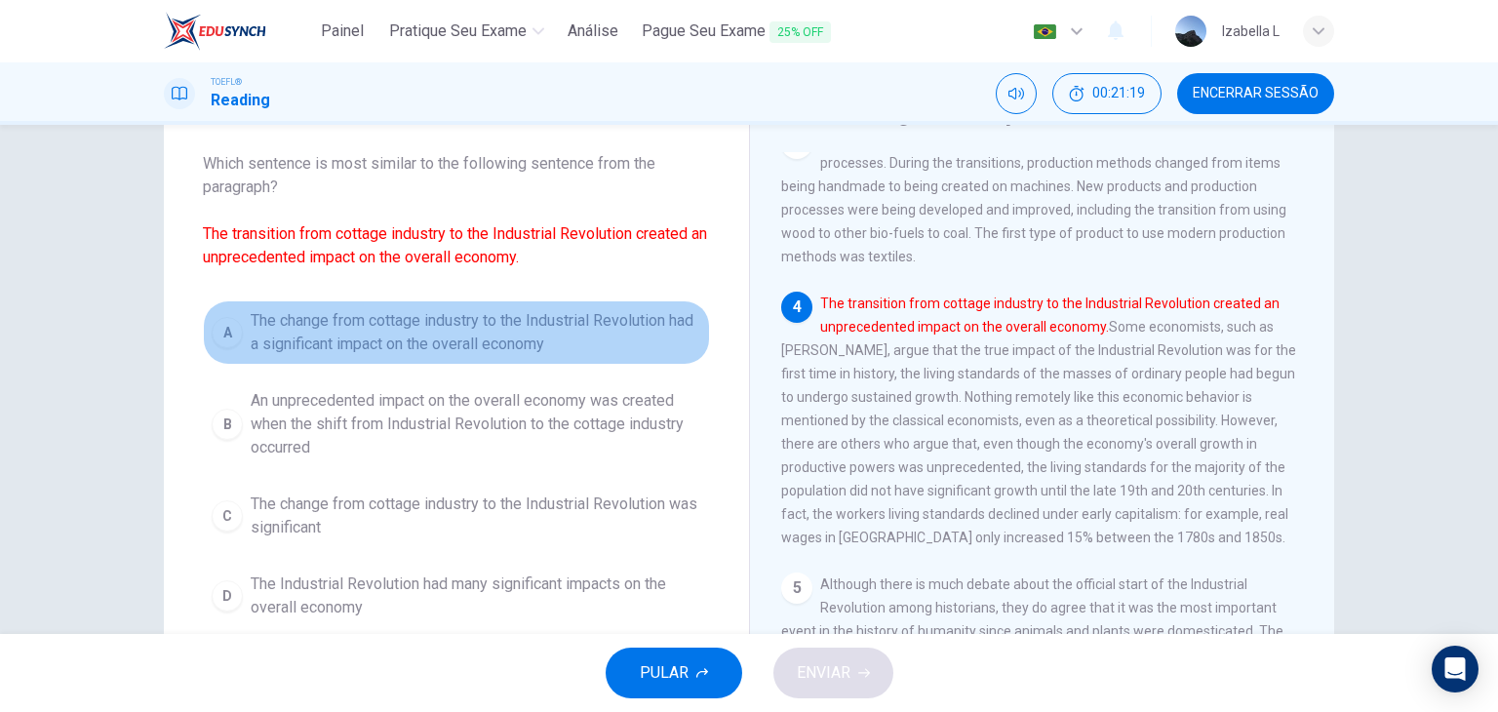
click at [469, 329] on span "The change from cottage industry to the Industrial Revolution had a significant…" at bounding box center [476, 332] width 451 height 47
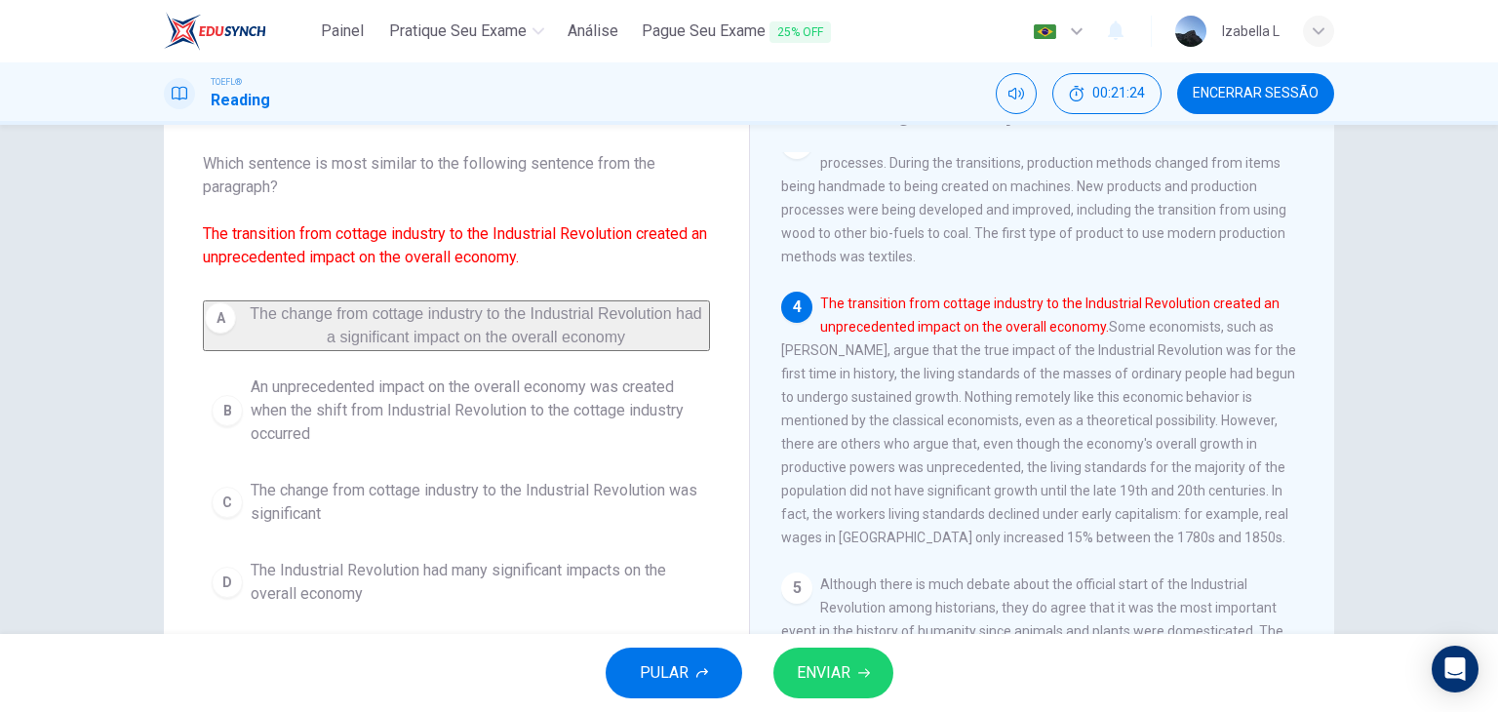
click at [826, 677] on span "ENVIAR" at bounding box center [824, 672] width 54 height 27
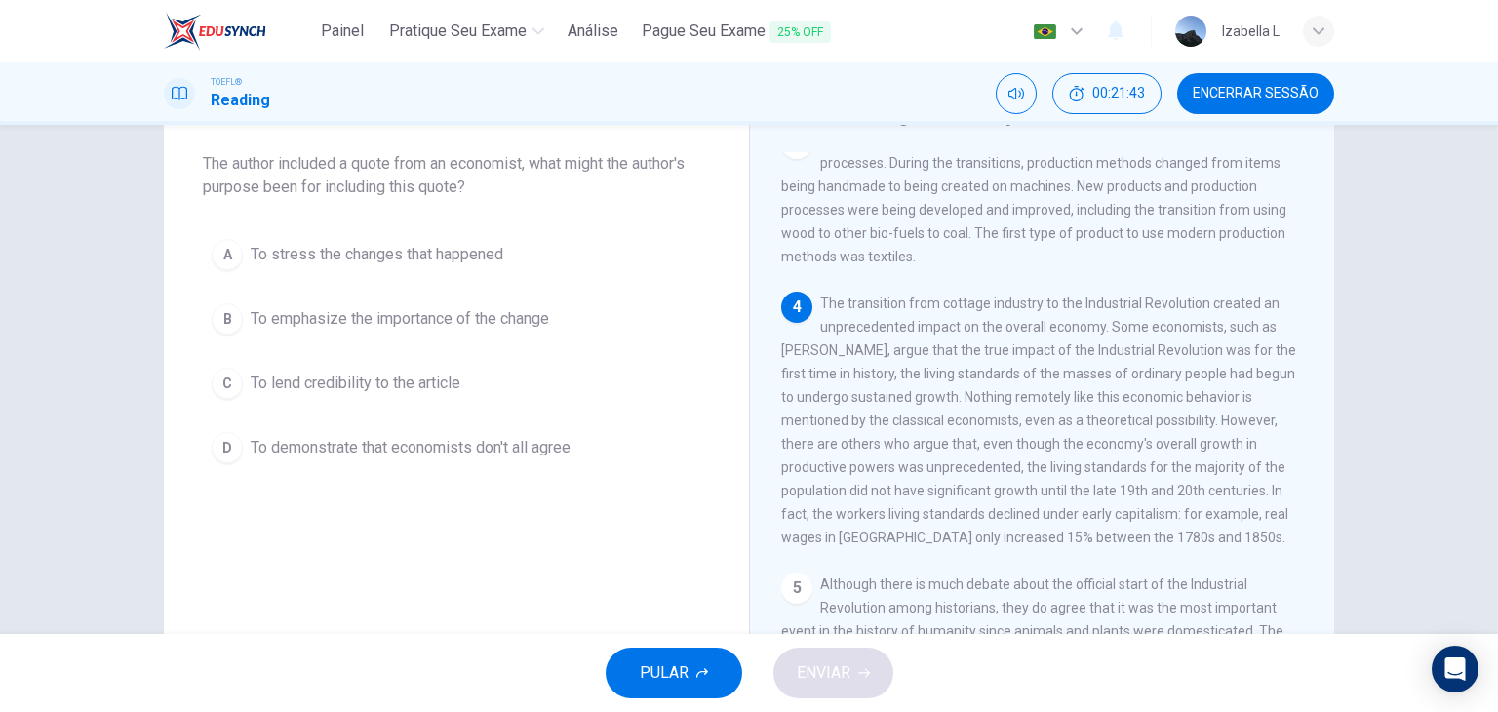
click at [398, 381] on span "To lend credibility to the article" at bounding box center [356, 383] width 210 height 23
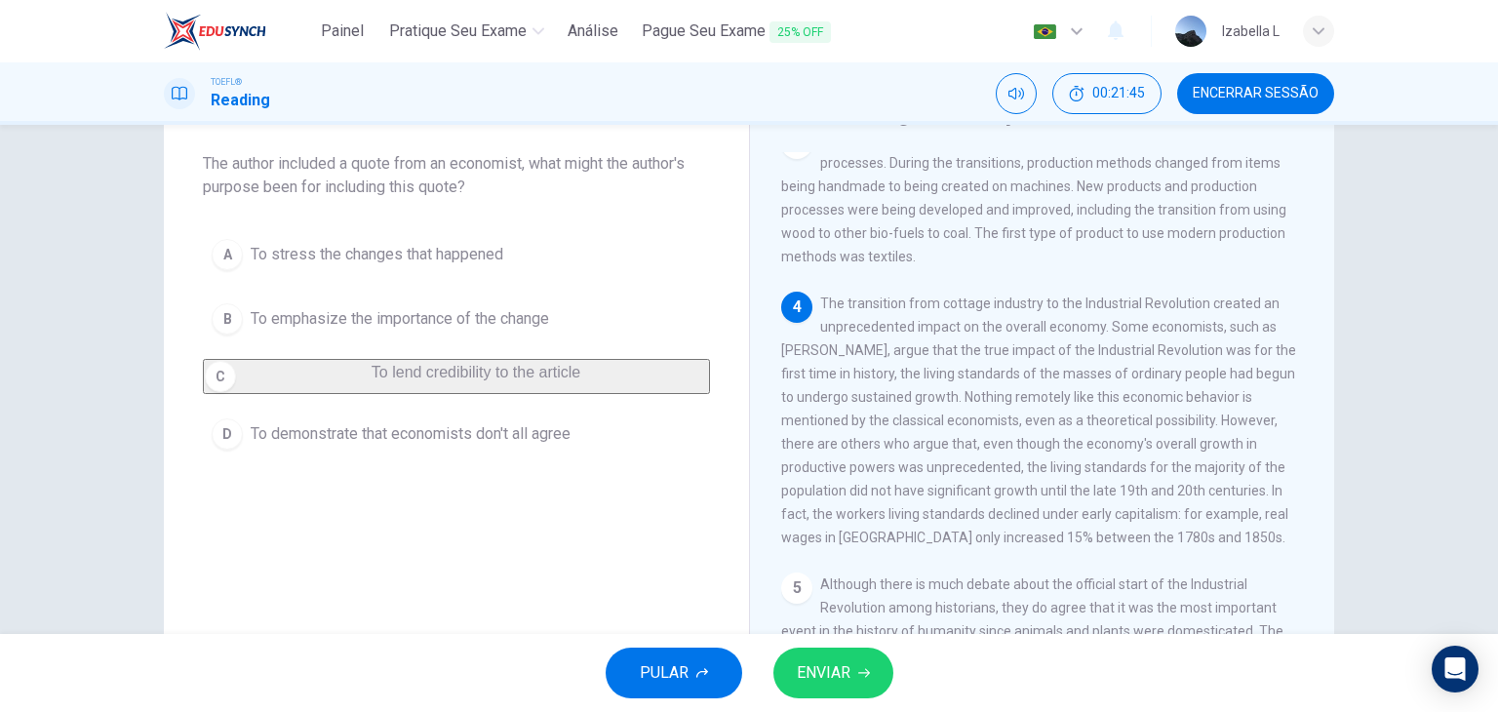
click at [880, 686] on button "ENVIAR" at bounding box center [833, 673] width 120 height 51
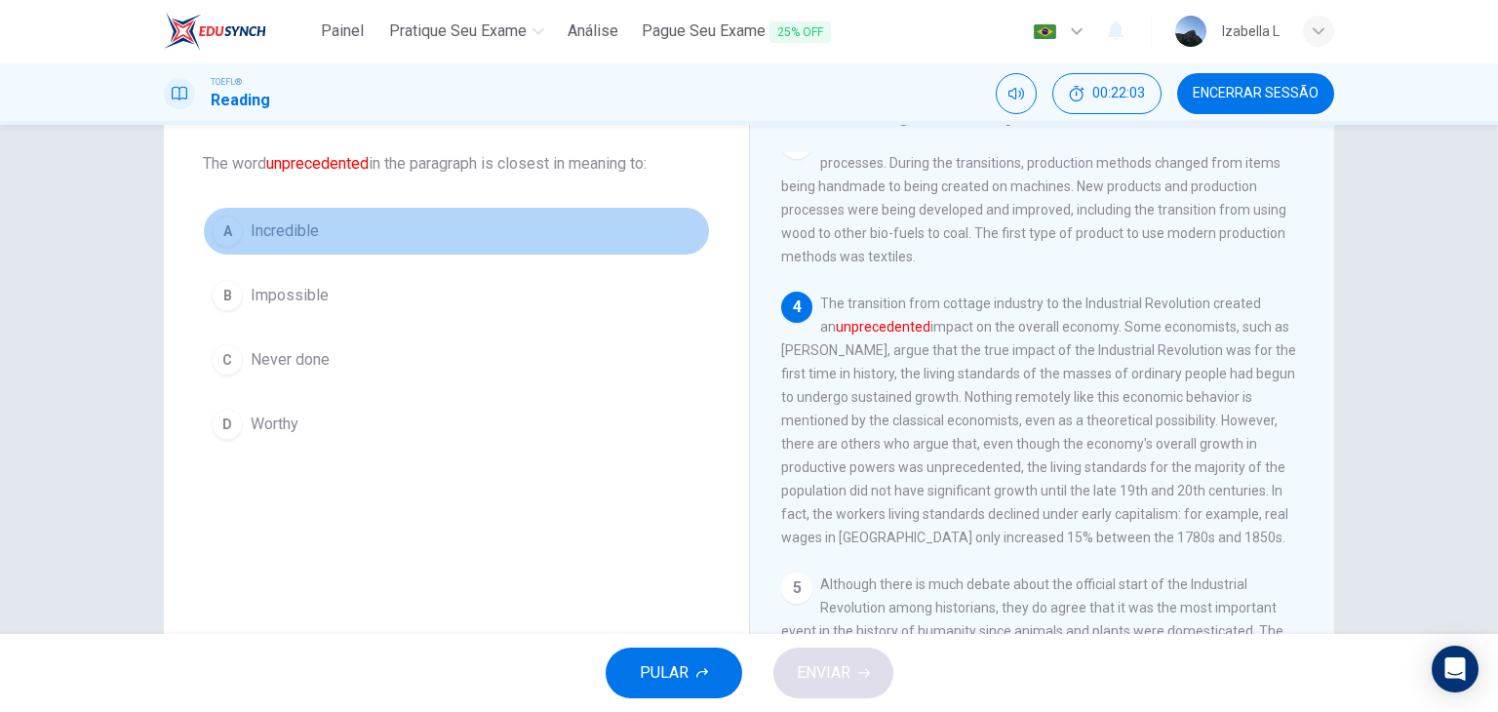
click at [296, 230] on span "Incredible" at bounding box center [285, 230] width 68 height 23
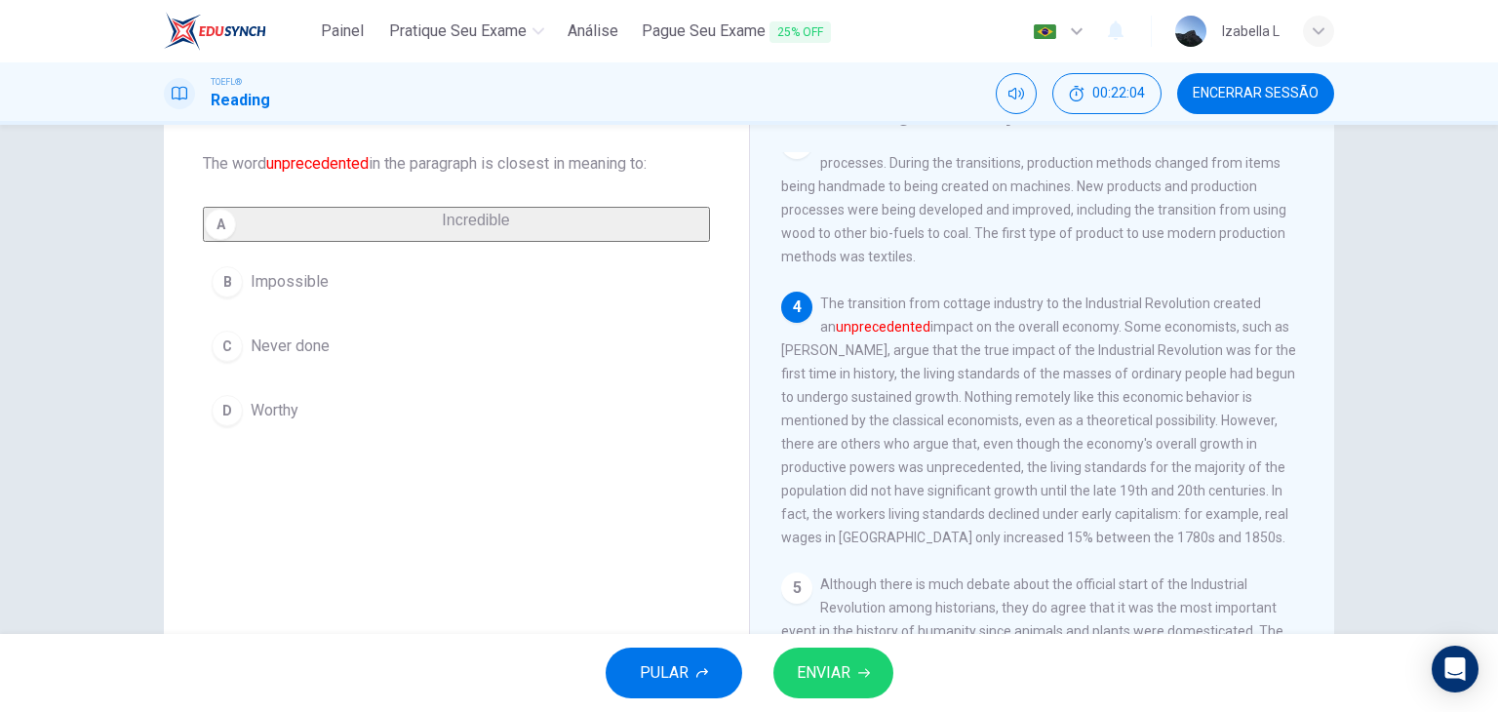
click at [828, 672] on span "ENVIAR" at bounding box center [824, 672] width 54 height 27
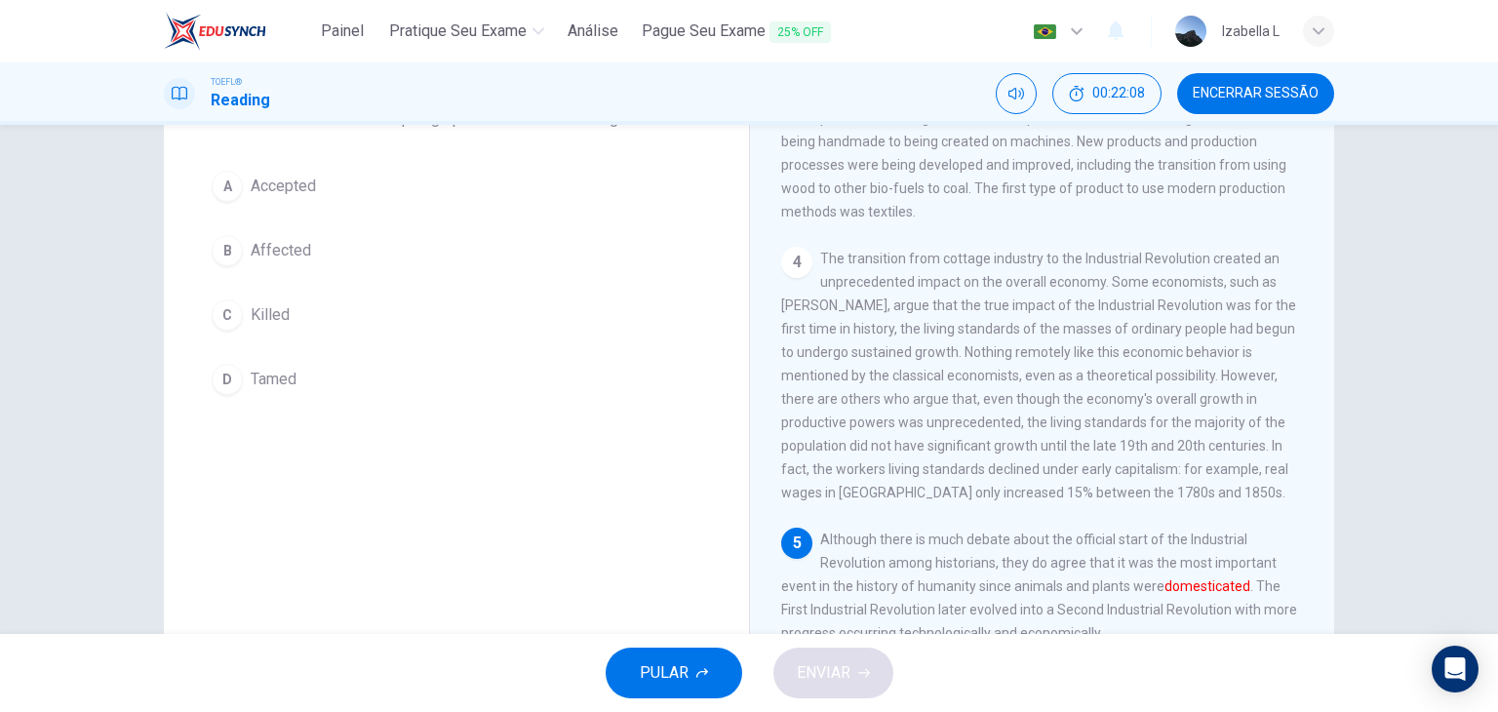
scroll to position [195, 0]
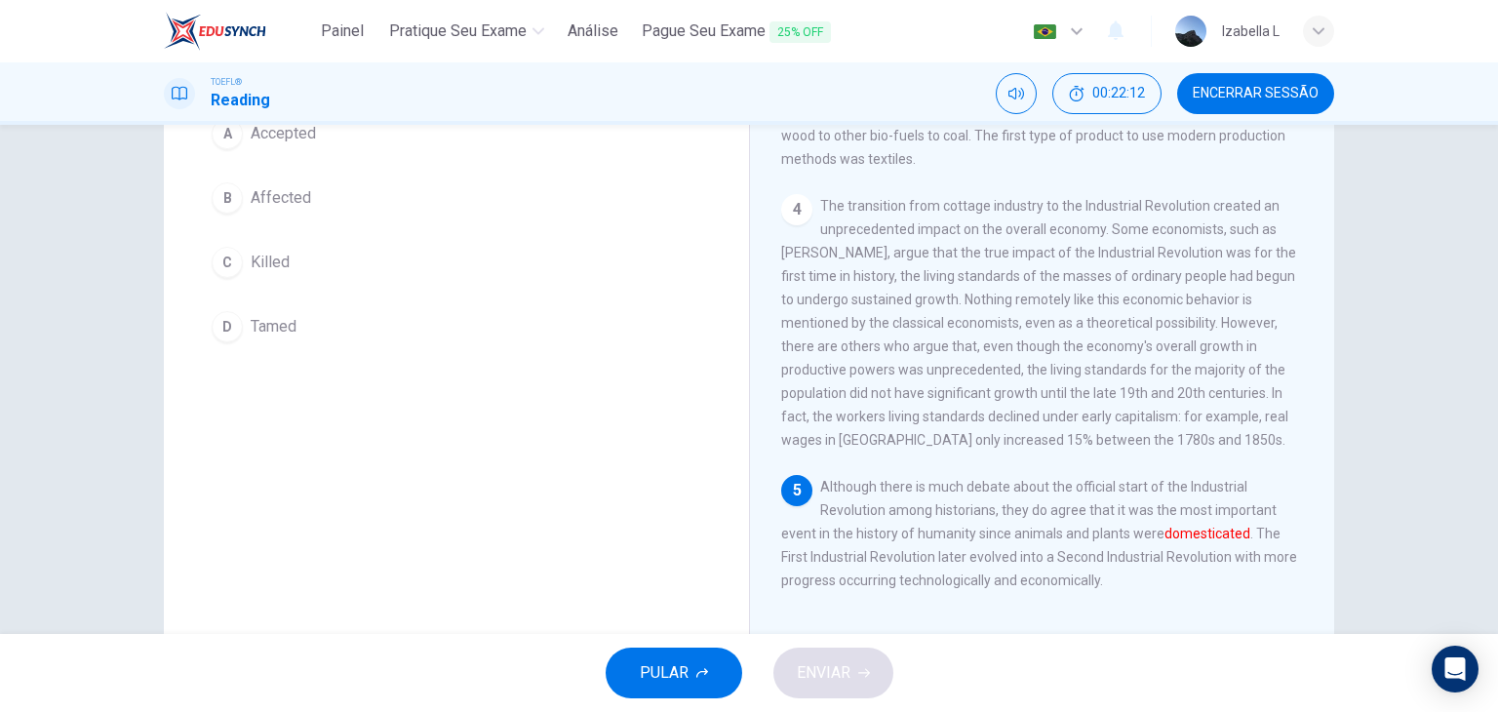
click at [264, 324] on span "Tamed" at bounding box center [274, 326] width 46 height 23
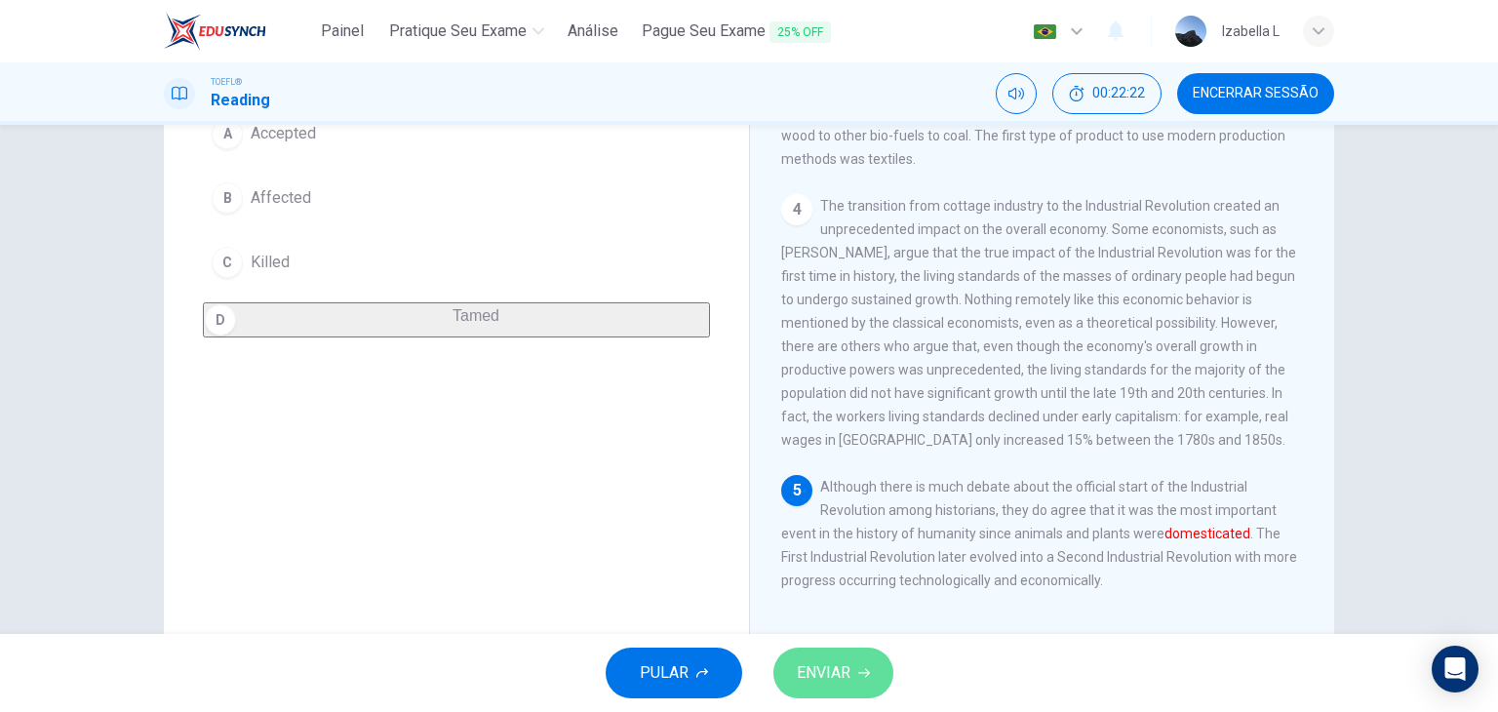
click at [866, 680] on button "ENVIAR" at bounding box center [833, 673] width 120 height 51
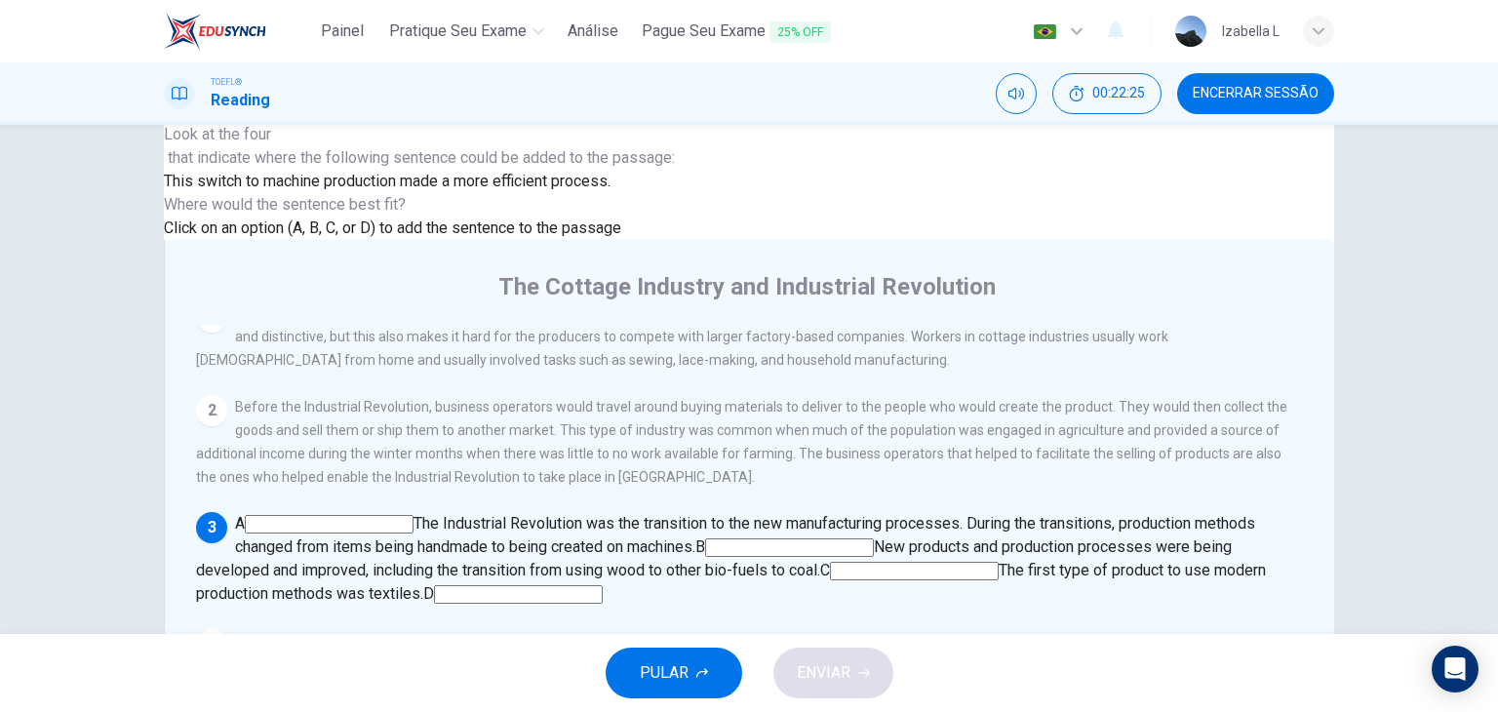
scroll to position [98, 0]
click at [874, 536] on input at bounding box center [789, 545] width 169 height 19
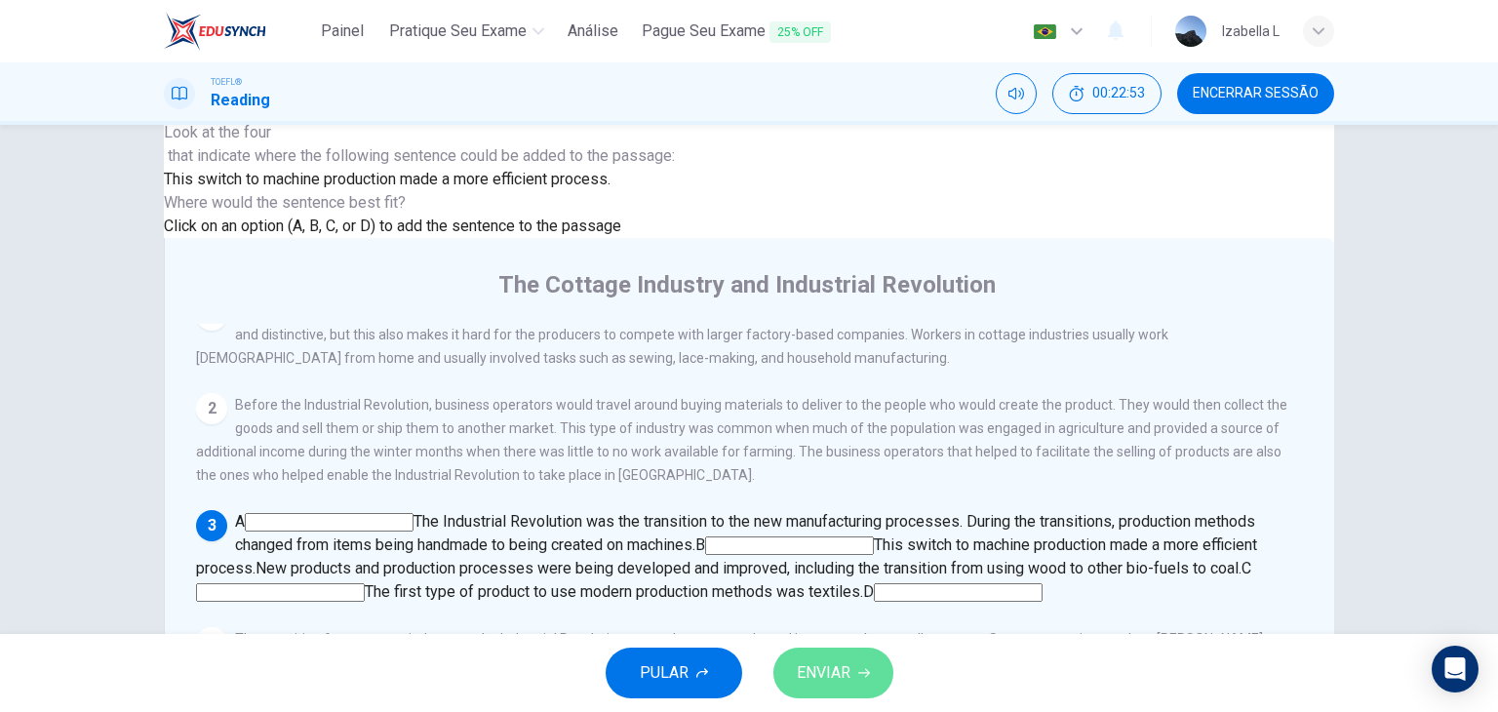
click at [886, 674] on button "ENVIAR" at bounding box center [833, 673] width 120 height 51
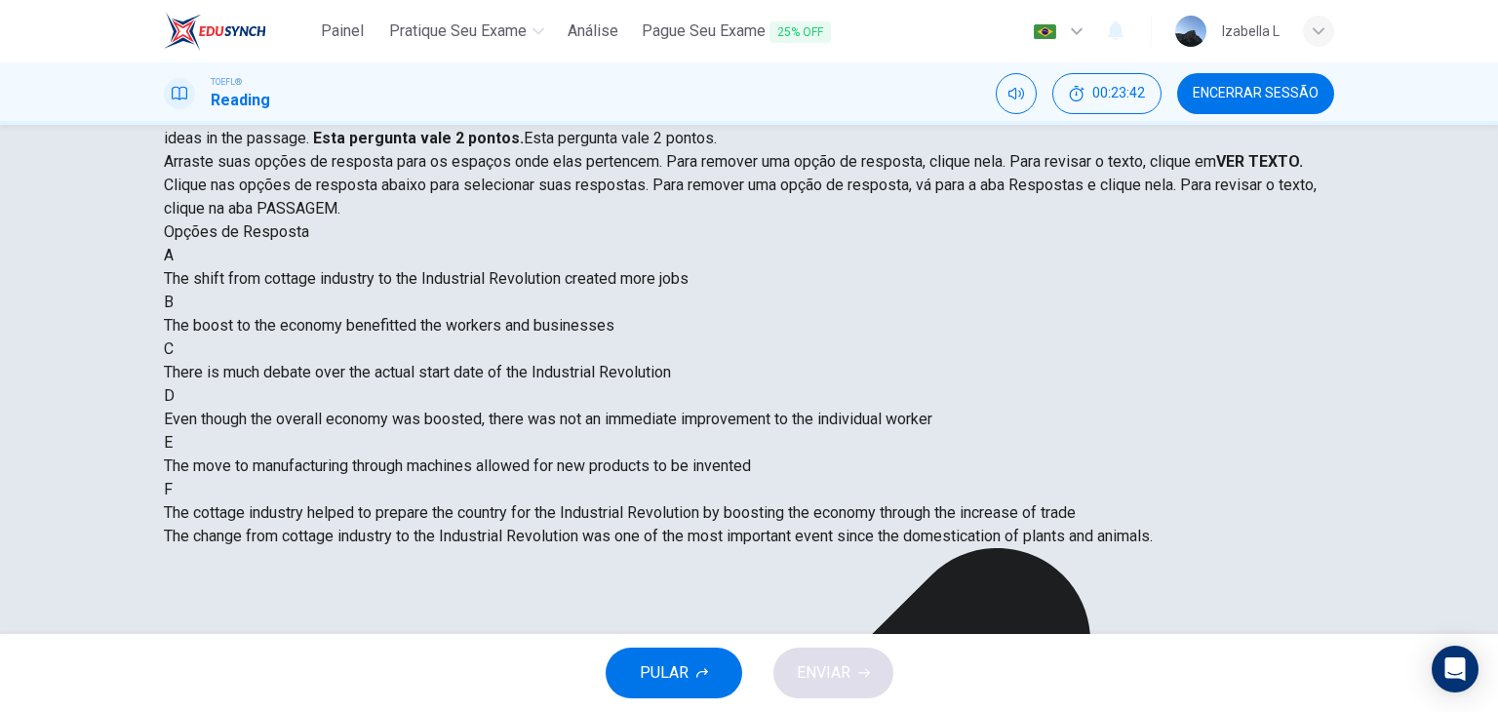
scroll to position [288, 0]
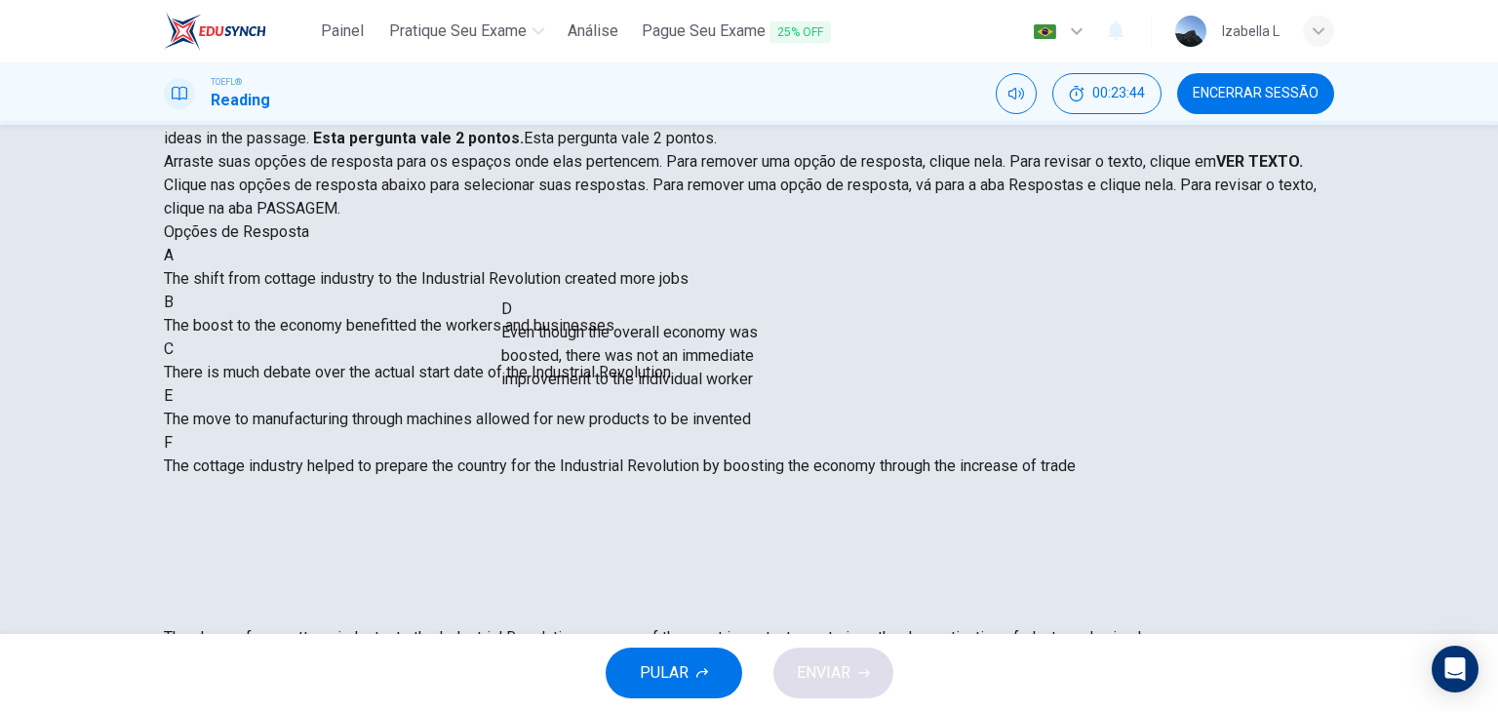
drag, startPoint x: 333, startPoint y: 403, endPoint x: 643, endPoint y: 384, distance: 310.7
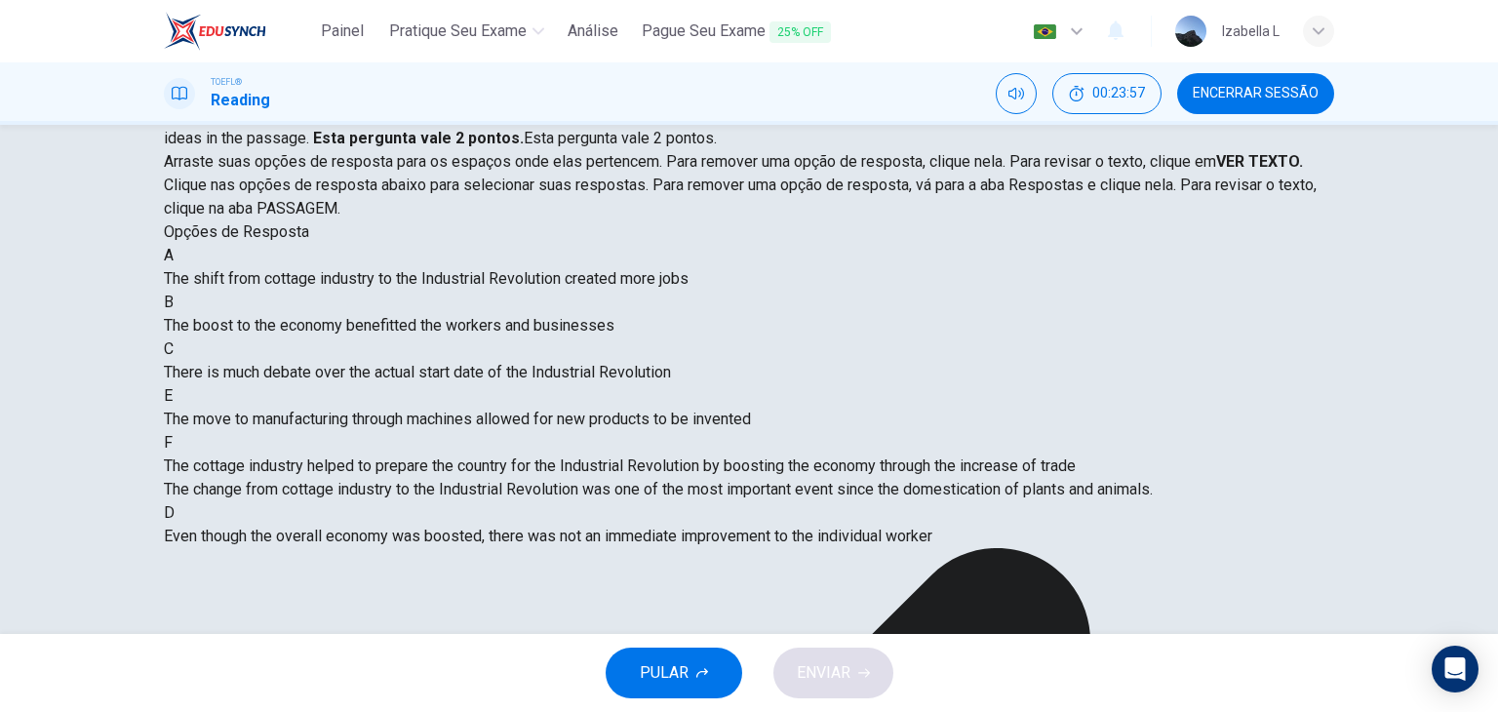
scroll to position [0, 0]
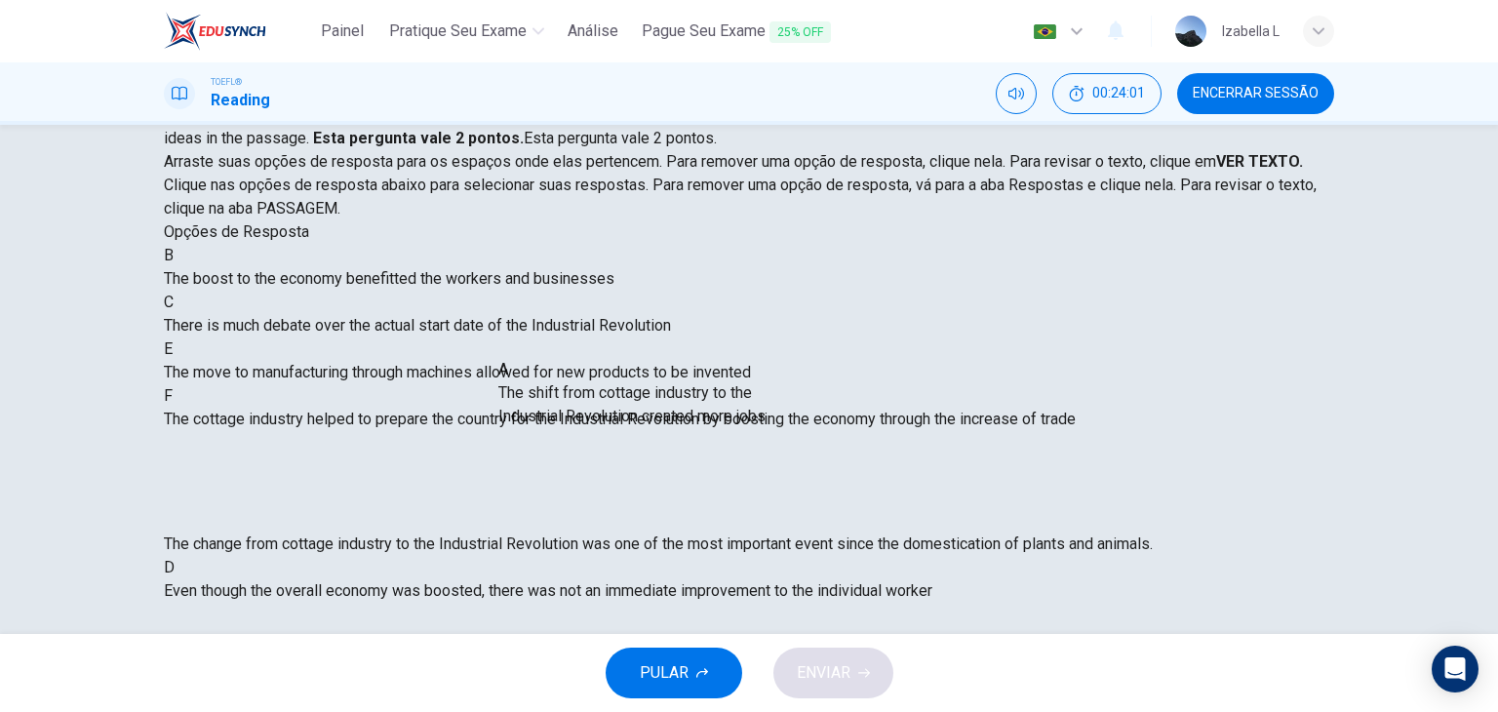
drag, startPoint x: 382, startPoint y: 315, endPoint x: 701, endPoint y: 426, distance: 337.8
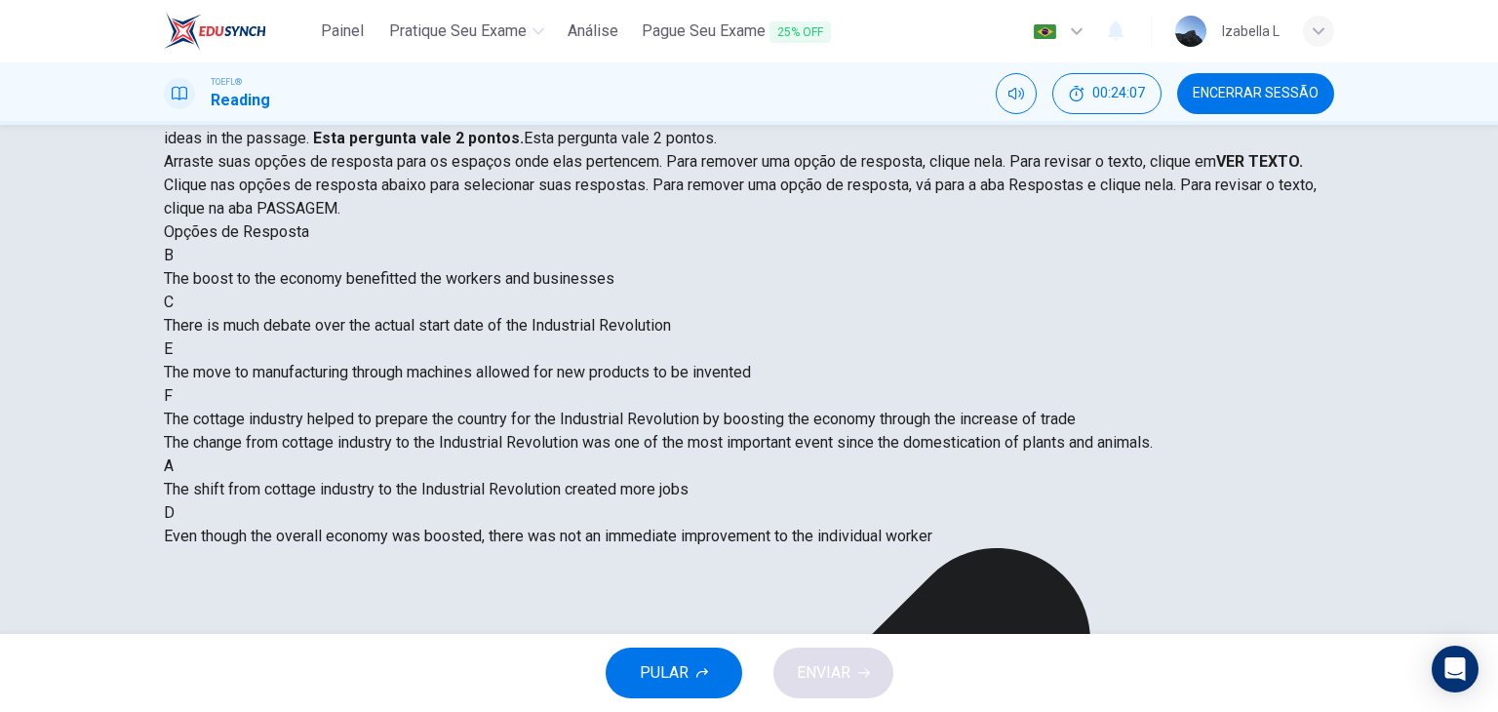
scroll to position [98, 0]
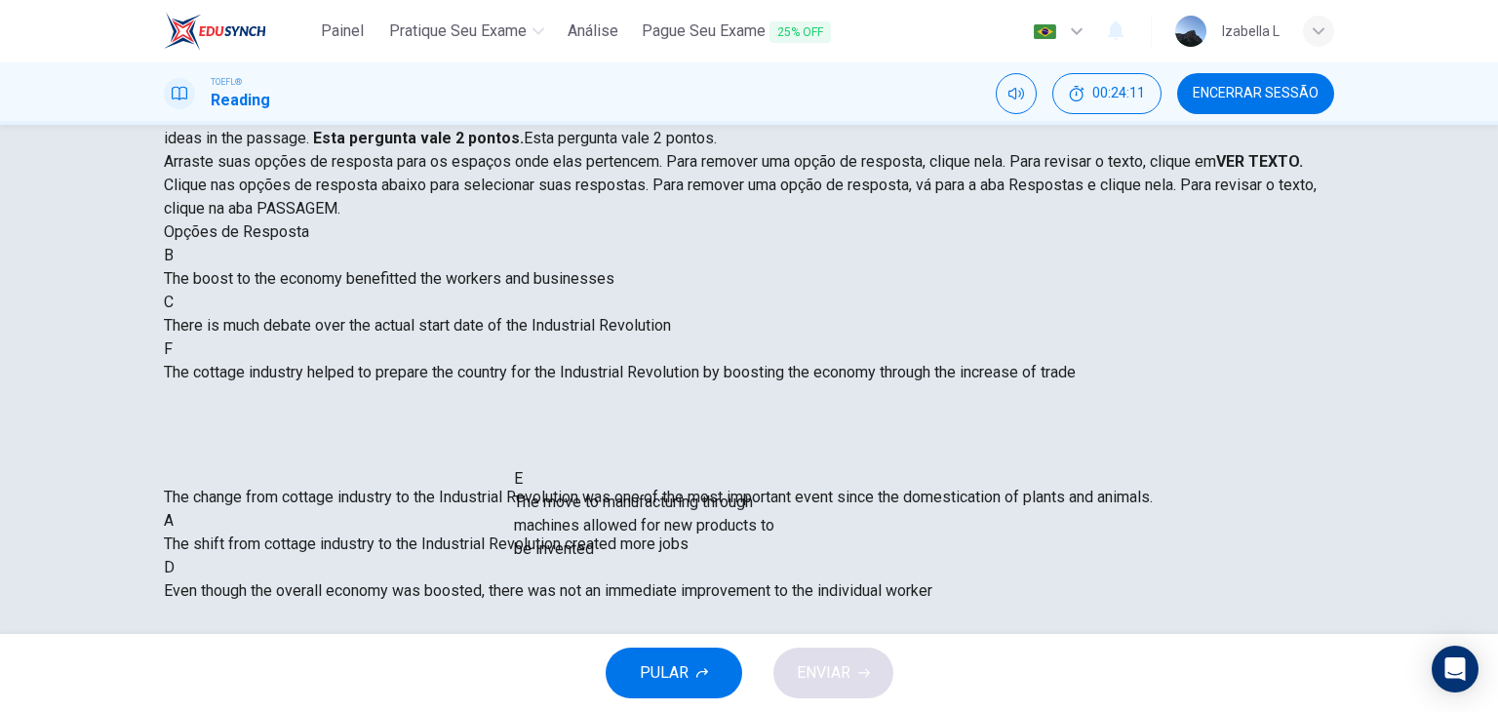
drag, startPoint x: 378, startPoint y: 348, endPoint x: 736, endPoint y: 527, distance: 400.0
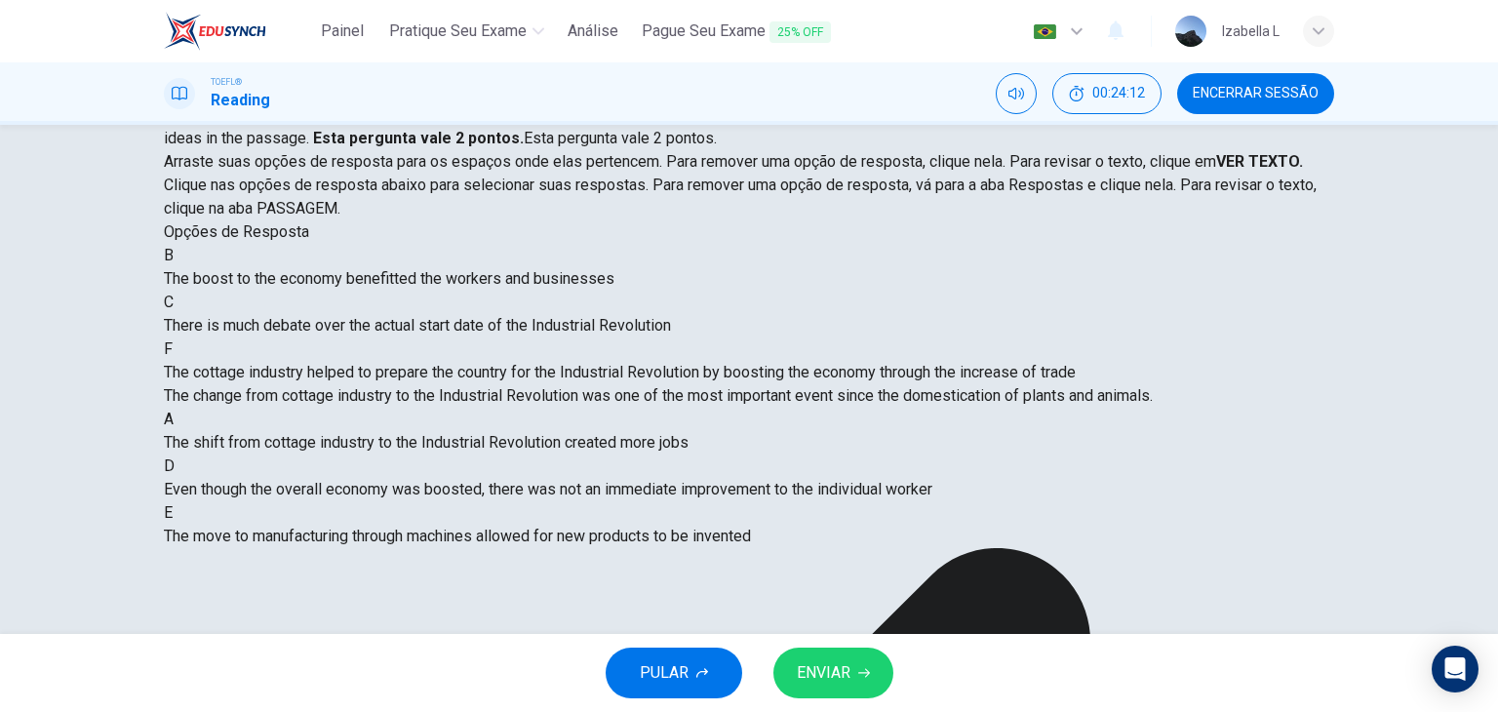
scroll to position [82, 0]
click at [810, 645] on div "PULAR ENVIAR" at bounding box center [749, 673] width 1498 height 78
click at [816, 663] on span "ENVIAR" at bounding box center [824, 672] width 54 height 27
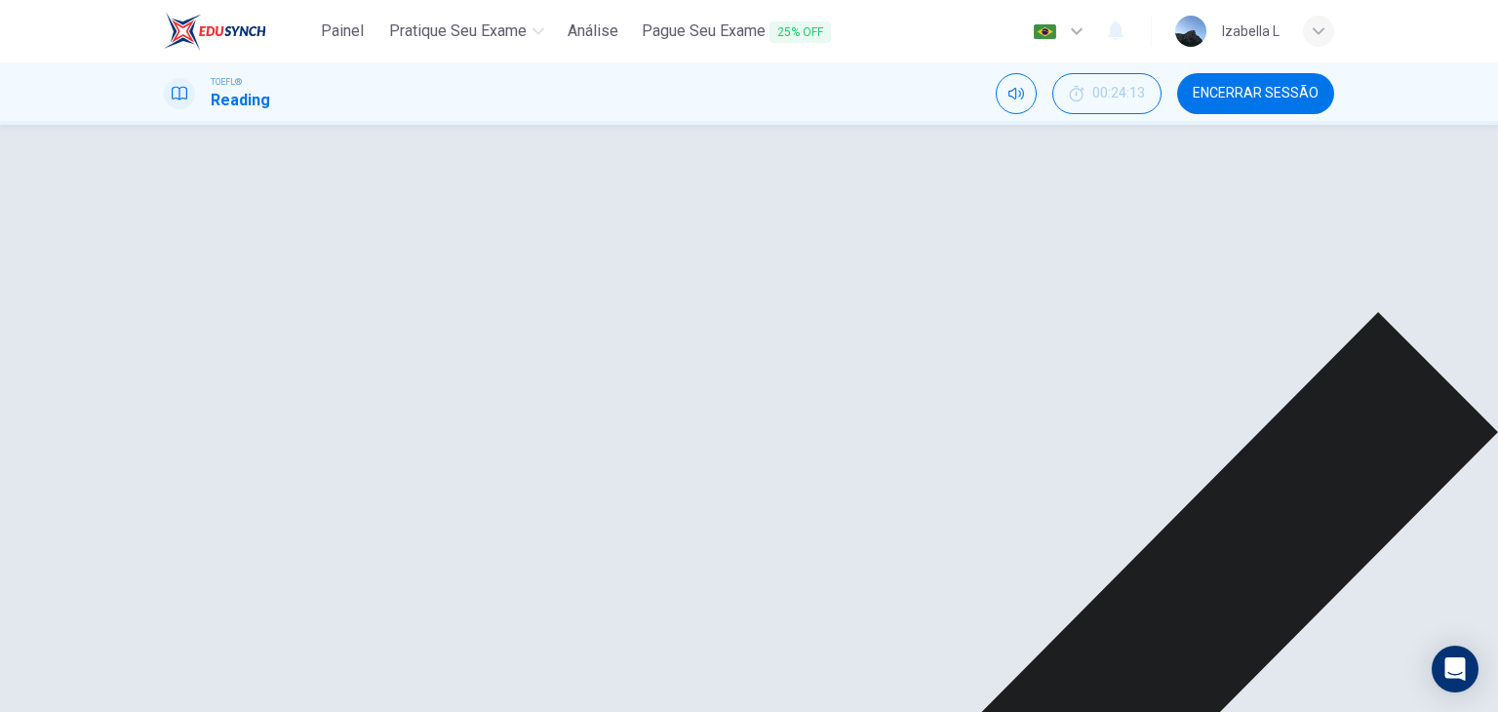
scroll to position [247, 0]
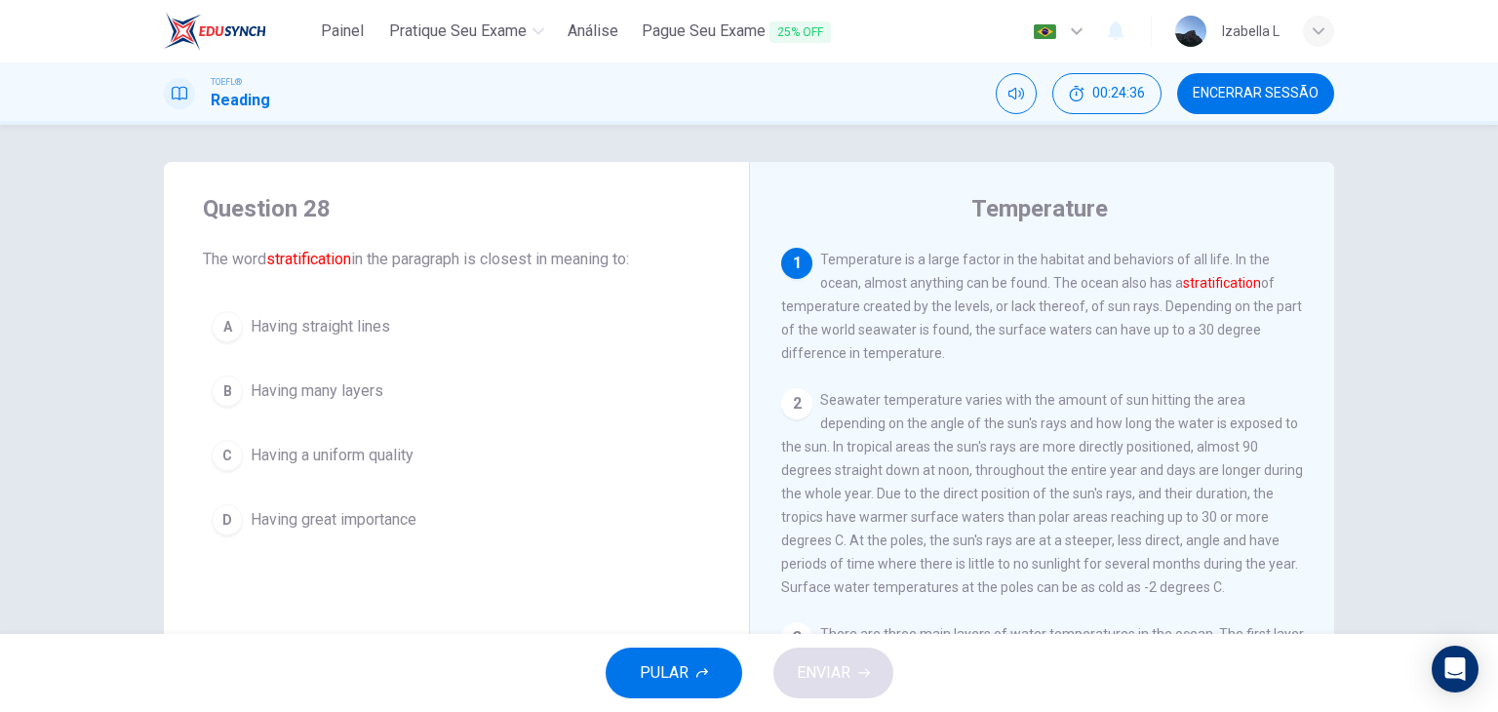
scroll to position [0, 0]
click at [1213, 86] on span "Encerrar Sessão" at bounding box center [1256, 94] width 126 height 16
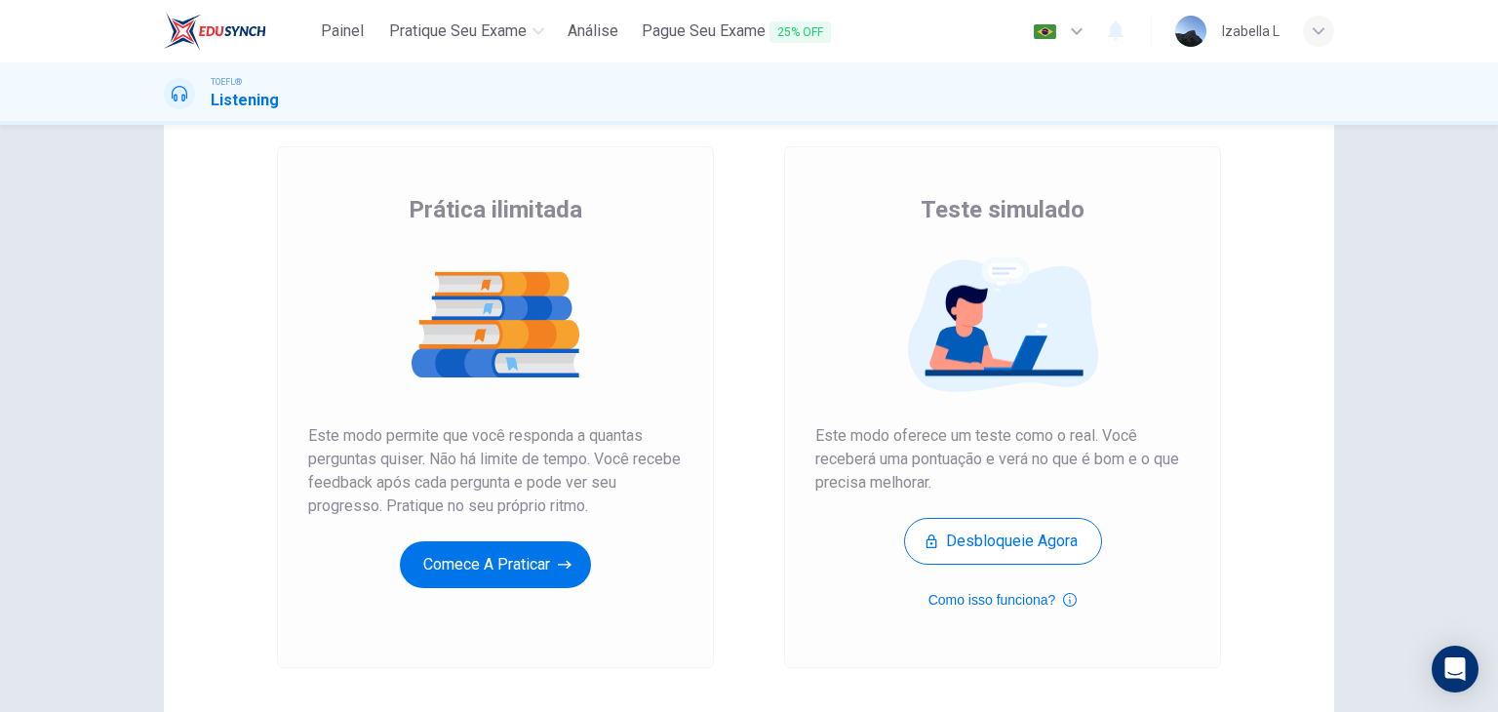
scroll to position [98, 0]
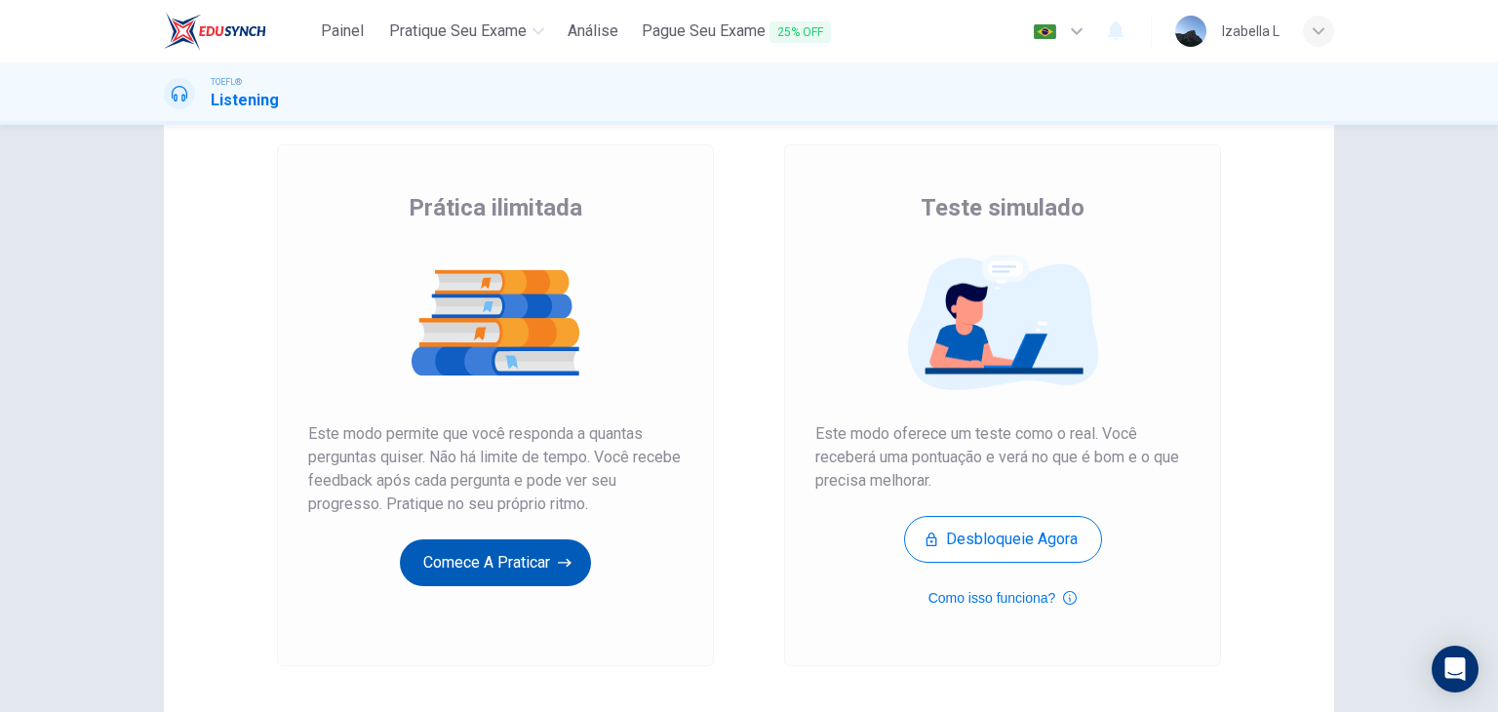
click at [533, 555] on button "Comece a praticar" at bounding box center [495, 562] width 191 height 47
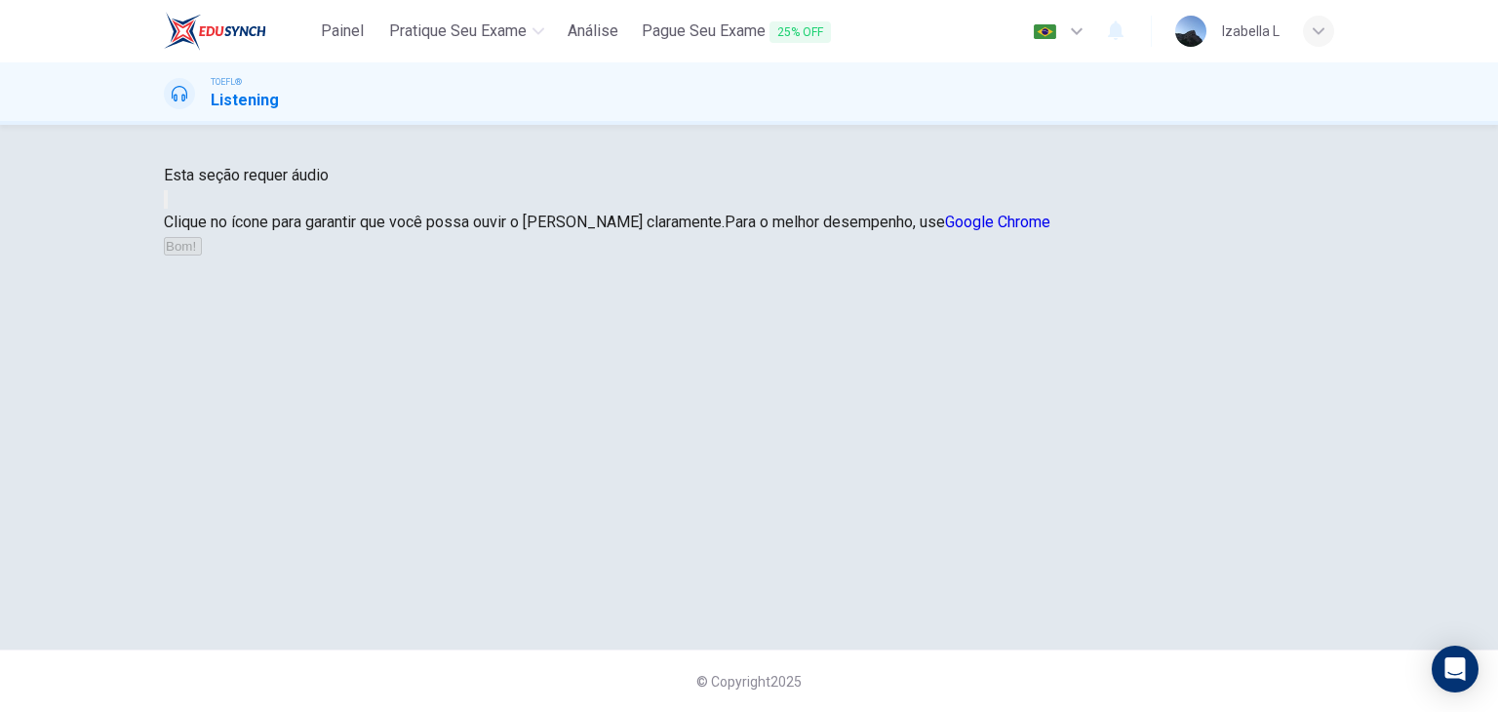
click at [168, 209] on button "button" at bounding box center [166, 199] width 4 height 19
click at [202, 256] on button "Bom!" at bounding box center [183, 246] width 38 height 19
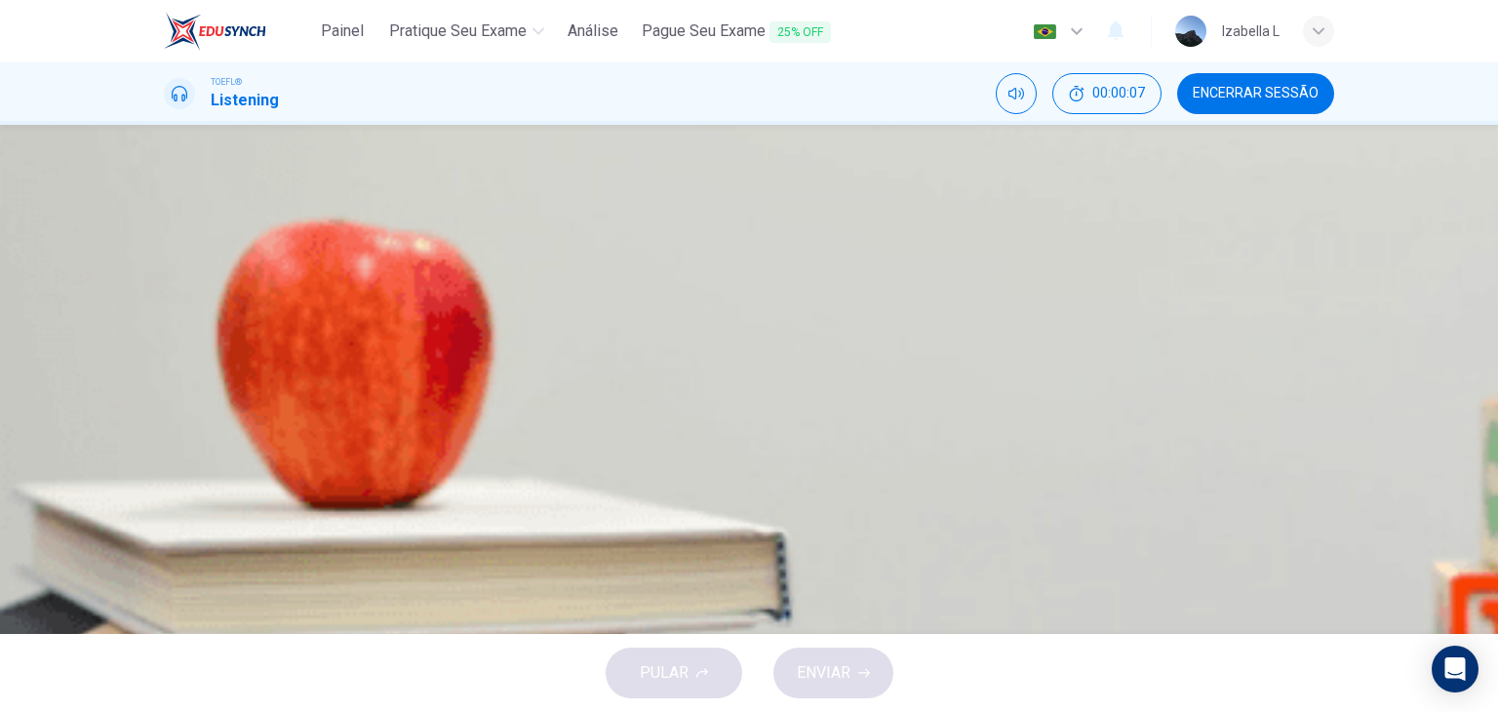
scroll to position [0, 0]
click at [166, 500] on icon "button" at bounding box center [166, 500] width 0 height 0
click at [578, 448] on span "That they require little support in order to be accepted" at bounding box center [395, 435] width 367 height 23
click at [860, 665] on button "ENVIAR" at bounding box center [833, 673] width 120 height 51
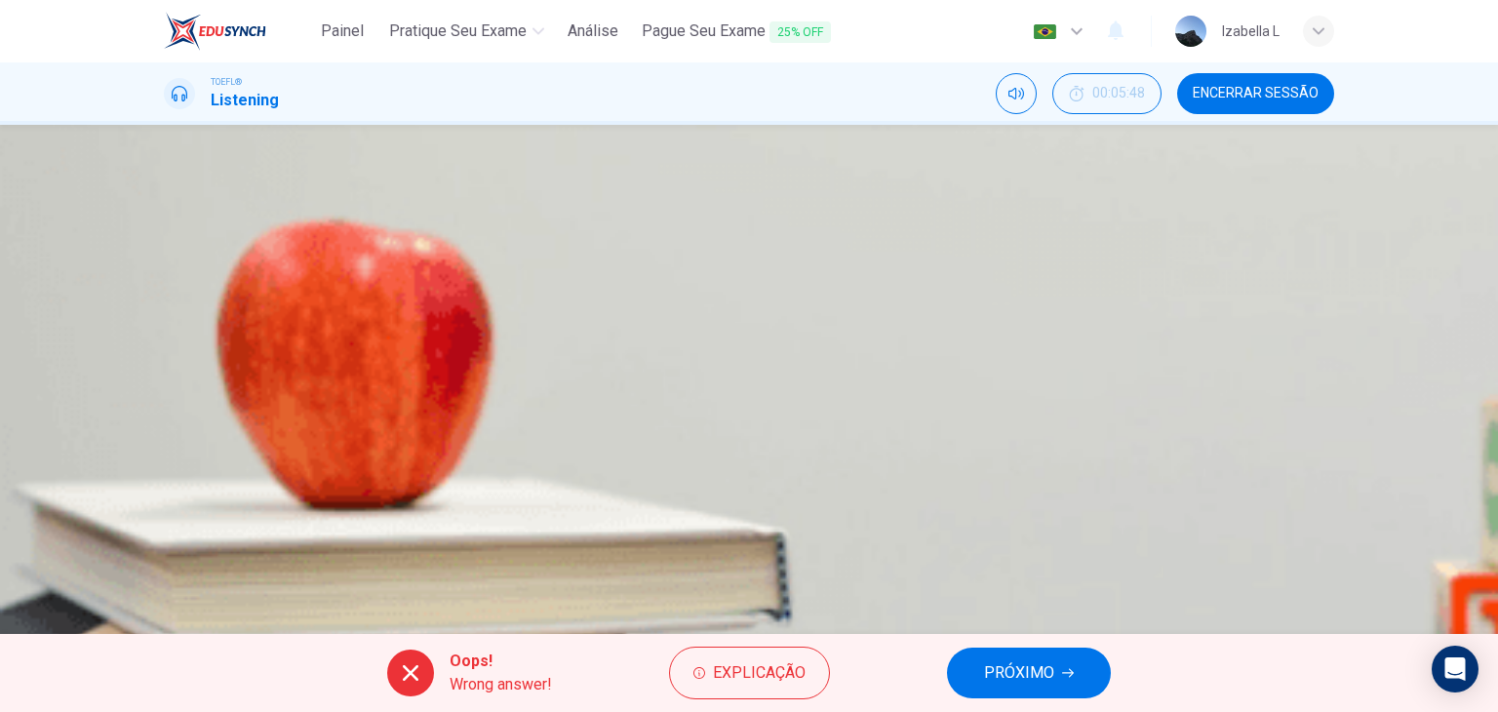
click at [982, 681] on button "PRÓXIMO" at bounding box center [1029, 673] width 164 height 51
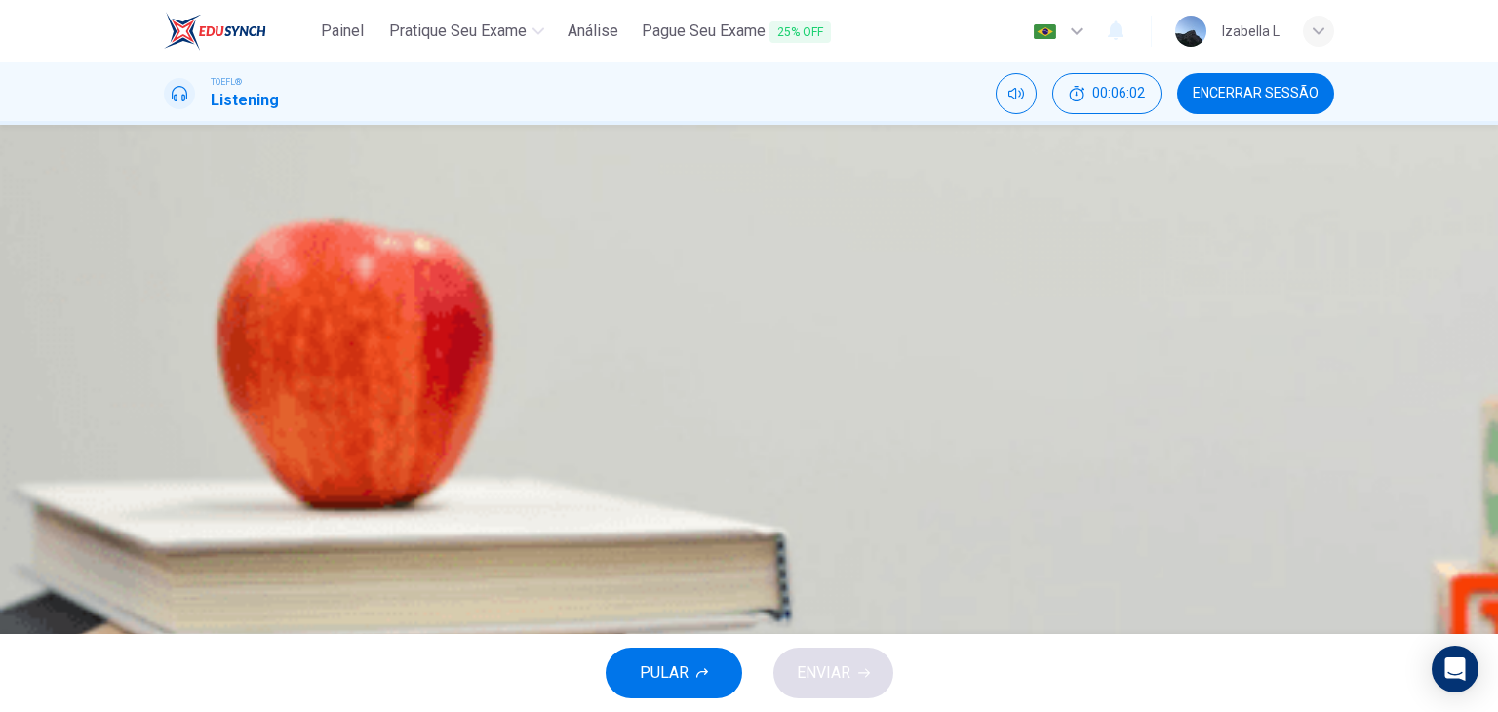
scroll to position [0, 0]
click at [166, 500] on icon "button" at bounding box center [166, 500] width 0 height 0
click at [164, 509] on span at bounding box center [164, 509] width 0 height 0
click at [204, 403] on div "C" at bounding box center [188, 387] width 31 height 31
click at [827, 675] on span "ENVIAR" at bounding box center [824, 672] width 54 height 27
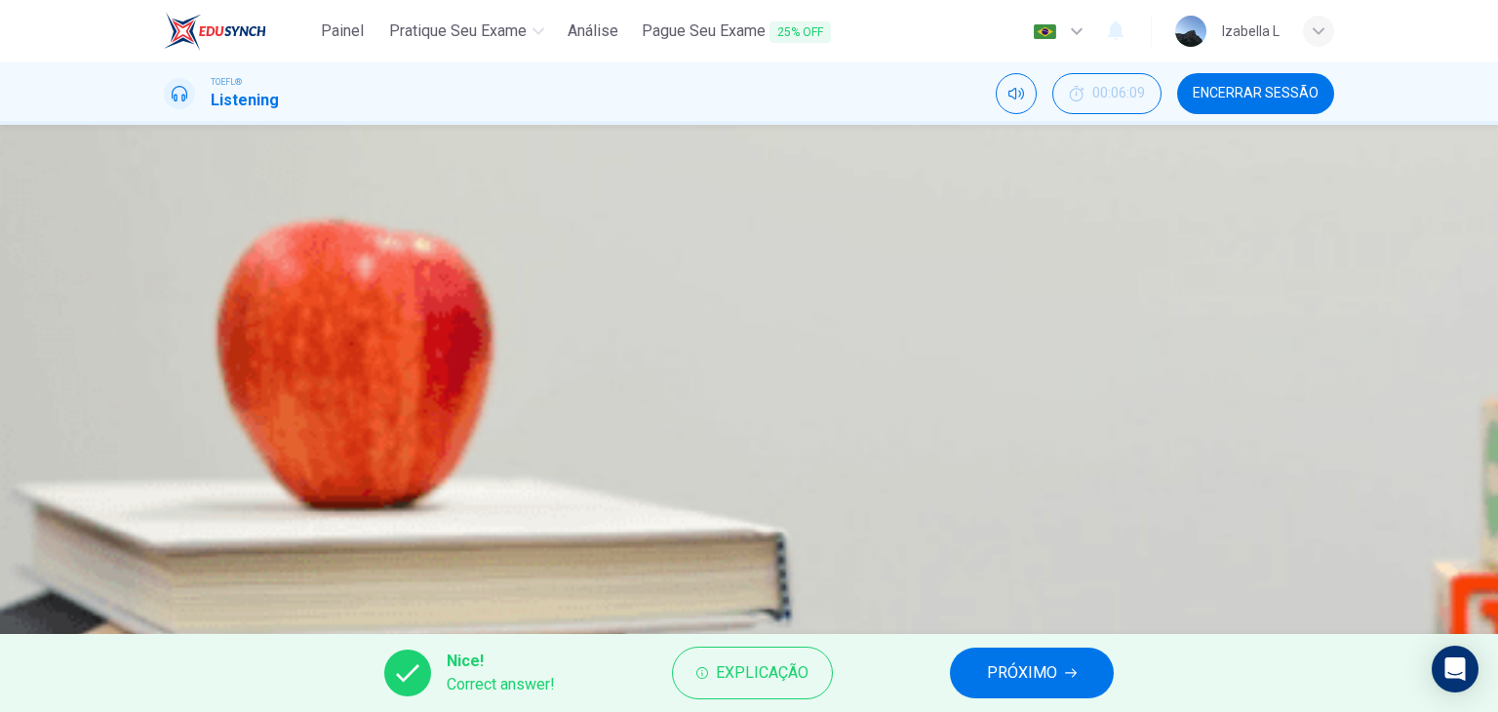
click at [168, 487] on button "button" at bounding box center [166, 496] width 4 height 19
click at [993, 670] on span "PRÓXIMO" at bounding box center [1022, 672] width 70 height 27
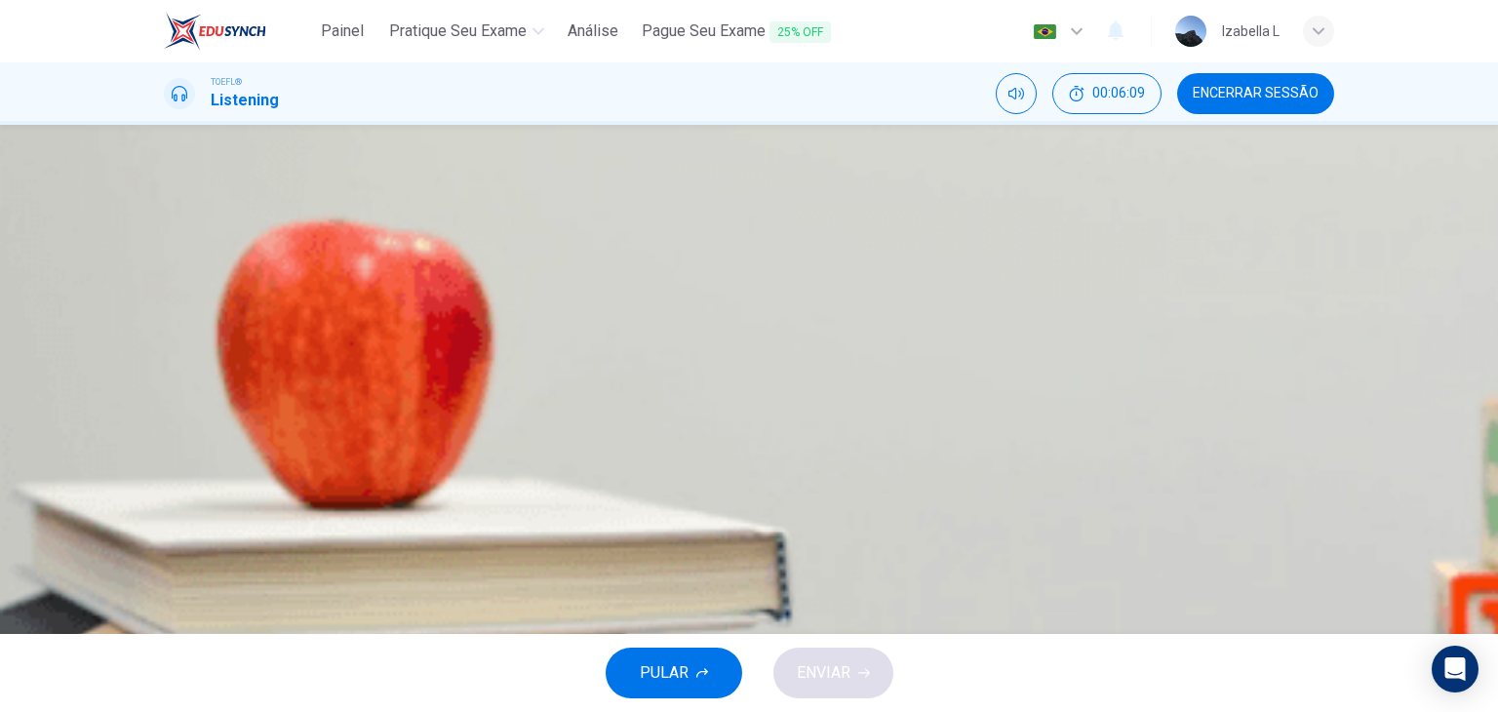
scroll to position [98, 0]
click at [927, 278] on span "The professor explains the K-T mass extinction event and then works through how…" at bounding box center [693, 289] width 963 height 23
click at [829, 665] on span "ENVIAR" at bounding box center [824, 672] width 54 height 27
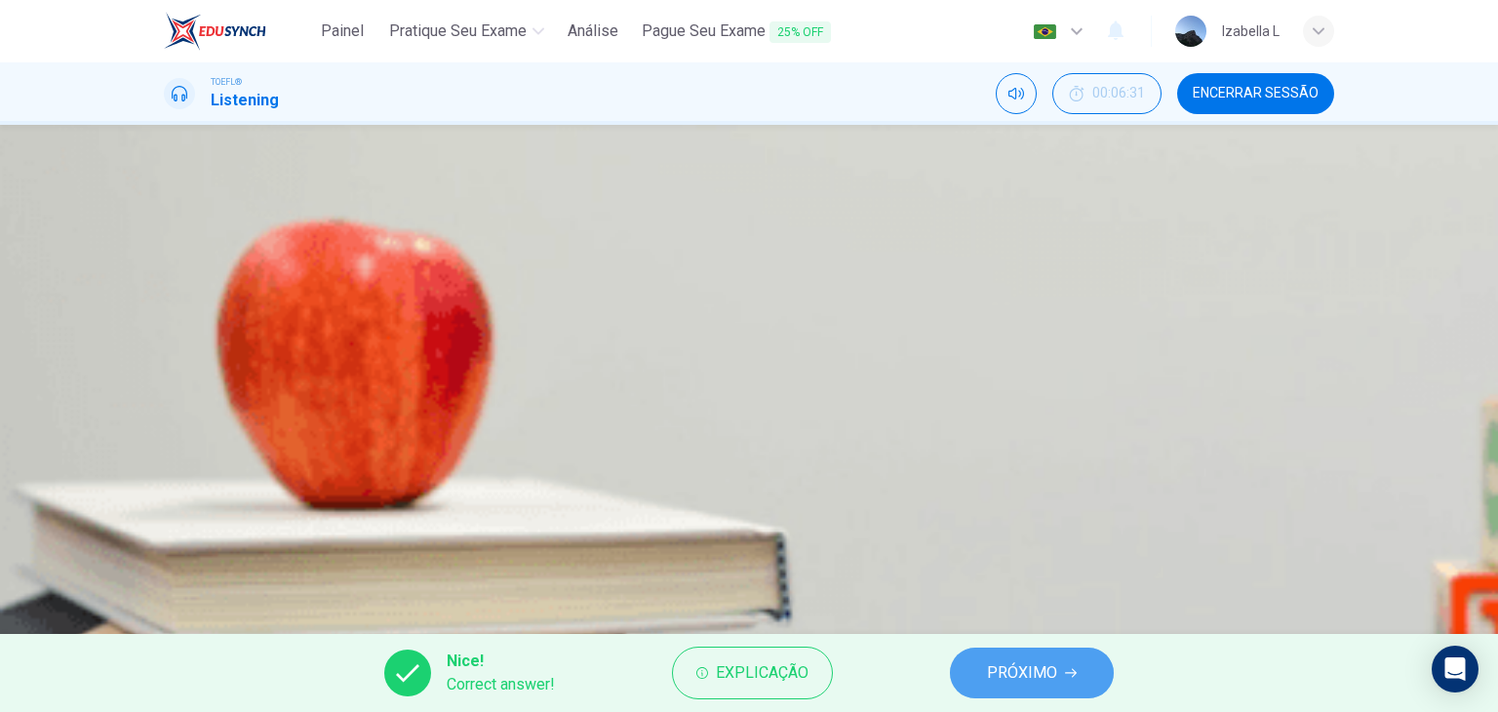
click at [1045, 664] on span "PRÓXIMO" at bounding box center [1022, 672] width 70 height 27
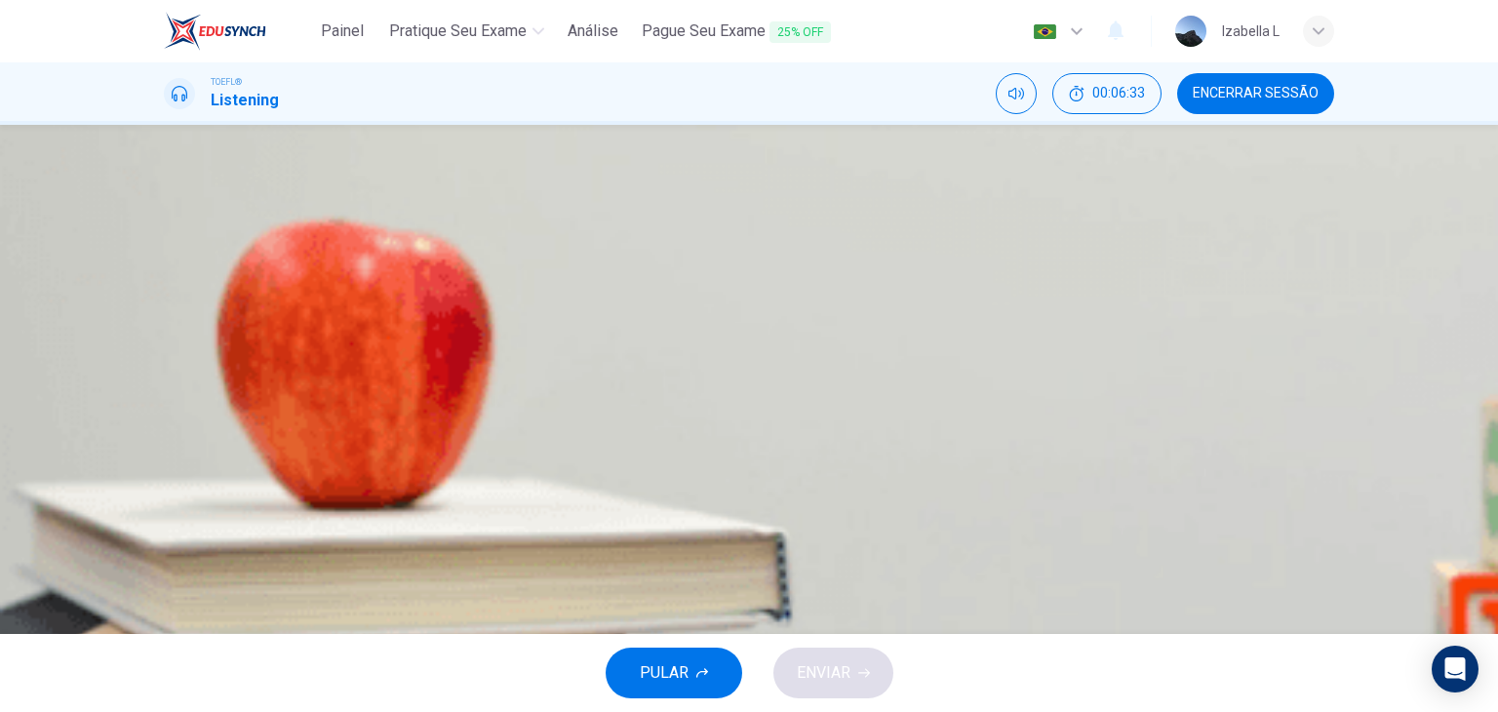
click at [750, 412] on button "C 1980" at bounding box center [749, 387] width 1170 height 49
click at [865, 664] on button "ENVIAR" at bounding box center [833, 673] width 120 height 51
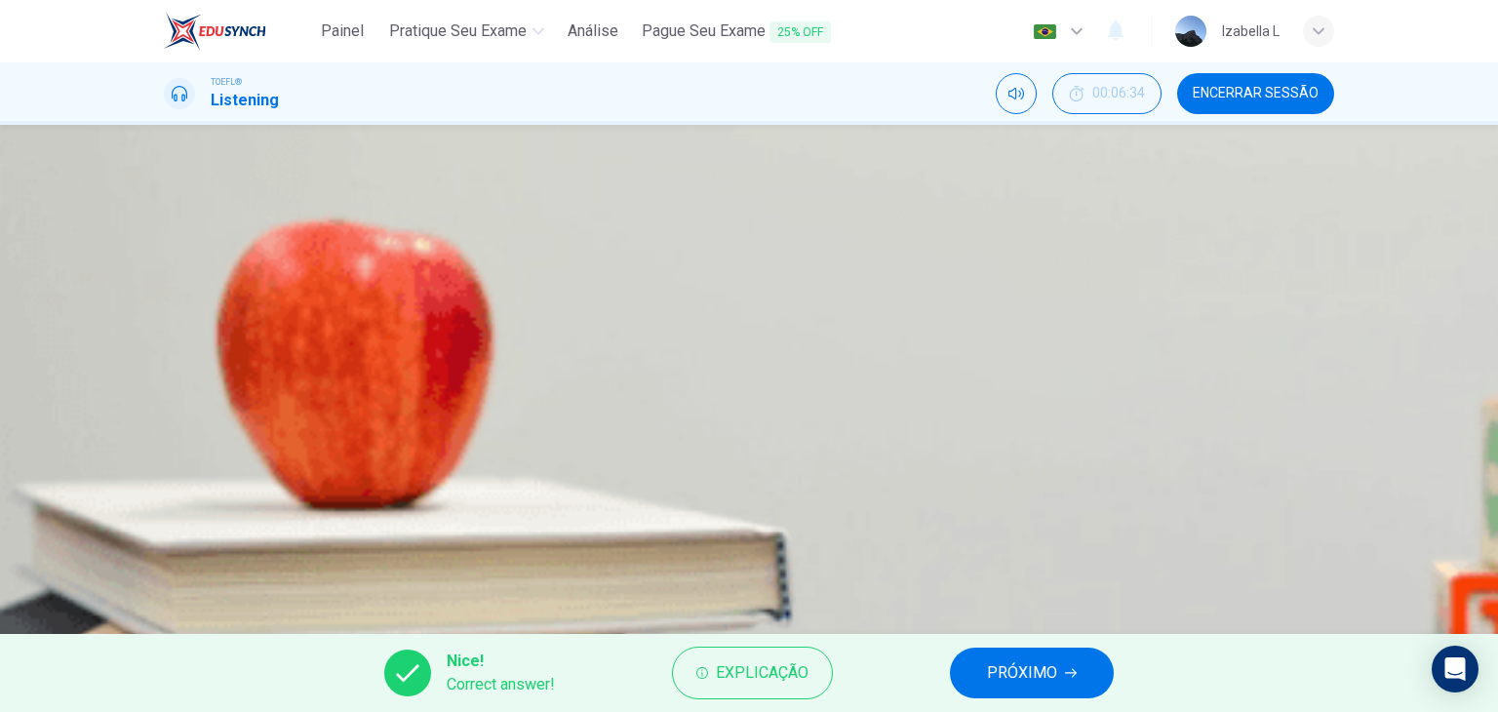
click at [1005, 686] on span "PRÓXIMO" at bounding box center [1022, 672] width 70 height 27
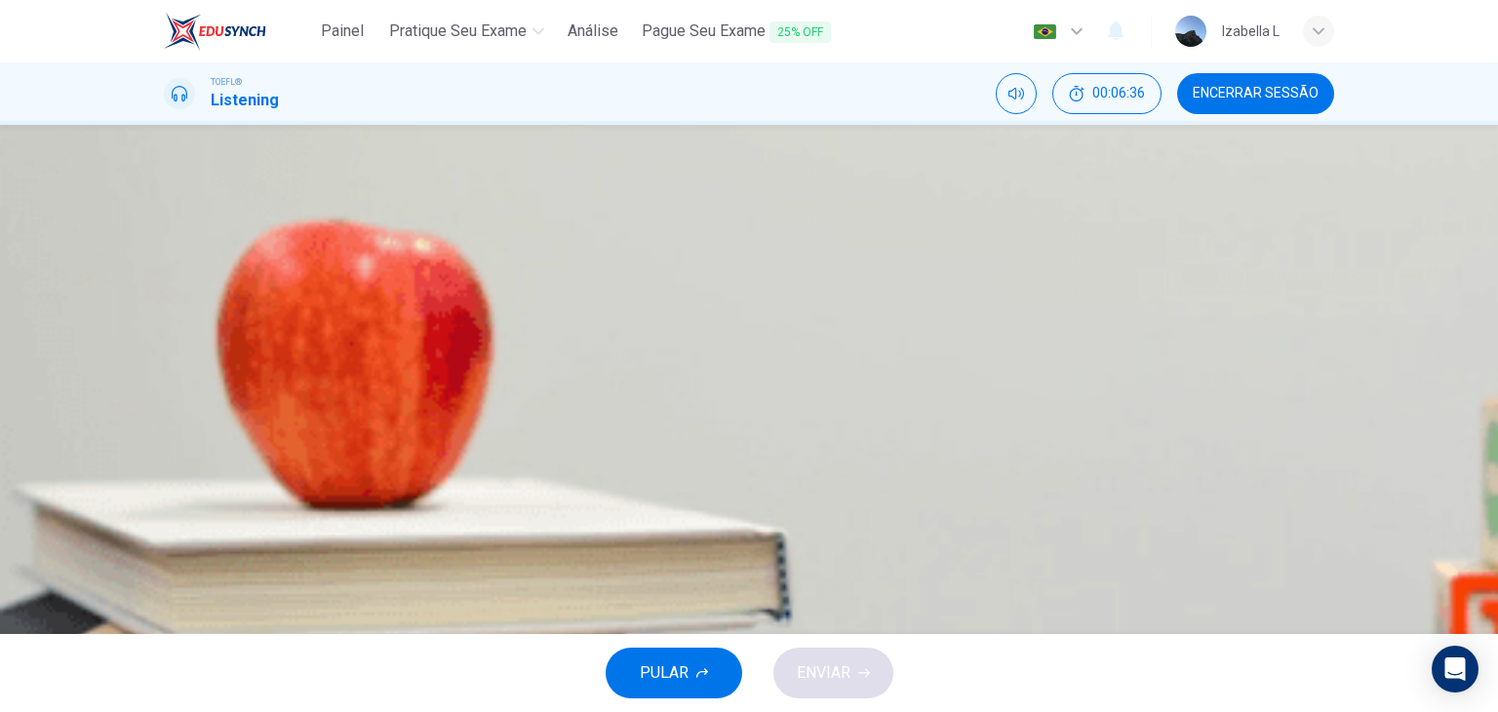
click at [586, 327] on span "The main theory behind the K-T mass extinction events" at bounding box center [399, 338] width 375 height 23
click at [859, 670] on icon "button" at bounding box center [864, 673] width 12 height 12
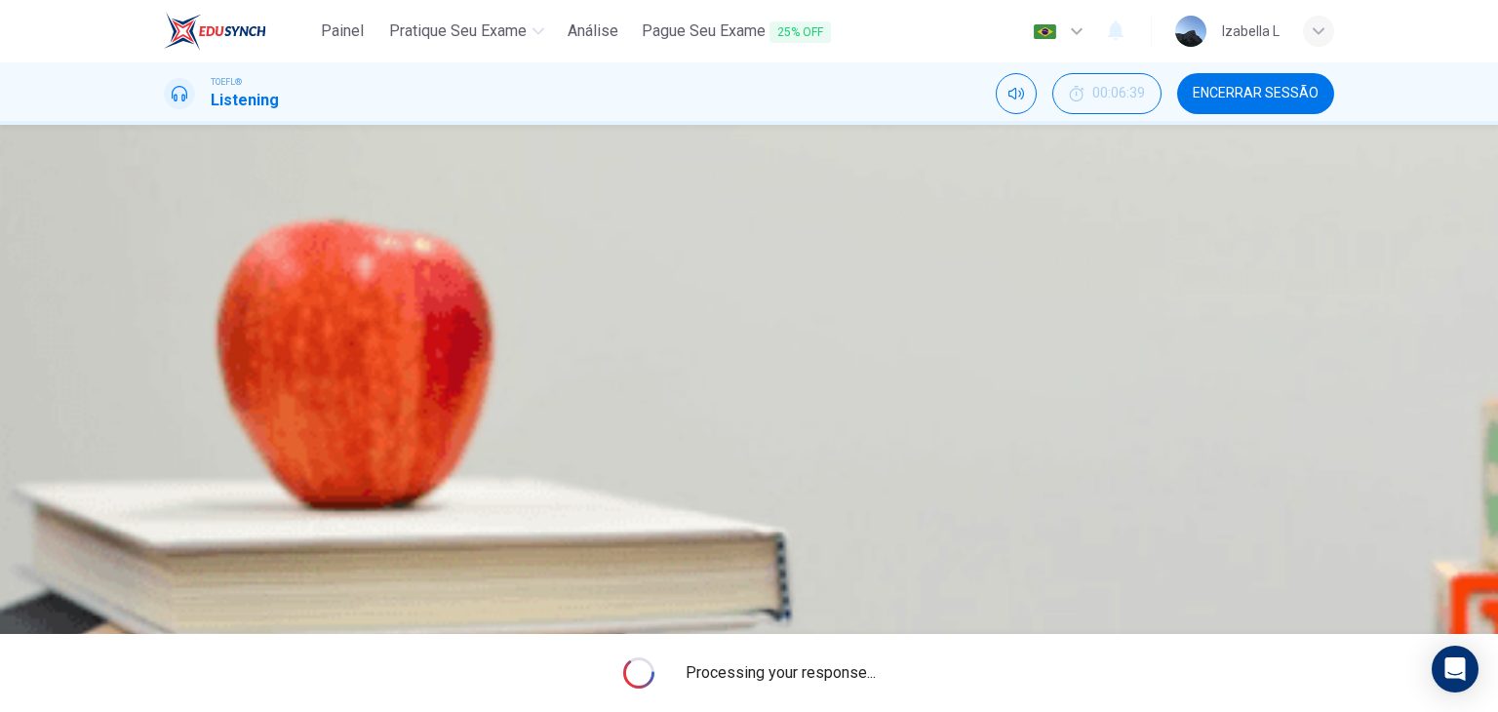
type input "7"
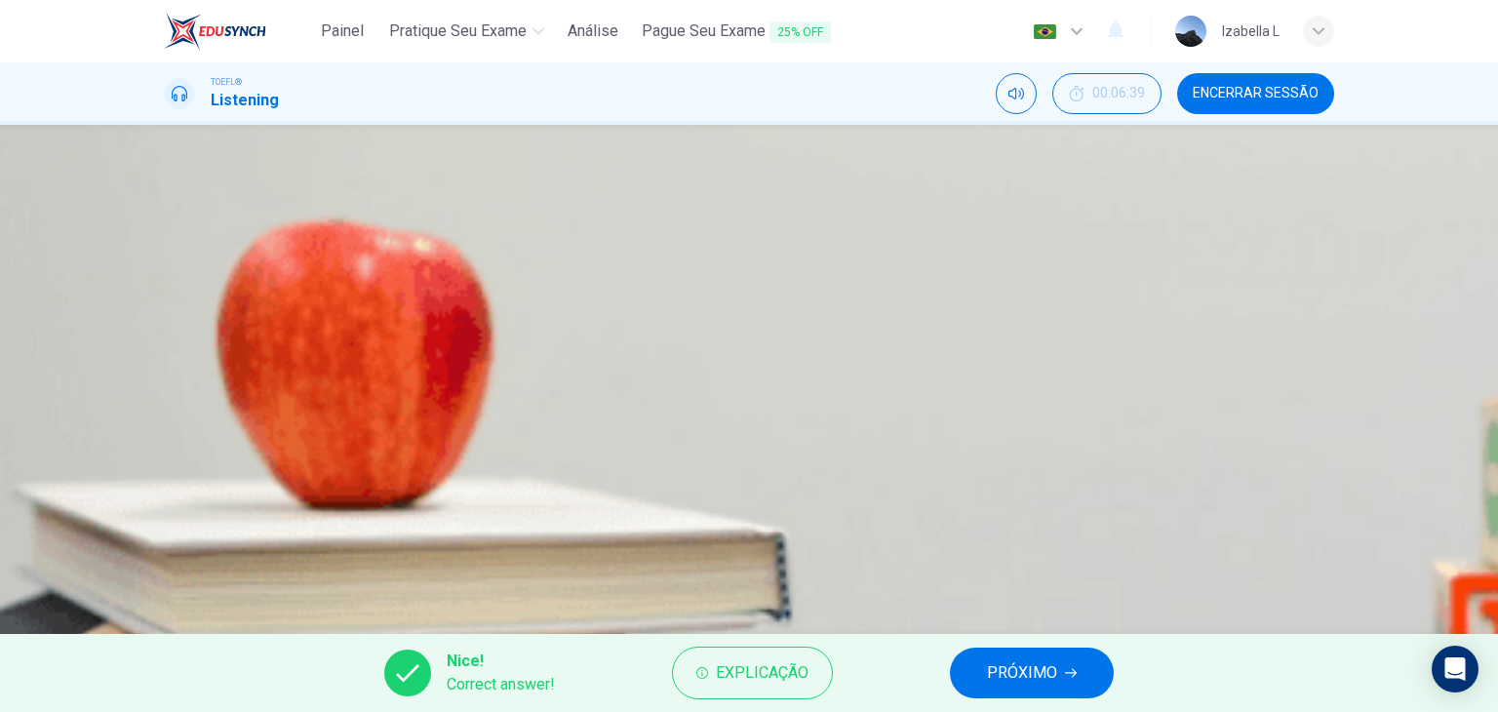
click at [1018, 679] on span "PRÓXIMO" at bounding box center [1022, 672] width 70 height 27
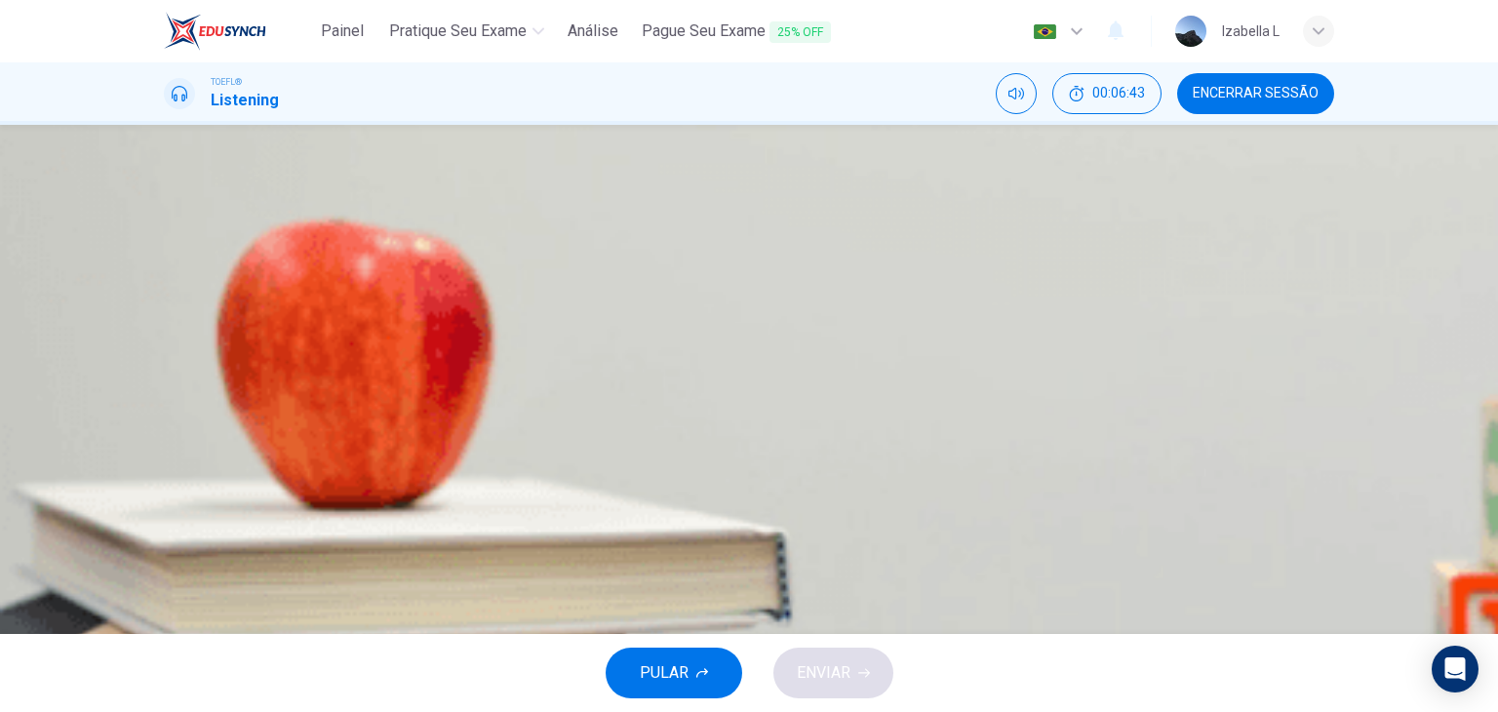
scroll to position [0, 0]
click at [168, 487] on button "button" at bounding box center [166, 496] width 4 height 19
click at [472, 399] on span "He wants to check on a job application" at bounding box center [342, 386] width 260 height 23
click at [837, 667] on span "ENVIAR" at bounding box center [824, 672] width 54 height 27
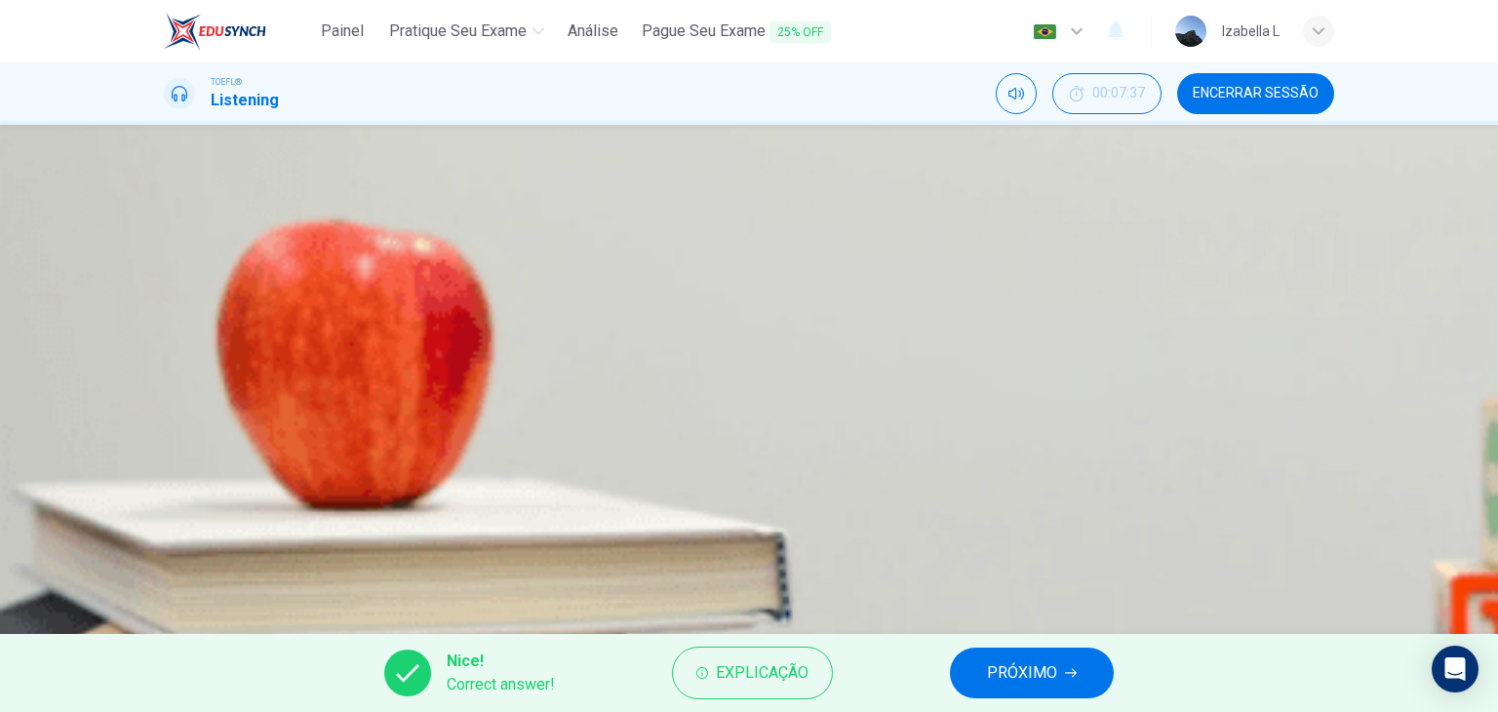
scroll to position [98, 0]
click at [1015, 676] on span "PRÓXIMO" at bounding box center [1022, 672] width 70 height 27
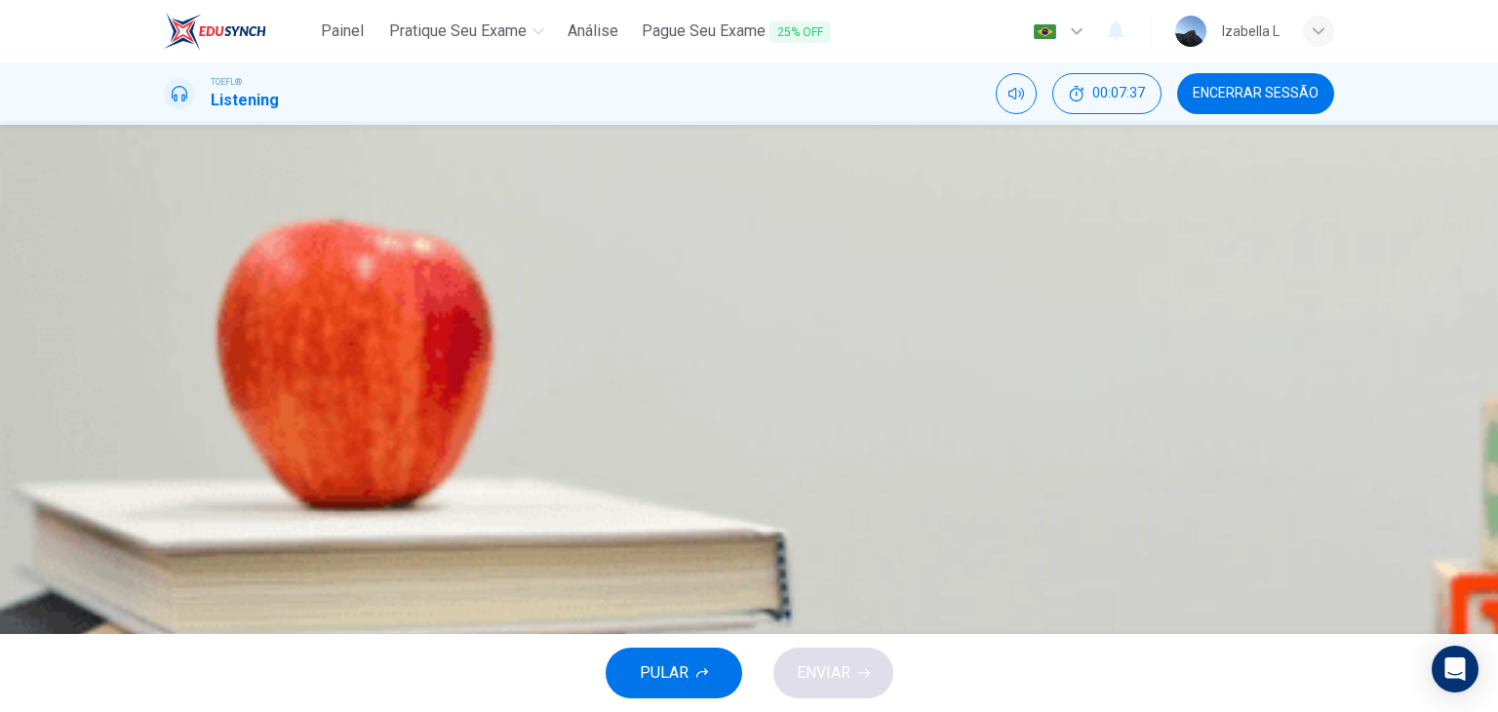
scroll to position [0, 0]
click at [319, 448] on span "All of the above" at bounding box center [265, 435] width 107 height 23
click at [833, 680] on span "ENVIAR" at bounding box center [824, 672] width 54 height 27
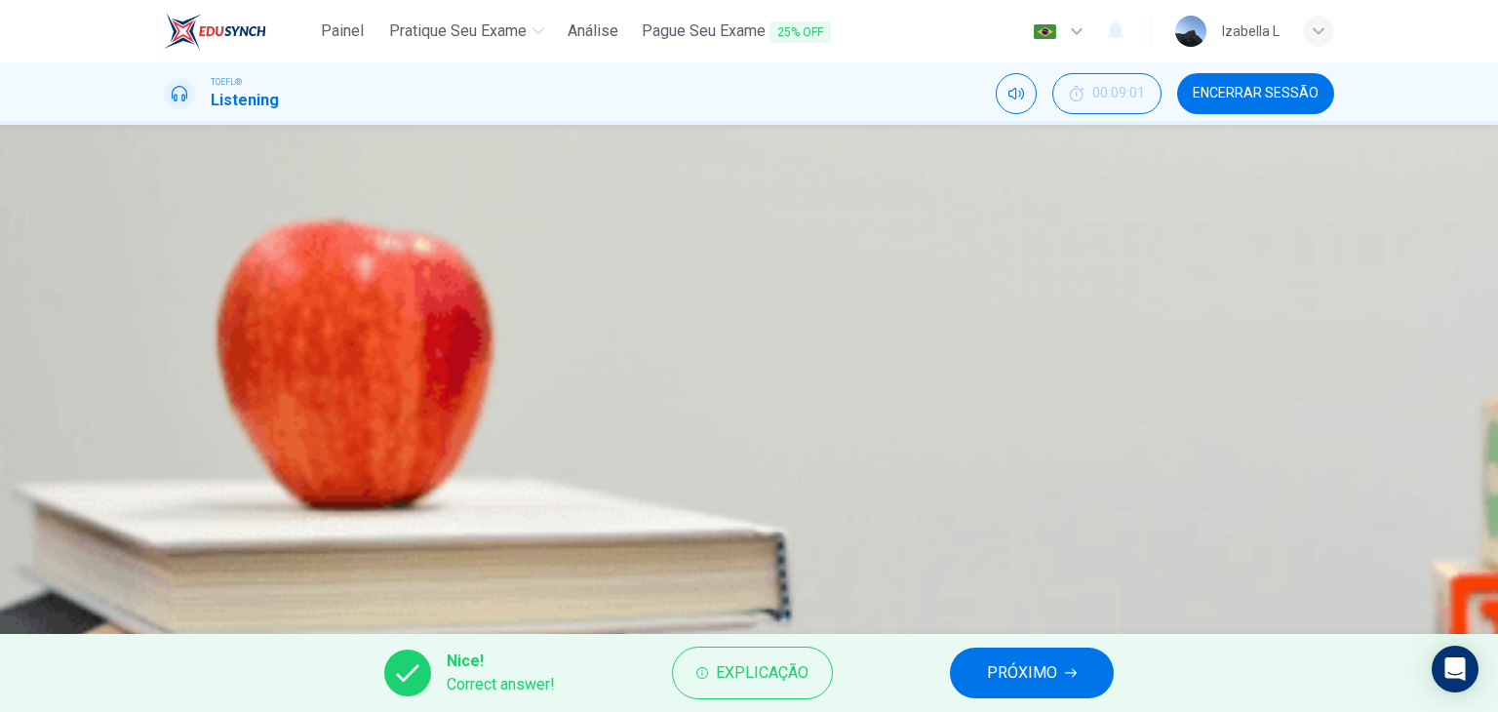
click at [1018, 668] on span "PRÓXIMO" at bounding box center [1022, 672] width 70 height 27
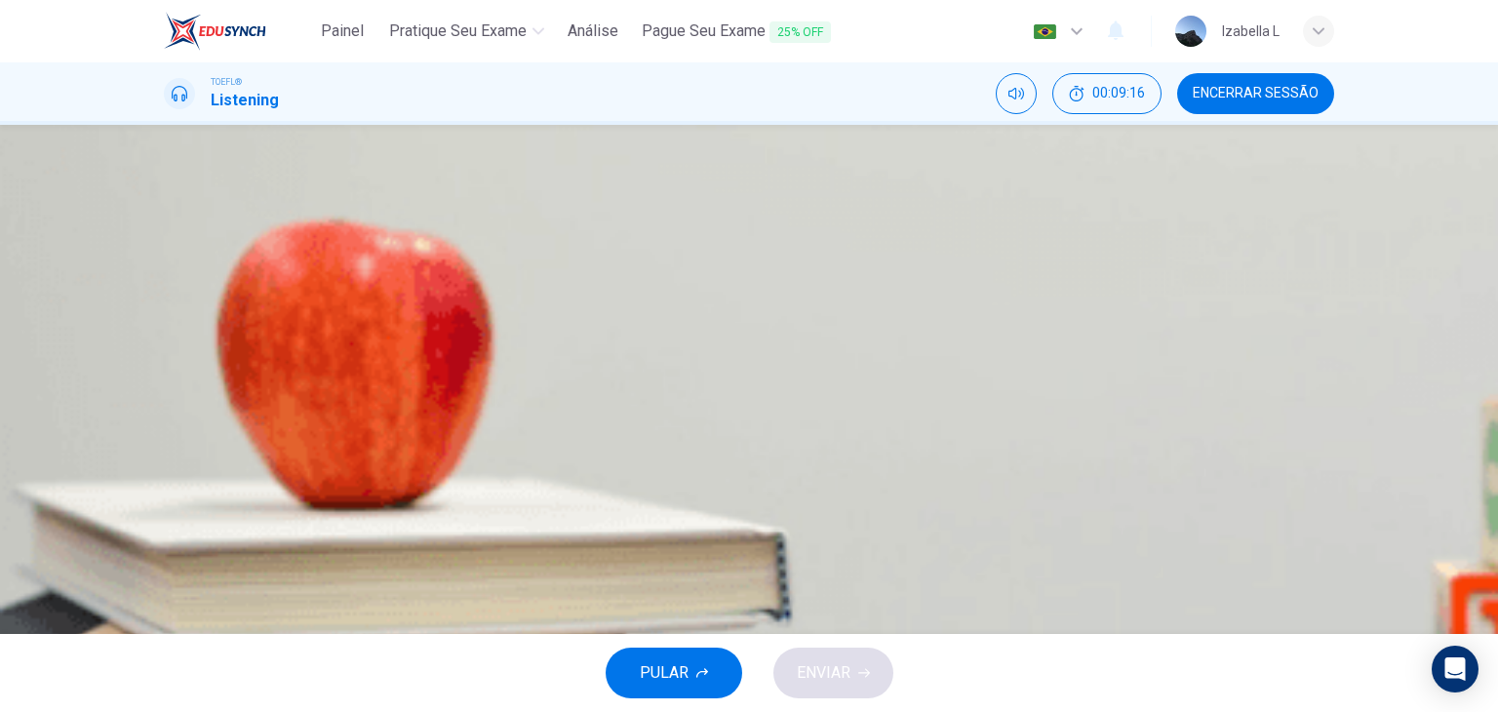
click at [877, 350] on span "Because the librarian might never have found those notes and realized that the …" at bounding box center [544, 338] width 665 height 23
type input "0"
click at [866, 670] on icon "button" at bounding box center [864, 673] width 12 height 9
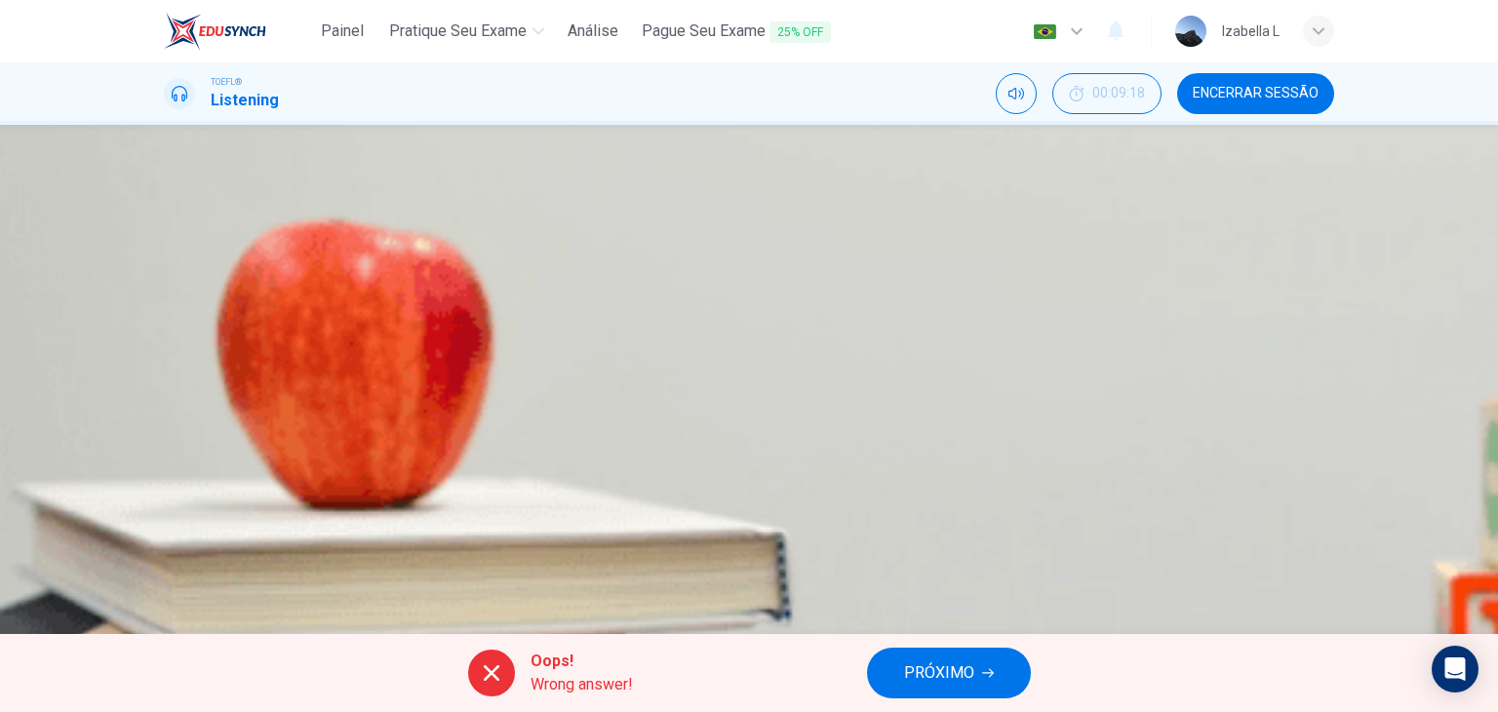
scroll to position [98, 0]
click at [974, 676] on button "PRÓXIMO" at bounding box center [949, 673] width 164 height 51
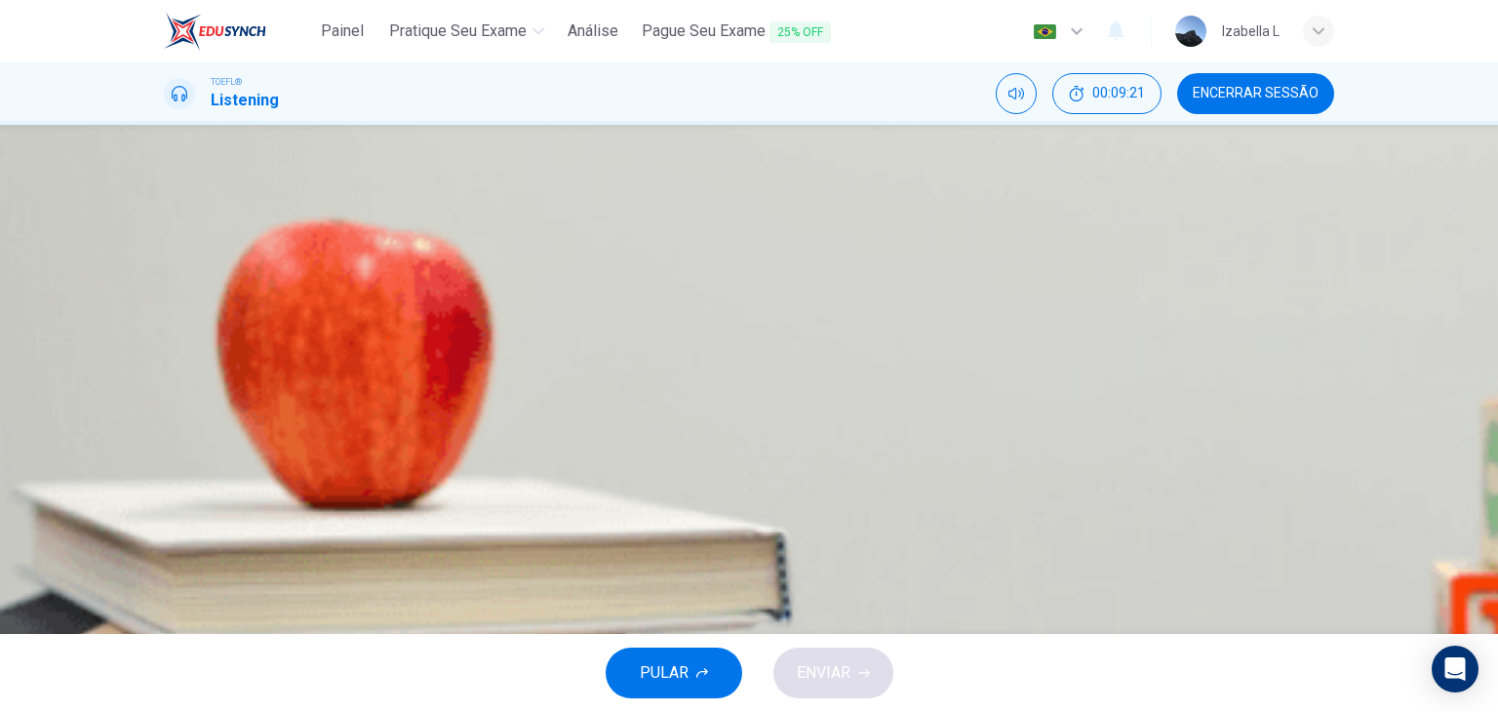
click at [188, 217] on icon "button" at bounding box center [178, 205] width 20 height 23
click at [204, 311] on div "A" at bounding box center [188, 301] width 31 height 31
click at [872, 676] on button "ENVIAR" at bounding box center [833, 673] width 120 height 51
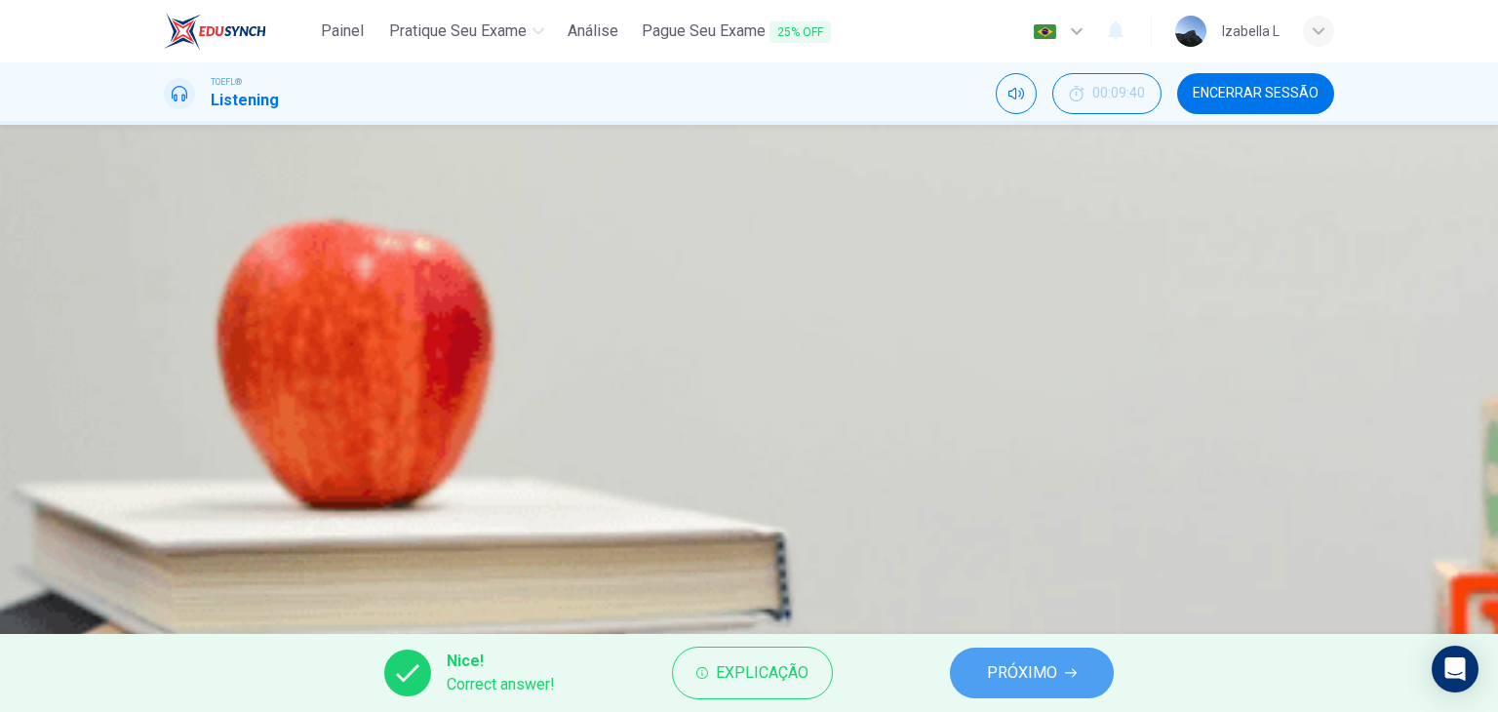
click at [1086, 673] on button "PRÓXIMO" at bounding box center [1032, 673] width 164 height 51
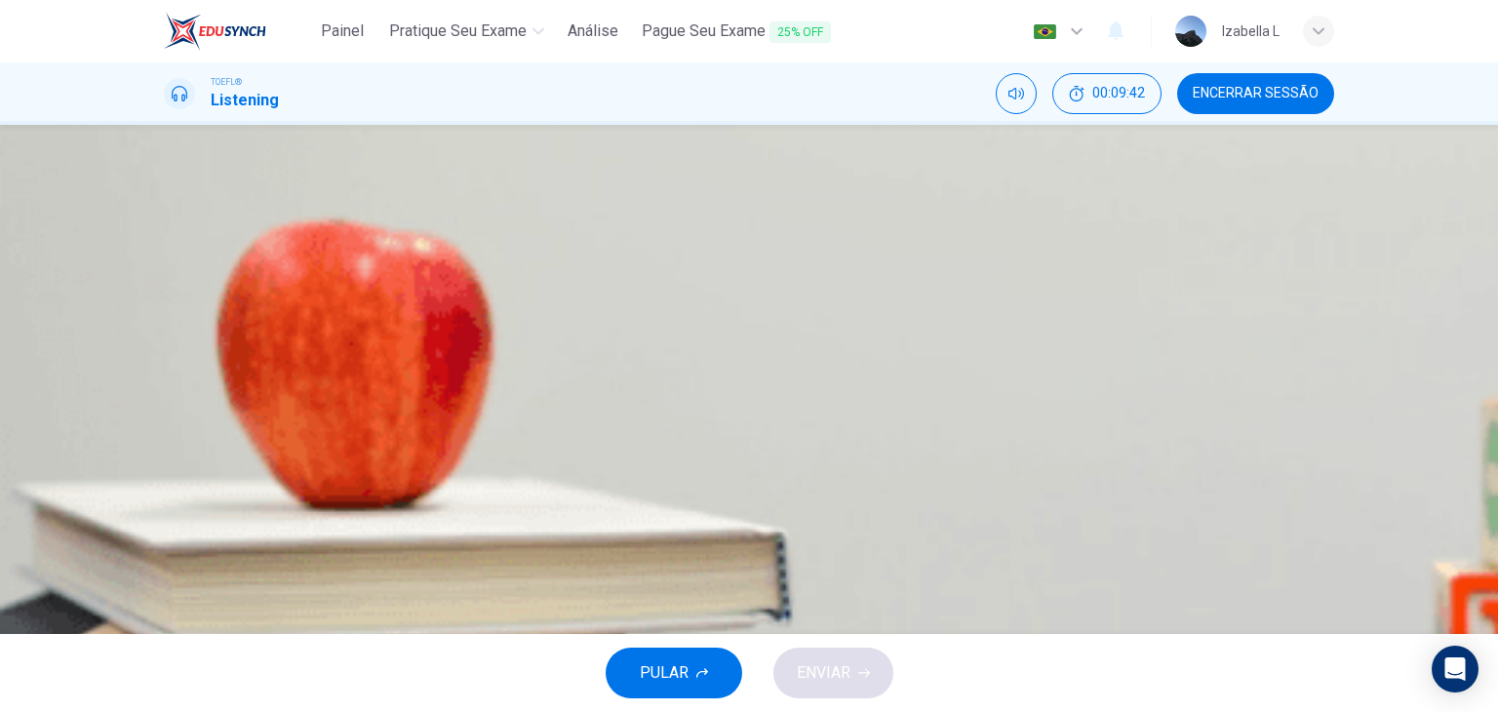
click at [166, 194] on icon "button" at bounding box center [166, 194] width 0 height 0
type input "0"
click at [204, 308] on div "A" at bounding box center [188, 301] width 31 height 31
click at [856, 671] on button "ENVIAR" at bounding box center [833, 673] width 120 height 51
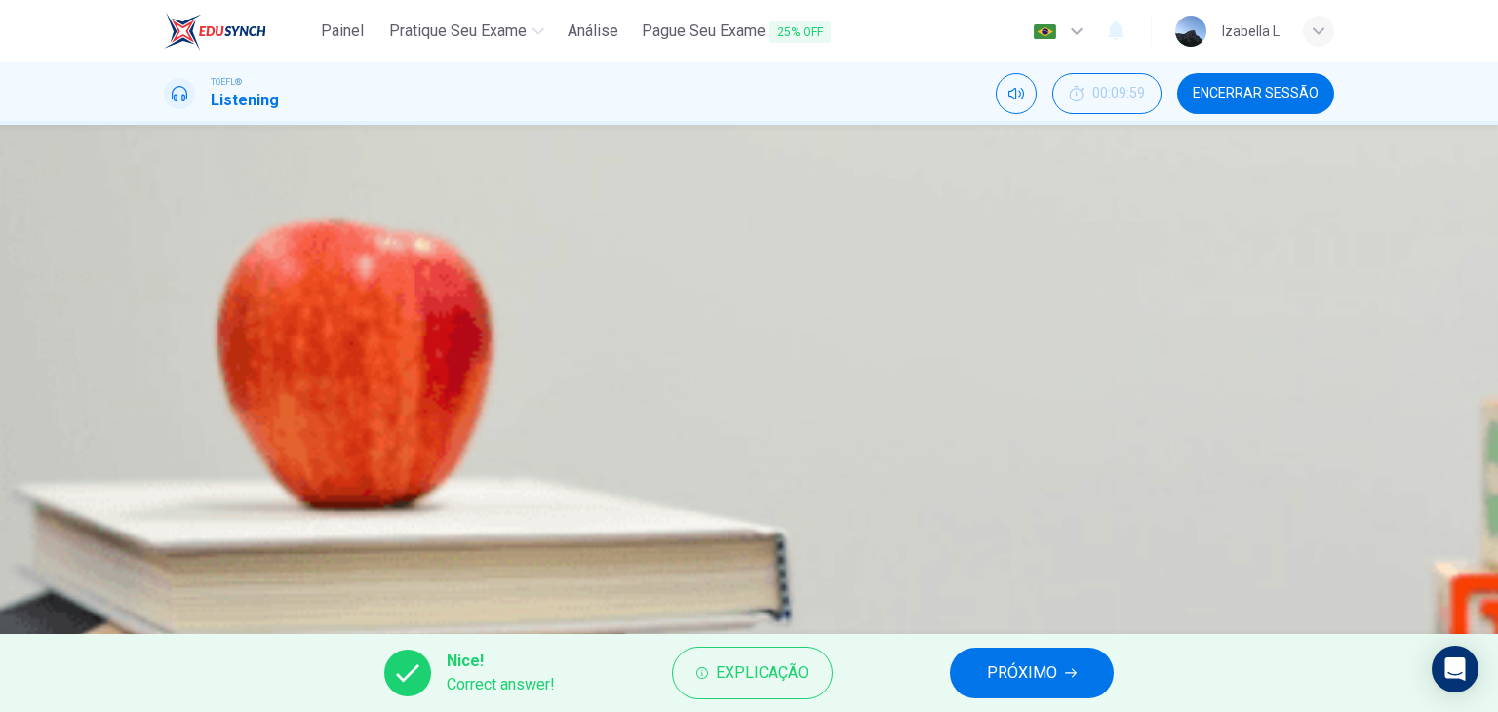
click at [982, 671] on button "PRÓXIMO" at bounding box center [1032, 673] width 164 height 51
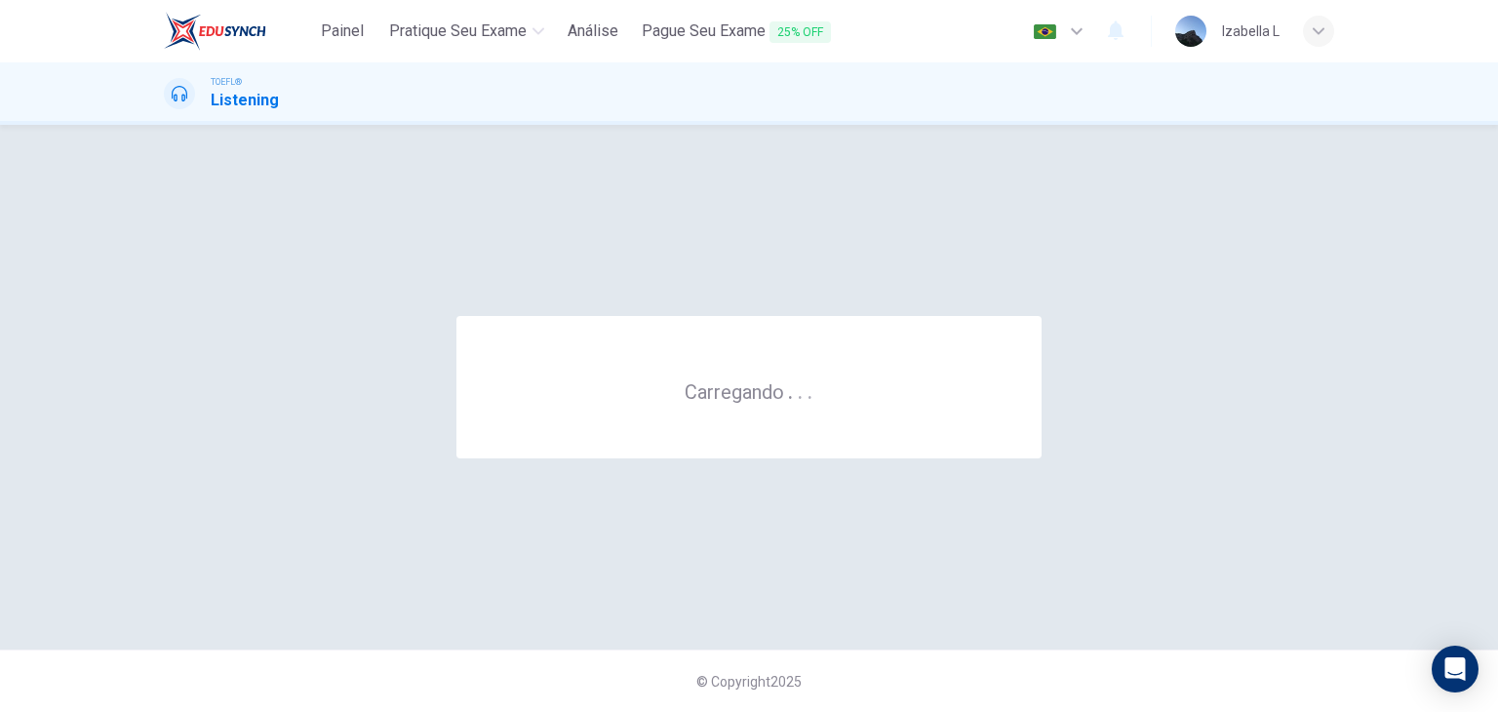
scroll to position [0, 0]
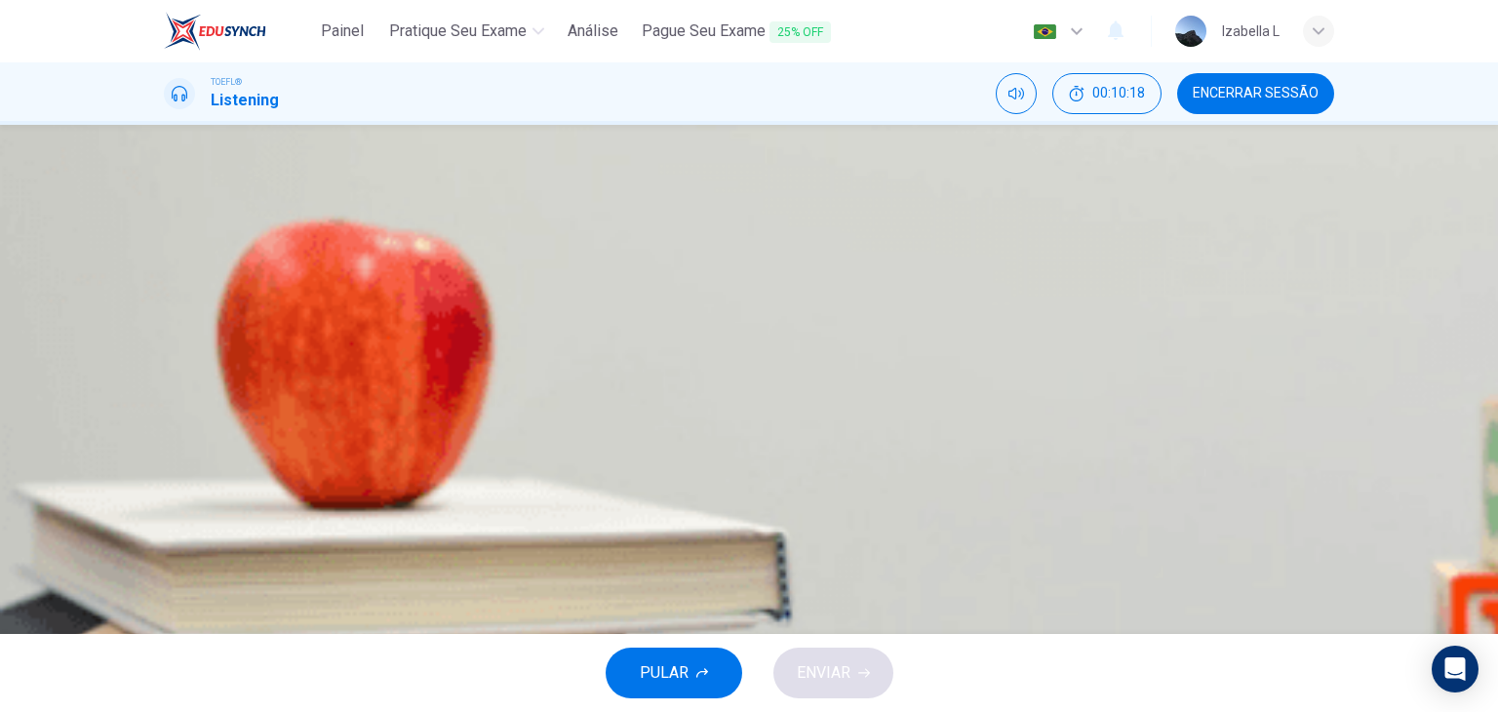
click at [166, 500] on icon "button" at bounding box center [166, 500] width 0 height 0
click at [183, 503] on icon "button" at bounding box center [178, 512] width 17 height 18
type input "7"
click at [1247, 99] on span "Encerrar Sessão" at bounding box center [1256, 94] width 126 height 16
